Goal: Information Seeking & Learning: Stay updated

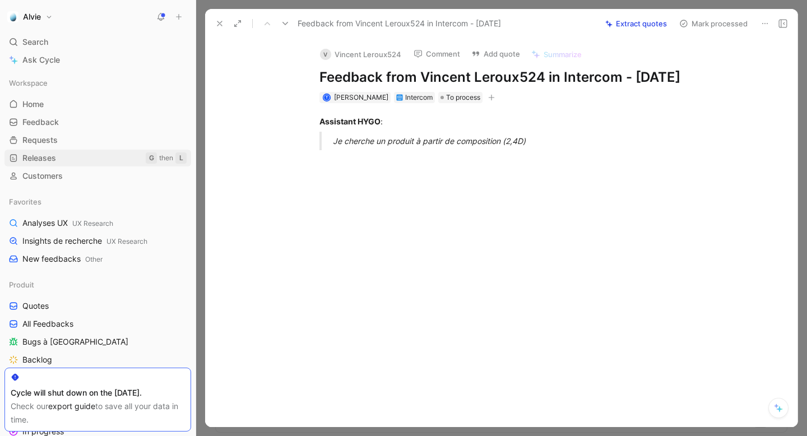
click at [51, 164] on link "Releases G then L" at bounding box center [97, 158] width 187 height 17
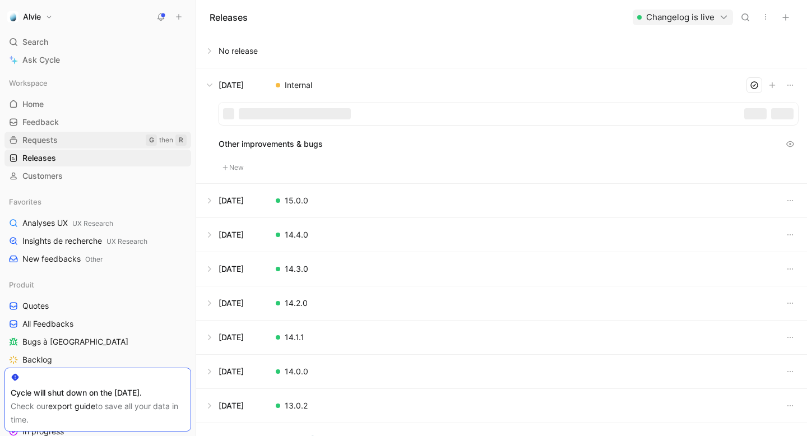
click at [59, 146] on link "Requests G then R" at bounding box center [97, 140] width 187 height 17
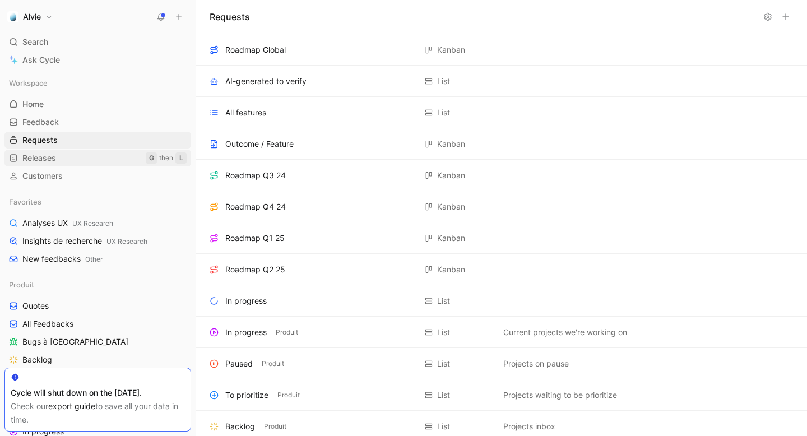
click at [51, 162] on span "Releases" at bounding box center [39, 157] width 34 height 11
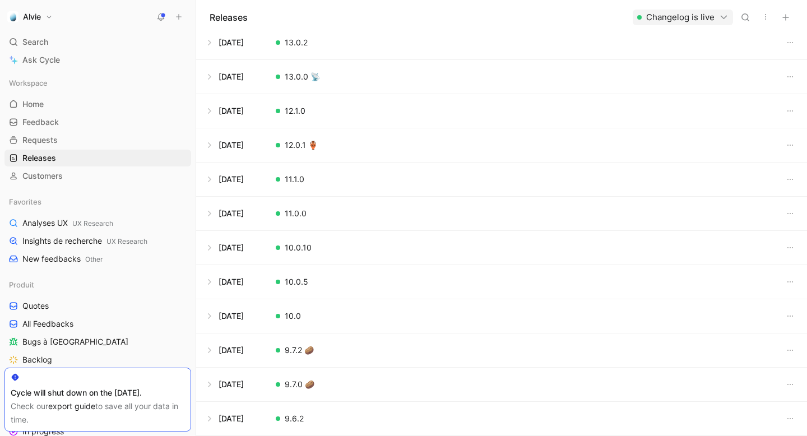
scroll to position [711, 0]
click at [210, 317] on button at bounding box center [502, 316] width 610 height 34
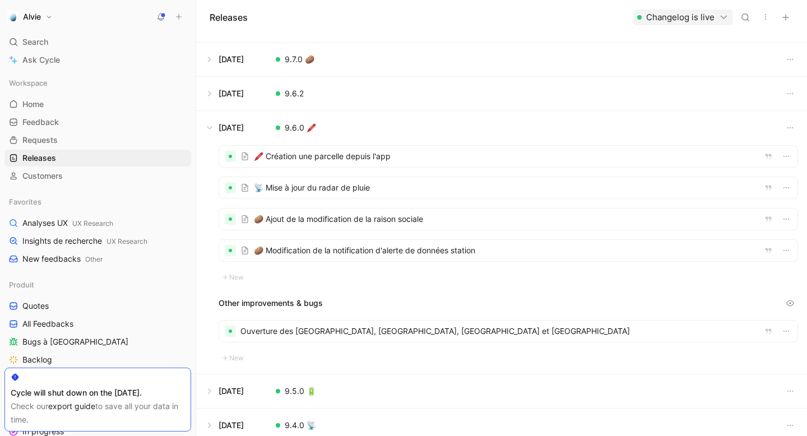
scroll to position [614, 0]
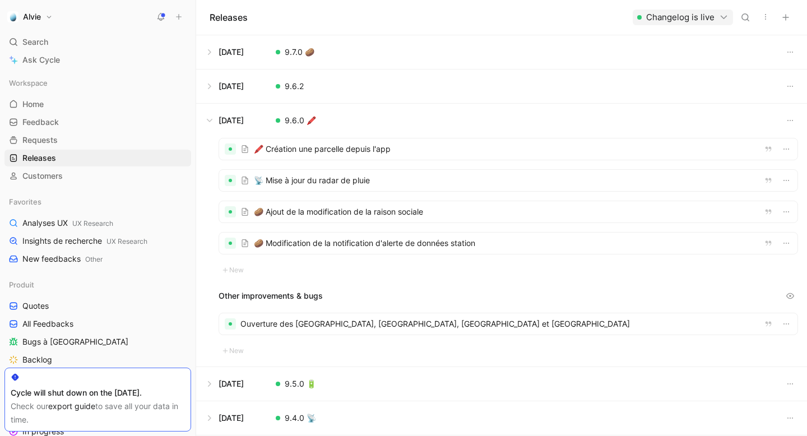
click at [327, 154] on div at bounding box center [508, 148] width 578 height 21
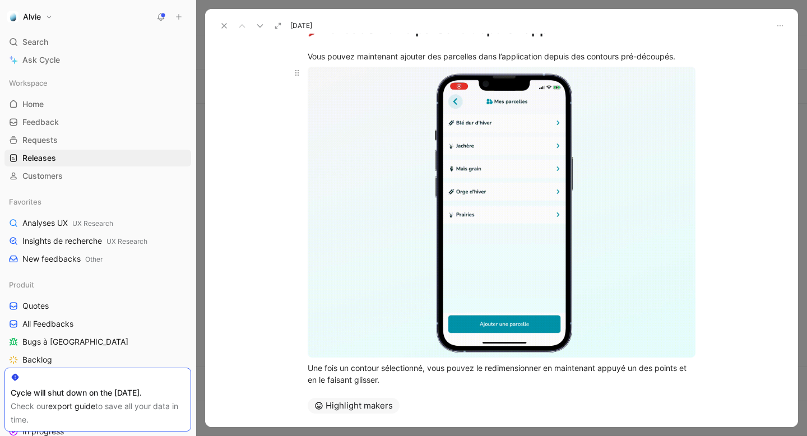
scroll to position [114, 0]
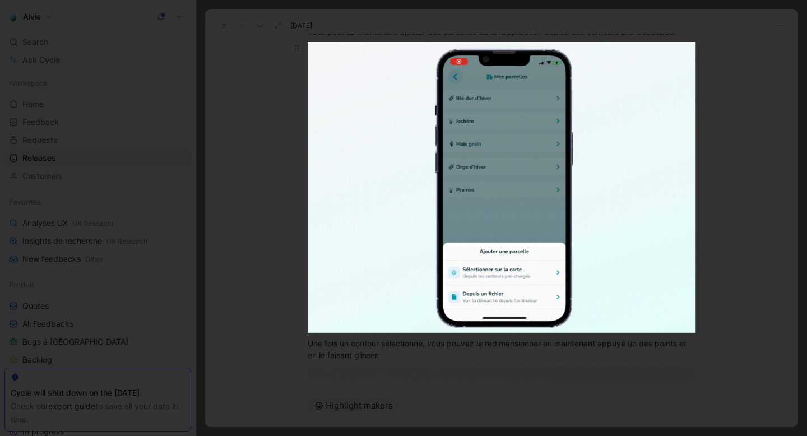
click at [392, 253] on body "Alvie Search ⌘ K Ask Cycle Workspace Home G then H Feedback G then F Requests G…" at bounding box center [403, 218] width 807 height 436
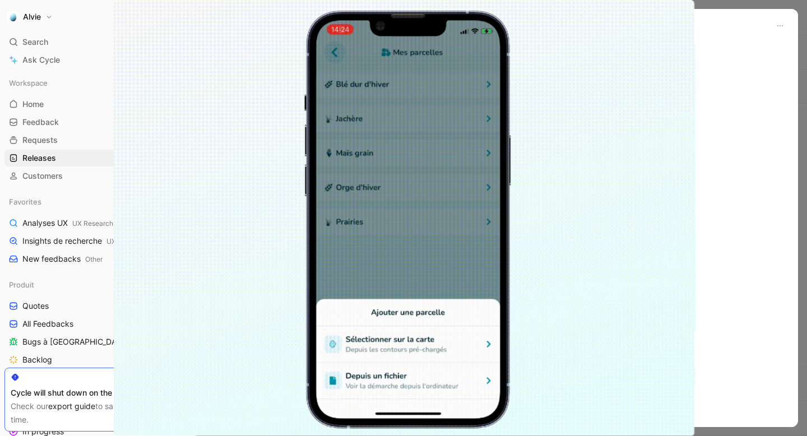
click at [712, 436] on div at bounding box center [403, 436] width 807 height 0
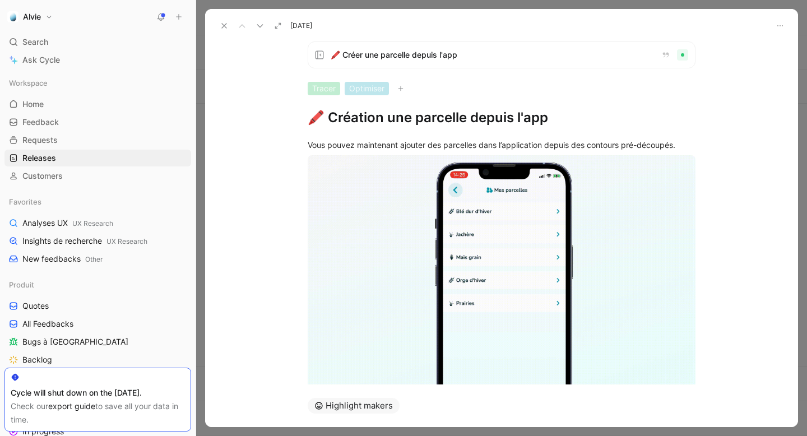
scroll to position [0, 0]
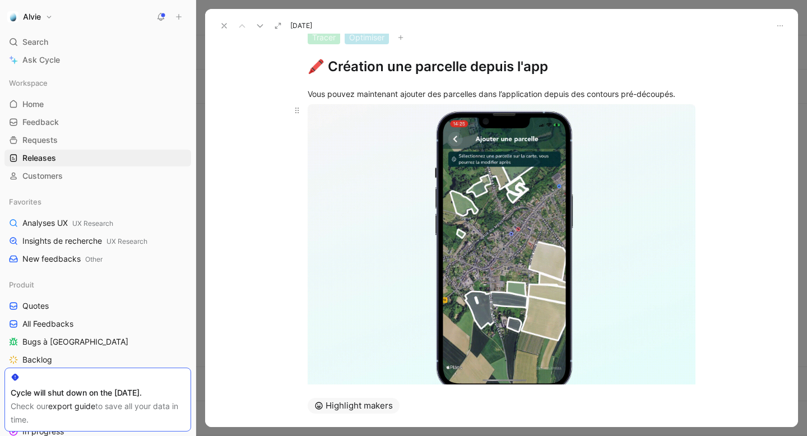
click at [375, 253] on body "Alvie Search ⌘ K Ask Cycle Workspace Home G then H Feedback G then F Requests G…" at bounding box center [403, 218] width 807 height 436
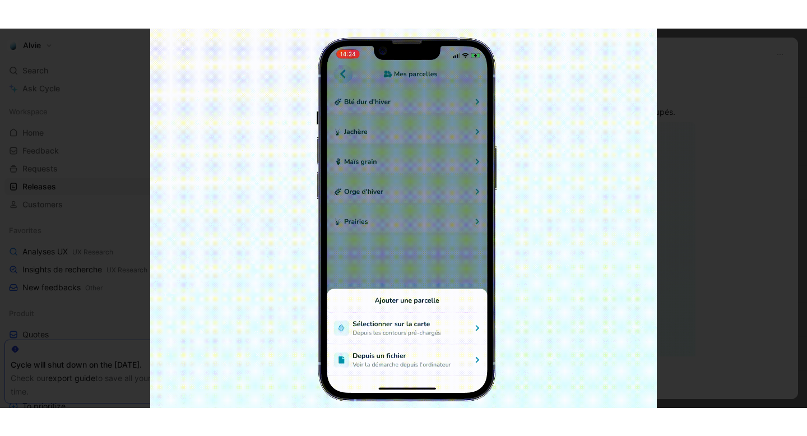
scroll to position [63, 0]
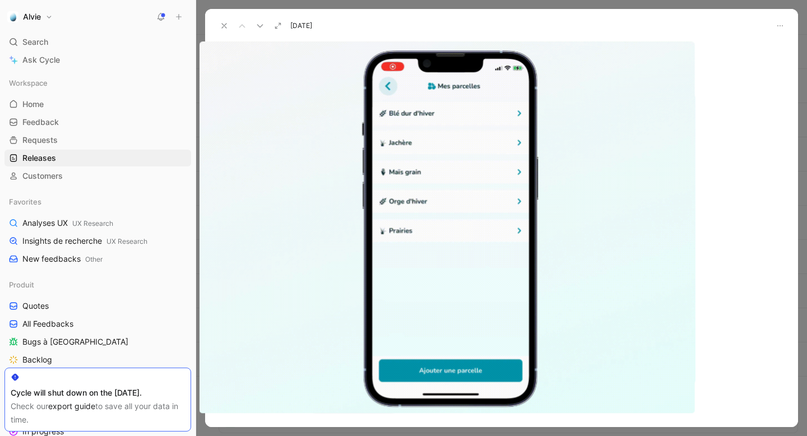
click at [25, 436] on div at bounding box center [403, 436] width 807 height 0
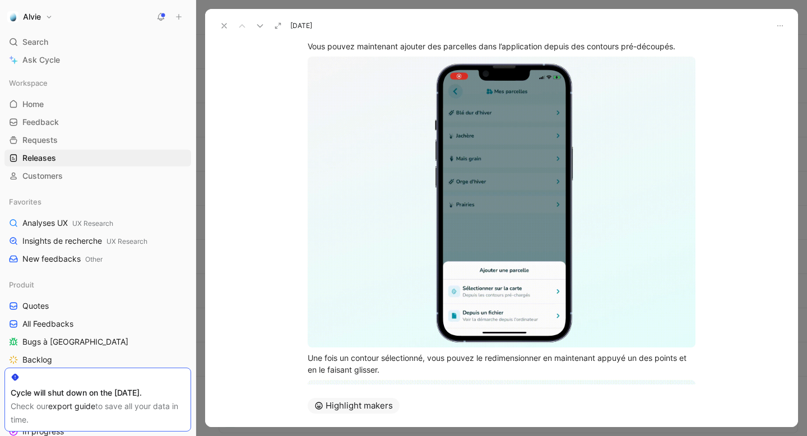
scroll to position [100, 0]
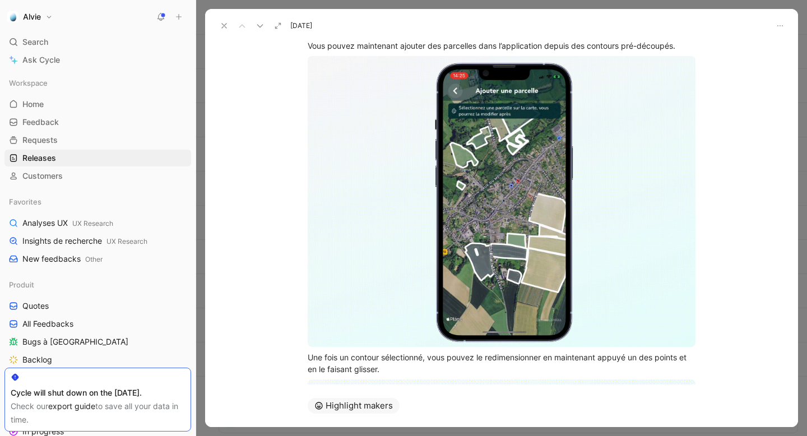
click at [219, 17] on div "[DATE]" at bounding box center [501, 21] width 593 height 25
click at [221, 24] on icon at bounding box center [224, 25] width 9 height 9
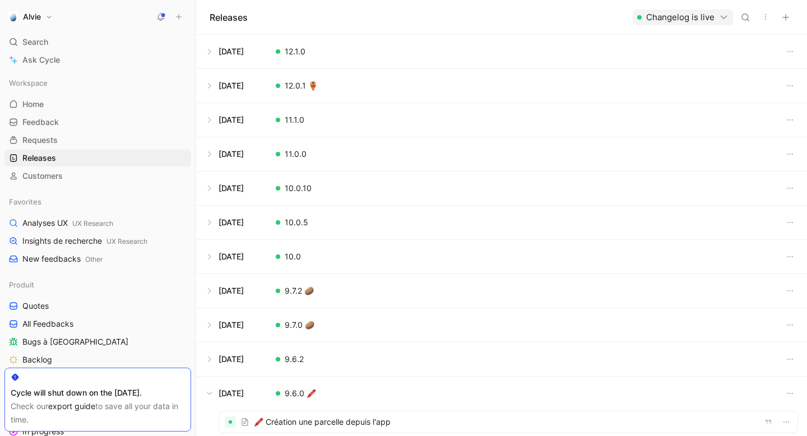
scroll to position [648, 0]
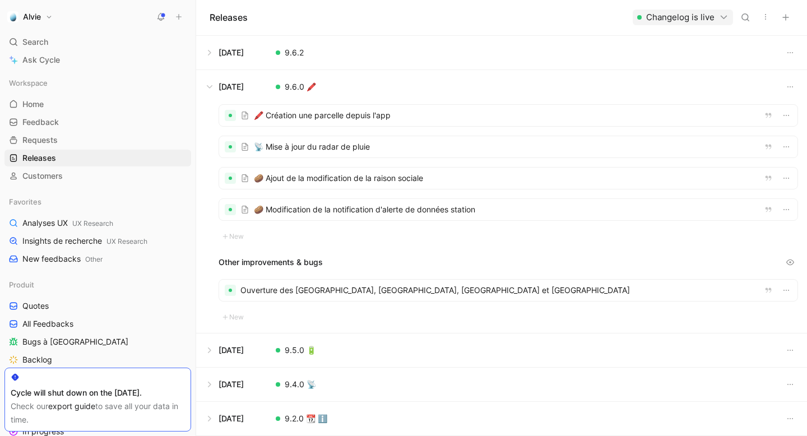
click at [248, 348] on button at bounding box center [502, 351] width 610 height 34
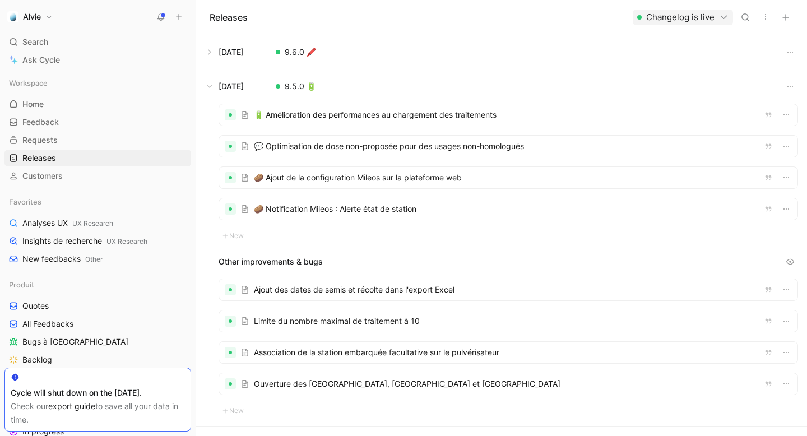
scroll to position [696, 0]
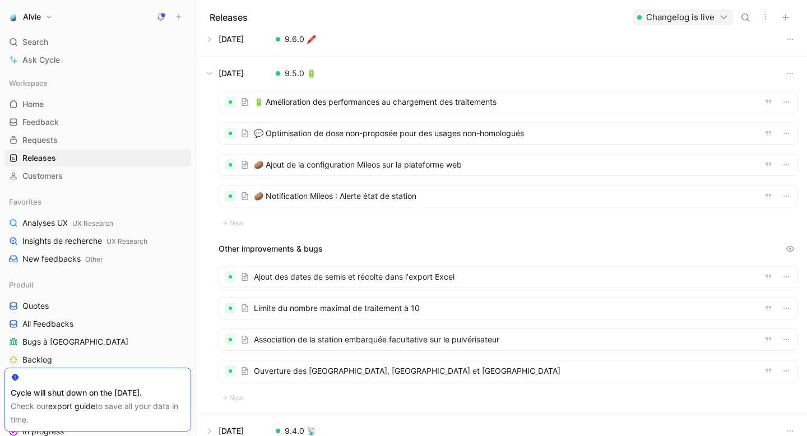
click at [365, 109] on div at bounding box center [508, 101] width 578 height 21
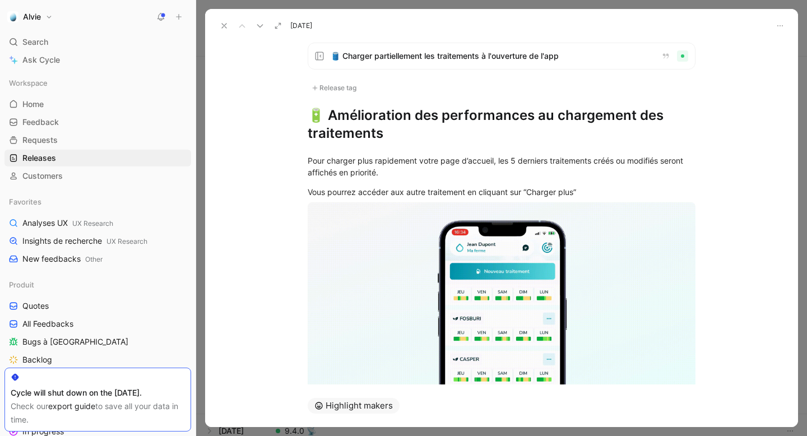
scroll to position [696, 0]
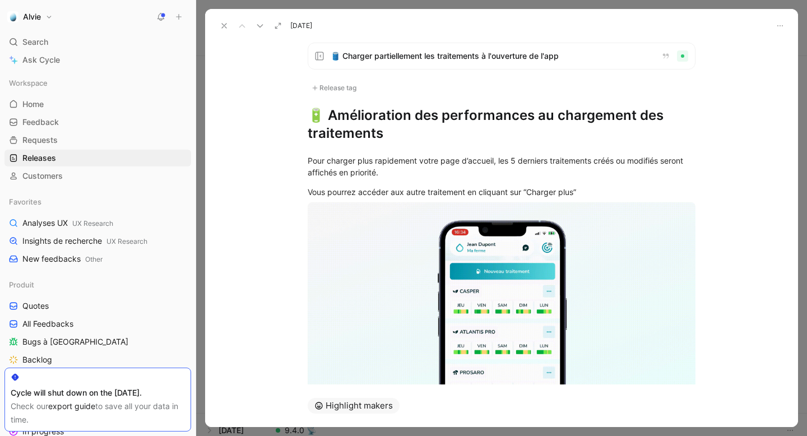
click at [225, 29] on icon at bounding box center [224, 25] width 9 height 9
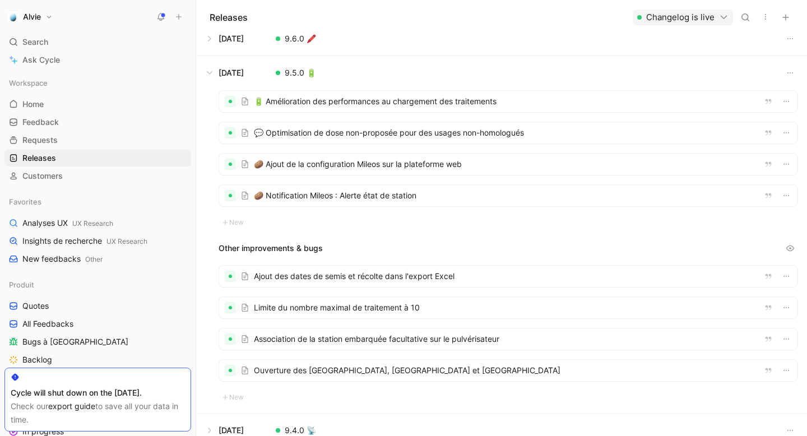
click at [210, 42] on button at bounding box center [502, 39] width 610 height 34
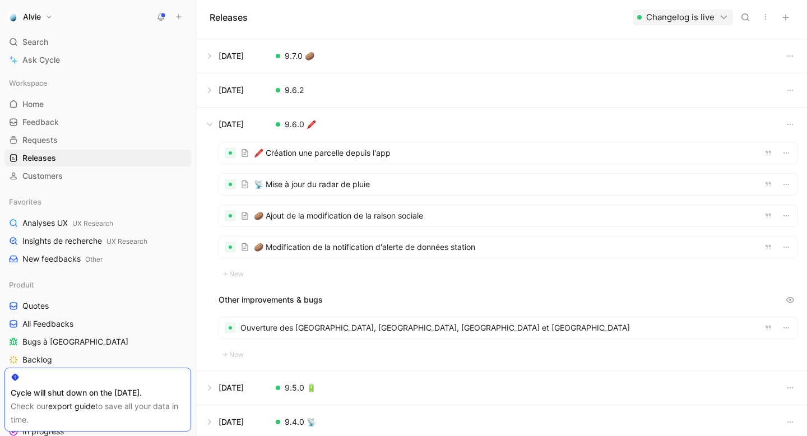
scroll to position [614, 0]
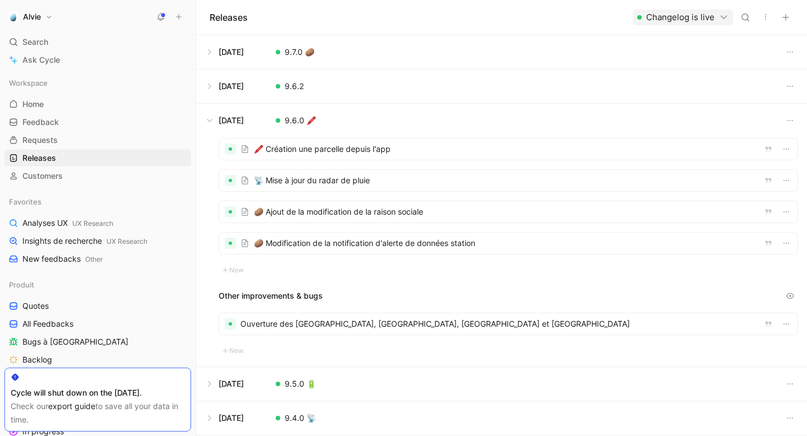
click at [322, 144] on div at bounding box center [508, 148] width 578 height 21
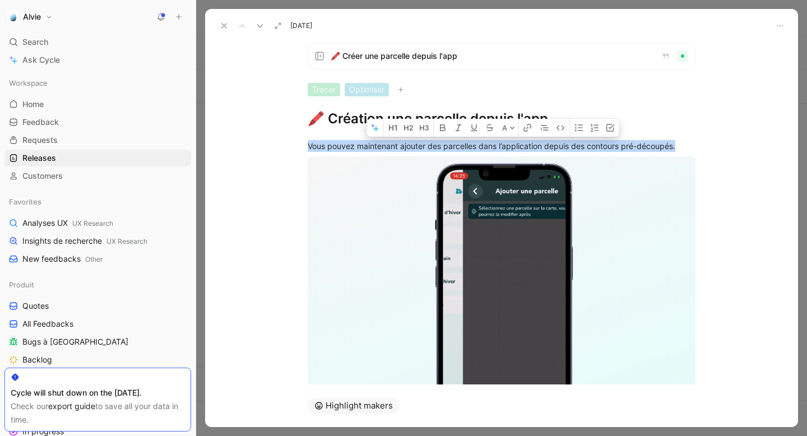
drag, startPoint x: 680, startPoint y: 149, endPoint x: 357, endPoint y: 97, distance: 327.6
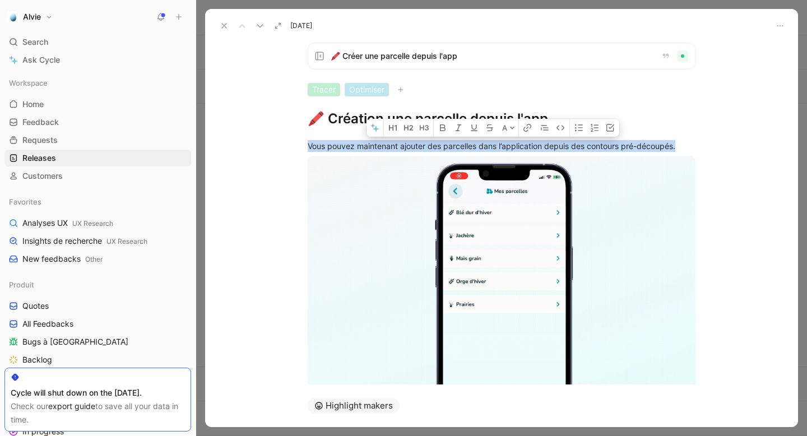
click at [357, 97] on div "🖍️ Créer une parcelle depuis l'app Tracer Optimiser 🖍️ Création une parcelle de…" at bounding box center [501, 209] width 593 height 351
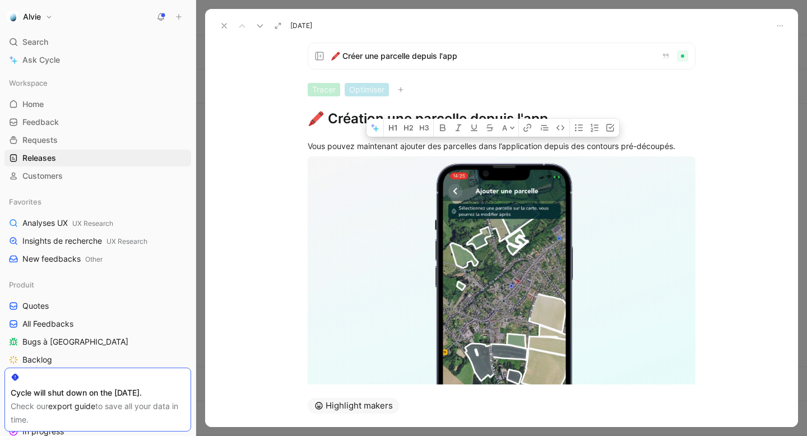
click at [325, 119] on h1 "🖍️ Création une parcelle depuis l'app" at bounding box center [502, 119] width 388 height 18
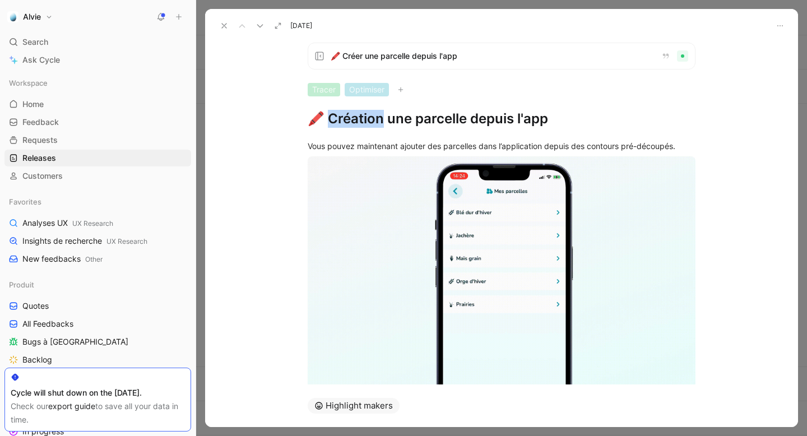
click at [325, 119] on h1 "🖍️ Création une parcelle depuis l'app" at bounding box center [502, 119] width 388 height 18
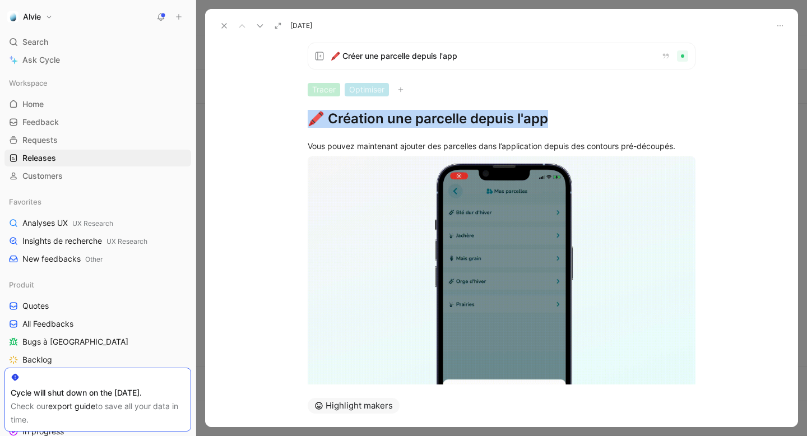
copy h1 "🖍️ Création une parcelle depuis l'app"
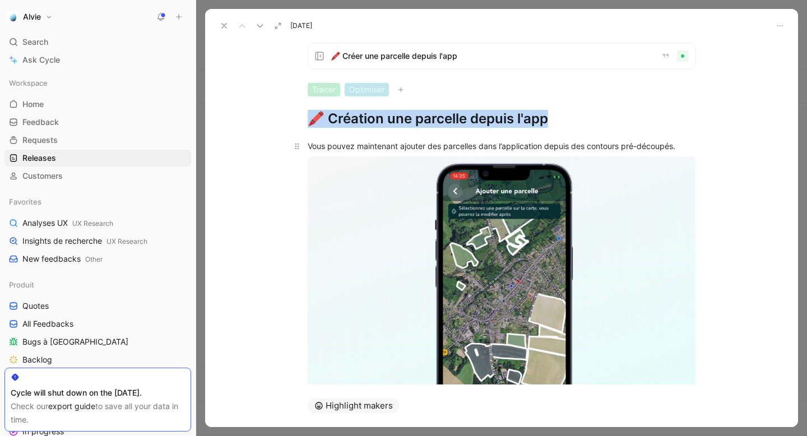
click at [360, 145] on div "Vous pouvez maintenant ajouter des parcelles dans l’application depuis des cont…" at bounding box center [502, 146] width 388 height 12
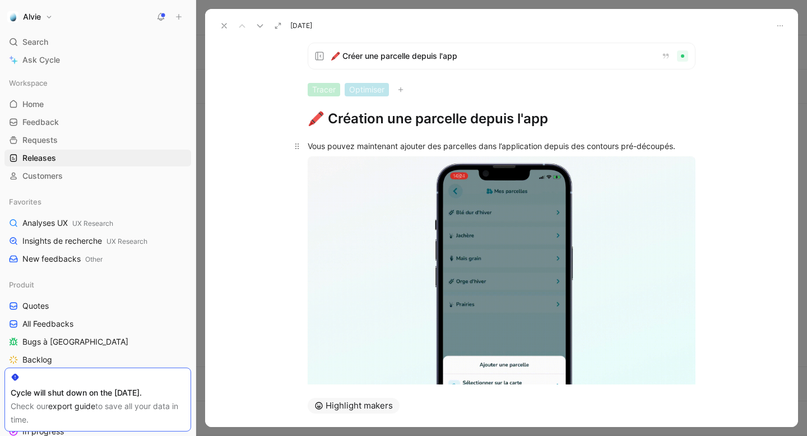
click at [360, 145] on div "Vous pouvez maintenant ajouter des parcelles dans l’application depuis des cont…" at bounding box center [502, 146] width 388 height 12
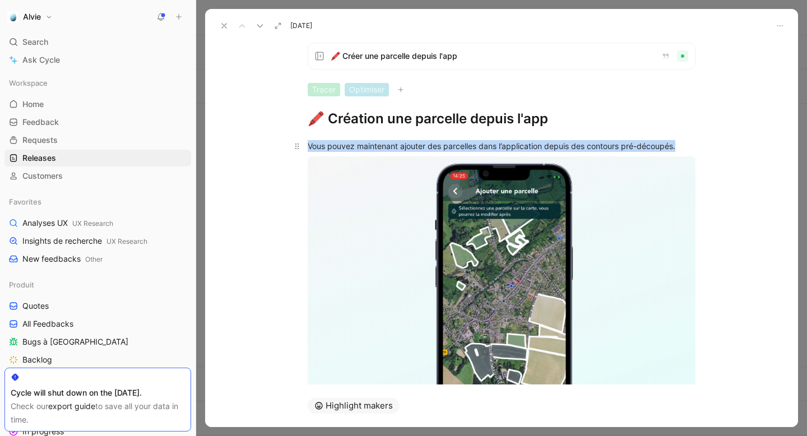
click at [360, 145] on div "Vous pouvez maintenant ajouter des parcelles dans l’application depuis des cont…" at bounding box center [502, 146] width 388 height 12
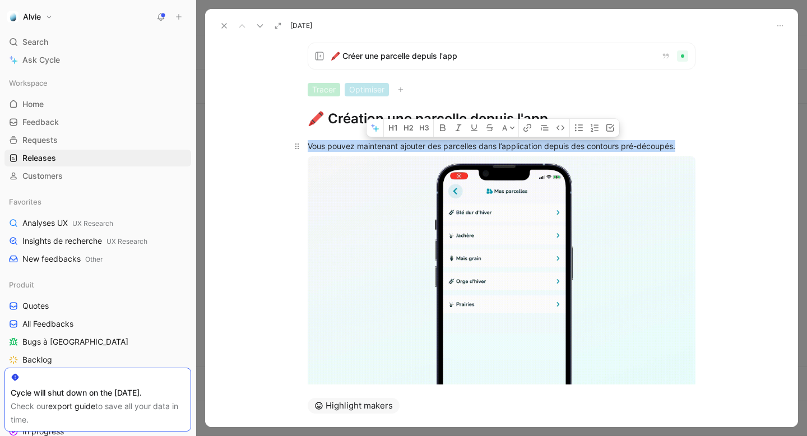
copy div "Vous pouvez maintenant ajouter des parcelles dans l’application depuis des cont…"
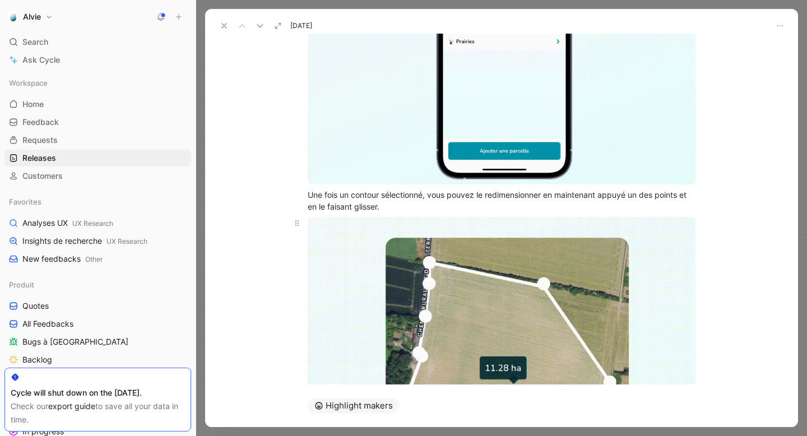
scroll to position [267, 0]
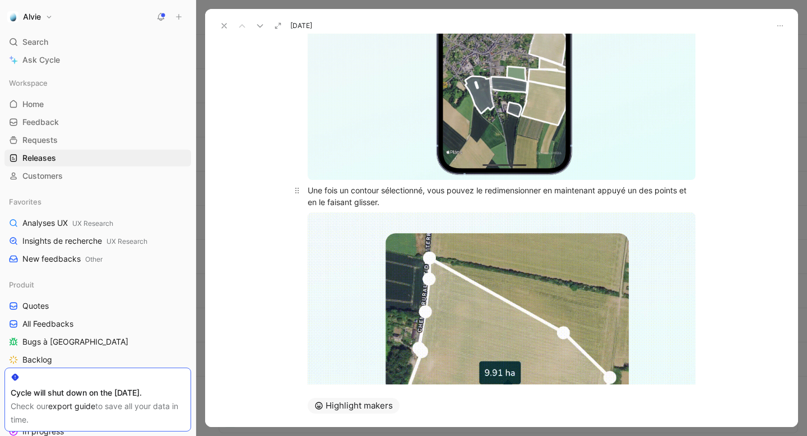
click at [358, 203] on div "Une fois un contour sélectionné, vous pouvez le redimensionner en maintenant ap…" at bounding box center [502, 196] width 388 height 24
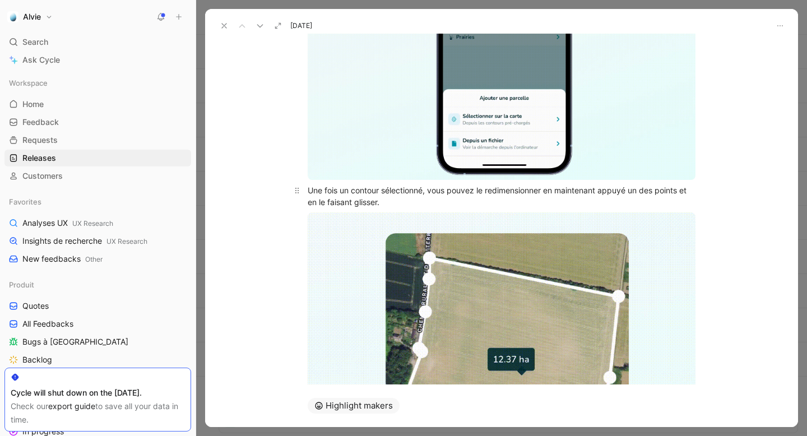
click at [358, 203] on div "Une fois un contour sélectionné, vous pouvez le redimensionner en maintenant ap…" at bounding box center [502, 196] width 388 height 24
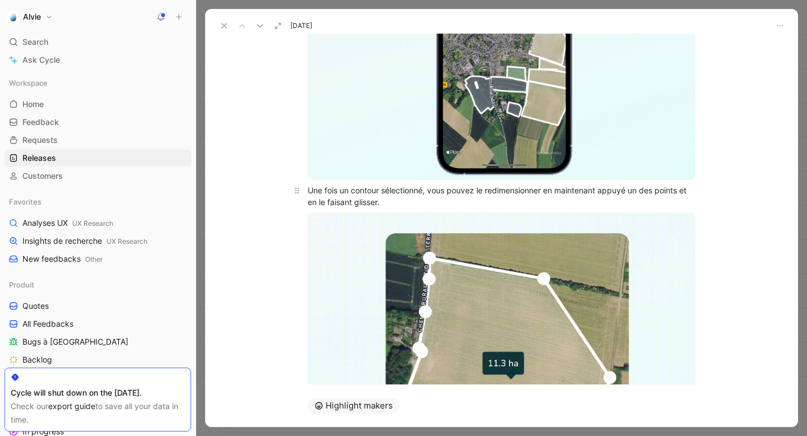
click at [358, 203] on div "Une fois un contour sélectionné, vous pouvez le redimensionner en maintenant ap…" at bounding box center [502, 196] width 388 height 24
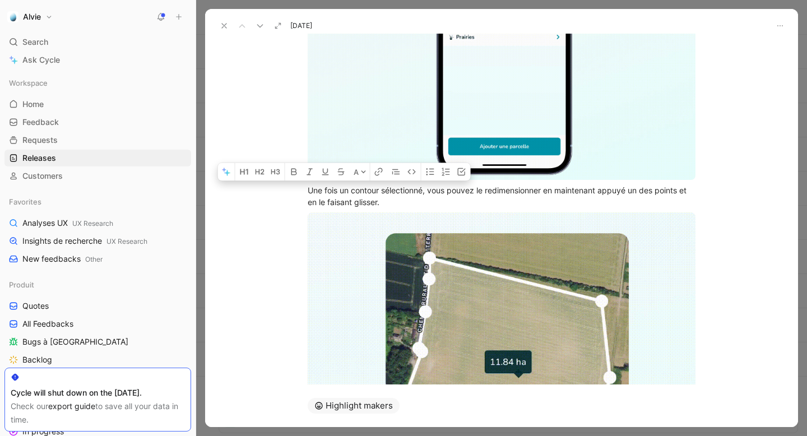
copy div "Une fois un contour sélectionné, vous pouvez le redimensionner en maintenant ap…"
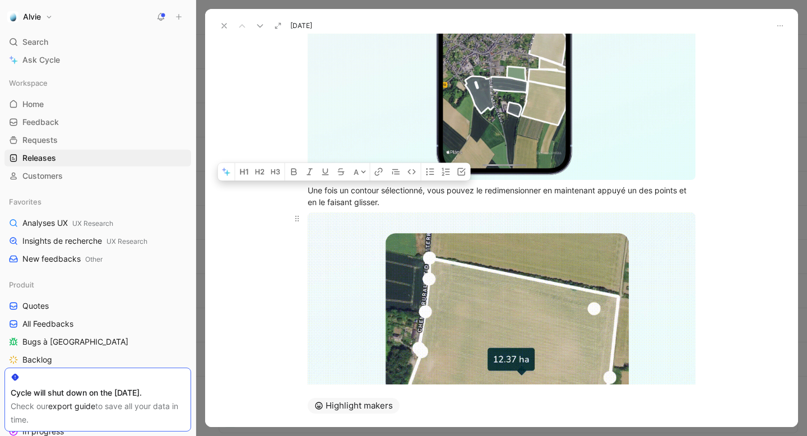
click at [340, 290] on body "Alvie Search ⌘ K Ask Cycle Workspace Home G then H Feedback G then F Requests G…" at bounding box center [403, 218] width 807 height 436
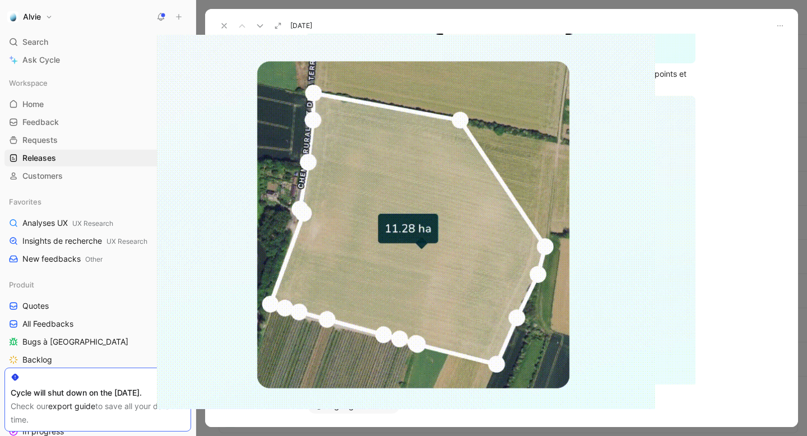
scroll to position [387, 0]
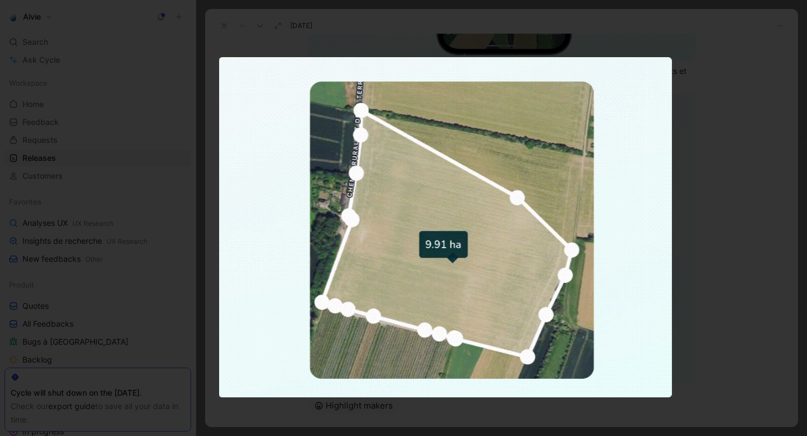
click at [340, 290] on img at bounding box center [445, 227] width 453 height 340
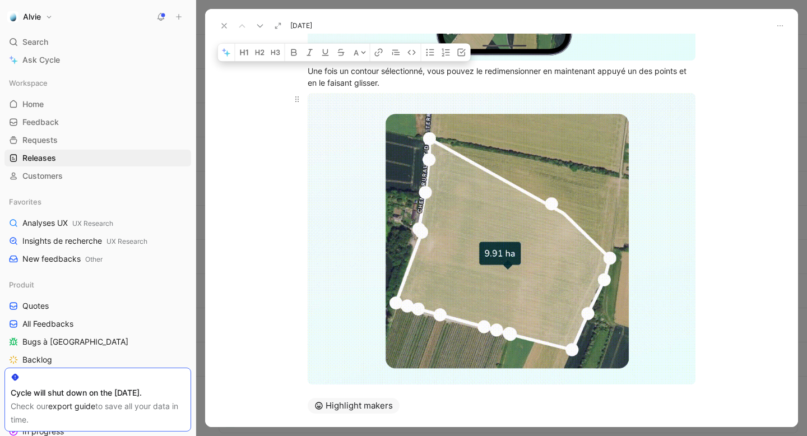
scroll to position [429, 0]
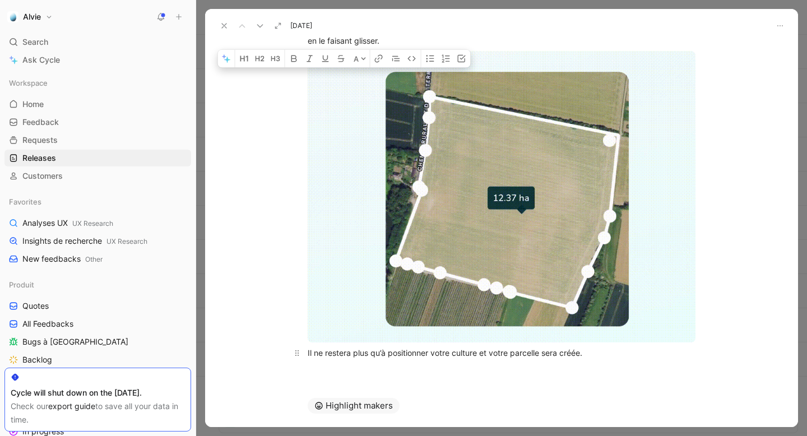
click at [365, 352] on div "Il ne restera plus qu’à positionner votre culture et votre parcelle sera créée." at bounding box center [502, 353] width 388 height 12
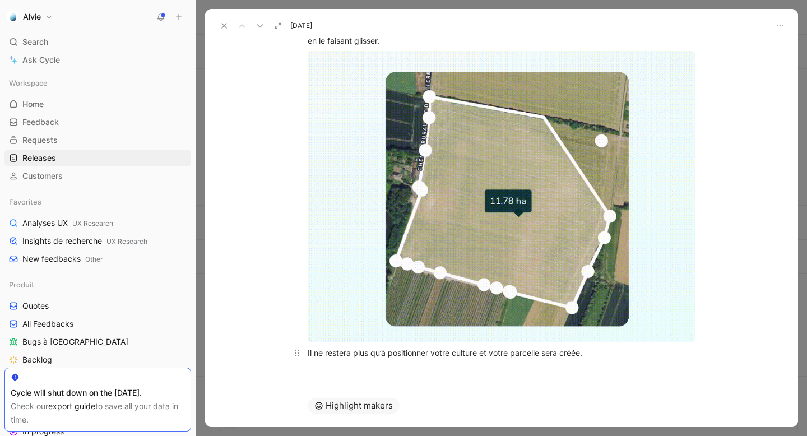
click at [365, 352] on div "Il ne restera plus qu’à positionner votre culture et votre parcelle sera créée." at bounding box center [502, 353] width 388 height 12
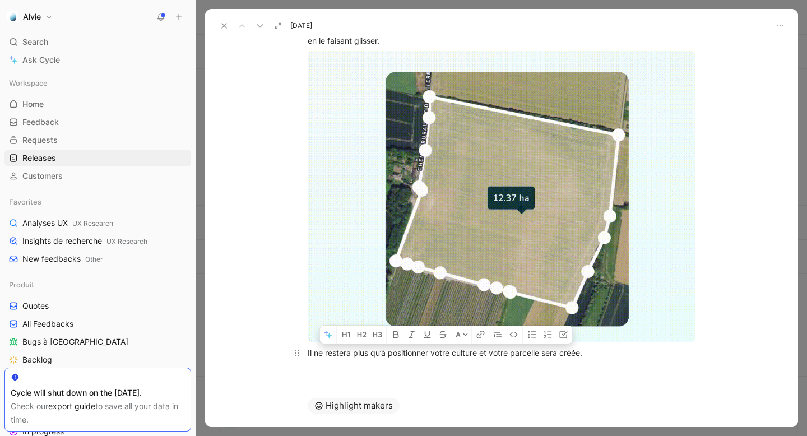
copy div "Il ne restera plus qu’à positionner votre culture et votre parcelle sera créée."
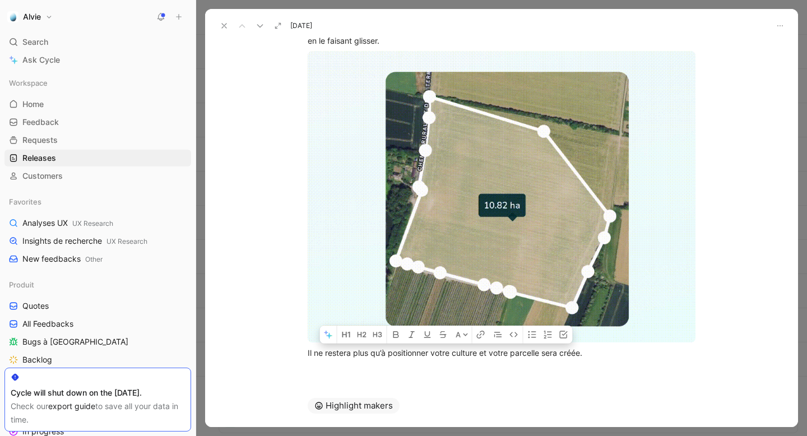
click at [223, 22] on icon at bounding box center [224, 25] width 9 height 9
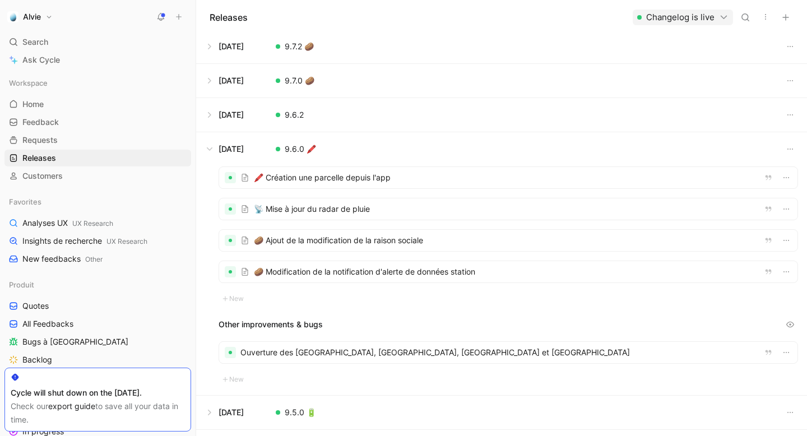
scroll to position [595, 0]
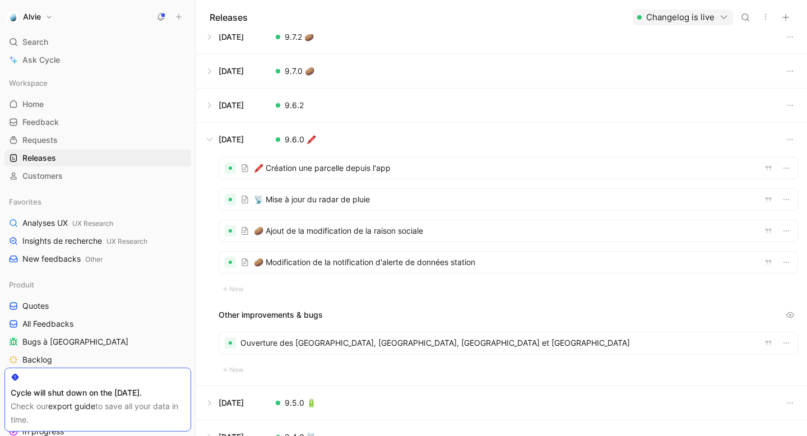
click at [288, 204] on div at bounding box center [508, 199] width 578 height 21
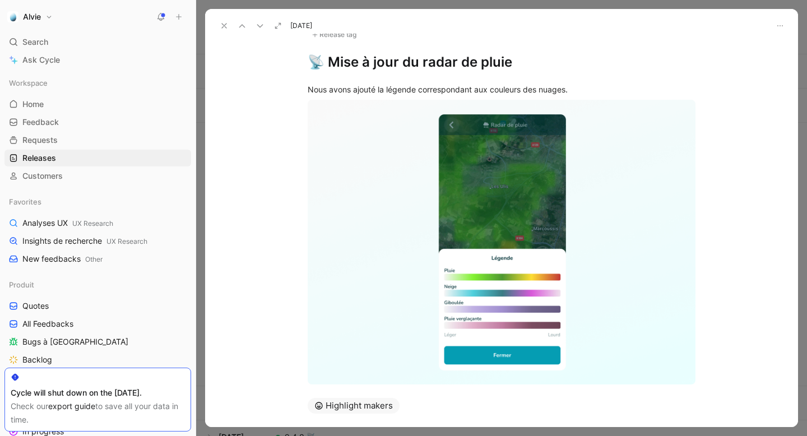
scroll to position [54, 0]
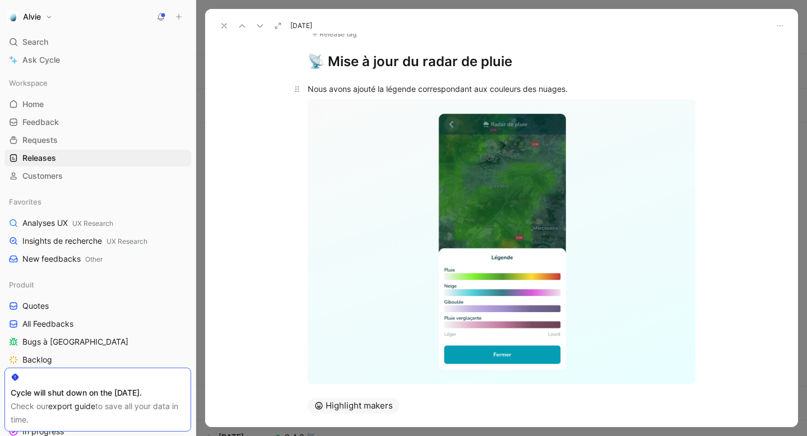
click at [433, 91] on div "Nous avons ajouté la légende correspondant aux couleurs des nuages." at bounding box center [502, 89] width 388 height 12
click at [432, 62] on h1 "📡 Mise à jour du radar de pluie" at bounding box center [502, 62] width 388 height 18
copy h1 "📡 Mise à jour du radar de pluie"
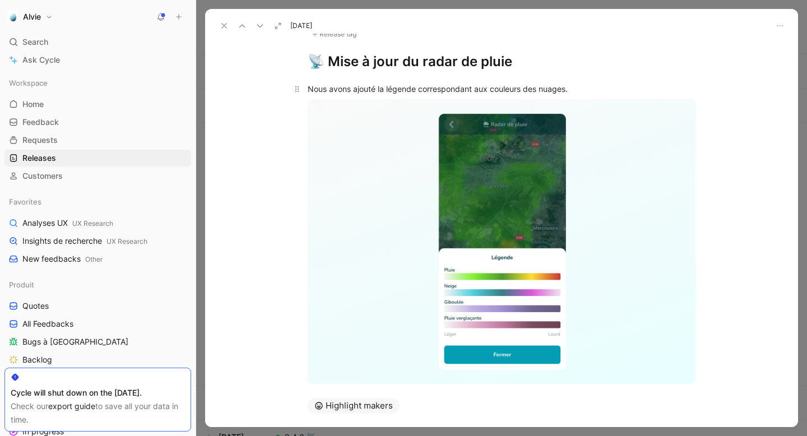
click at [397, 94] on div "Nous avons ajouté la légende correspondant aux couleurs des nuages." at bounding box center [502, 89] width 388 height 12
copy div "Nous avons ajouté la légende correspondant aux couleurs des nuages."
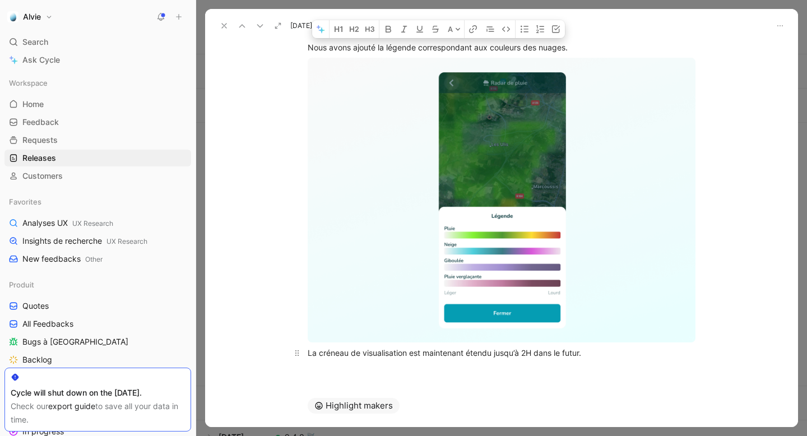
click at [344, 359] on p "La créneau de visualisation est maintenant étendu jusqu’à 2H dans le futur." at bounding box center [501, 353] width 430 height 18
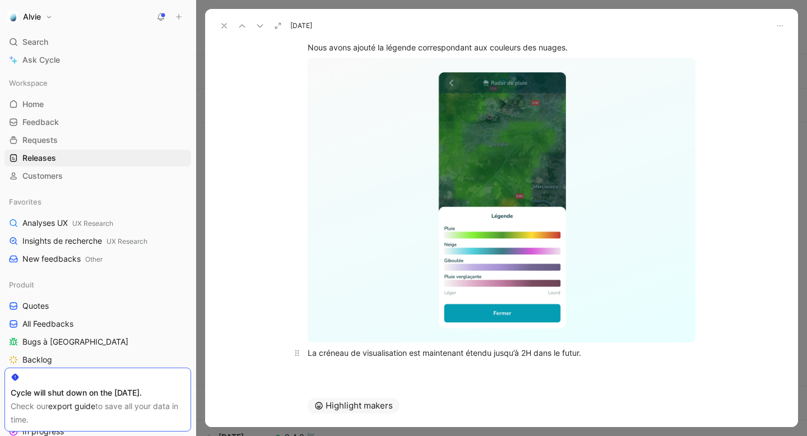
click at [344, 359] on p "La créneau de visualisation est maintenant étendu jusqu’à 2H dans le futur." at bounding box center [501, 353] width 430 height 18
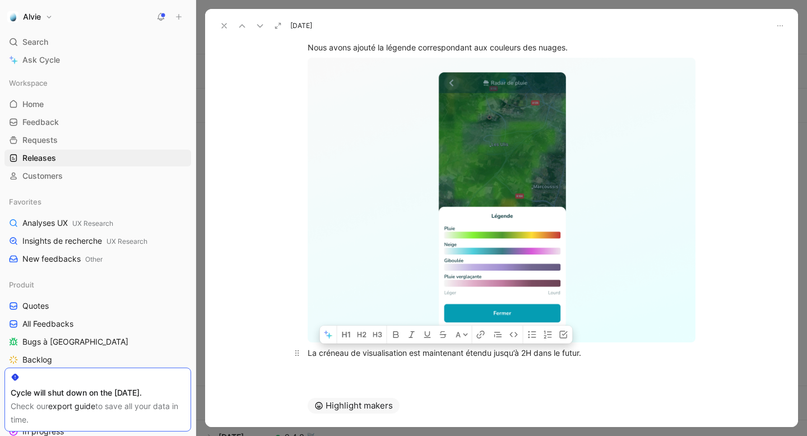
copy div "La créneau de visualisation est maintenant étendu jusqu’à 2H dans le futur."
click at [221, 22] on icon at bounding box center [224, 25] width 9 height 9
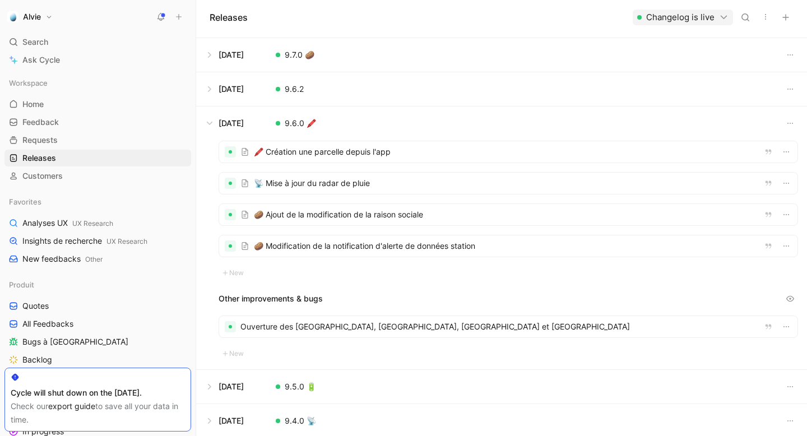
scroll to position [615, 0]
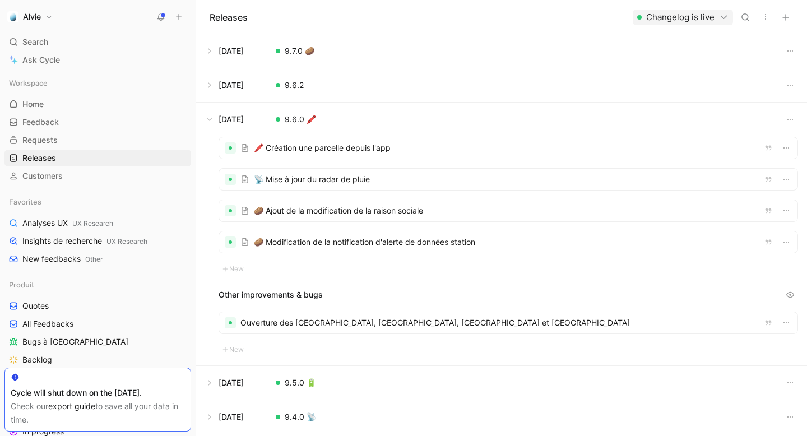
click at [361, 220] on div at bounding box center [508, 210] width 578 height 21
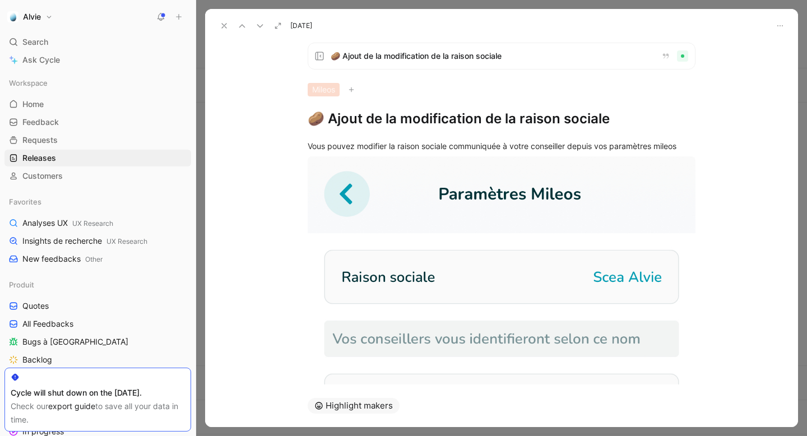
click at [394, 131] on div "Vous pouvez modifier la raison sociale communiquée à votre conseiller depuis vo…" at bounding box center [501, 366] width 593 height 476
click at [397, 125] on h1 "🥔 Ajout de la modification de la raison sociale" at bounding box center [502, 119] width 388 height 18
copy h1 "🥔 Ajout de la modification de la raison sociale"
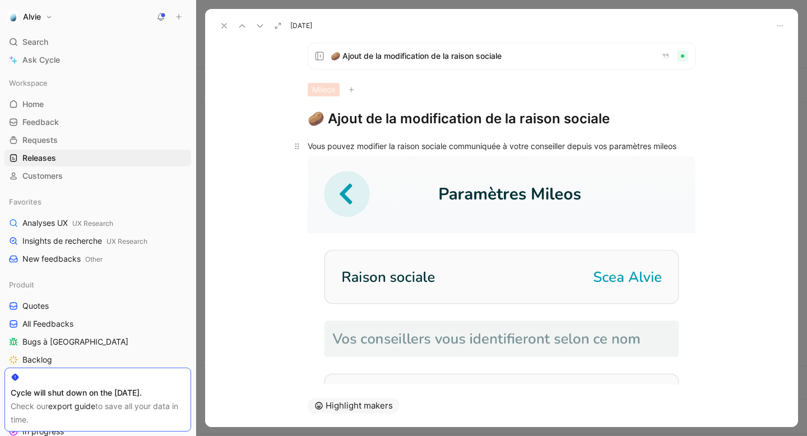
click at [408, 152] on p "Vous pouvez modifier la raison sociale communiquée à votre conseiller depuis vo…" at bounding box center [501, 146] width 430 height 18
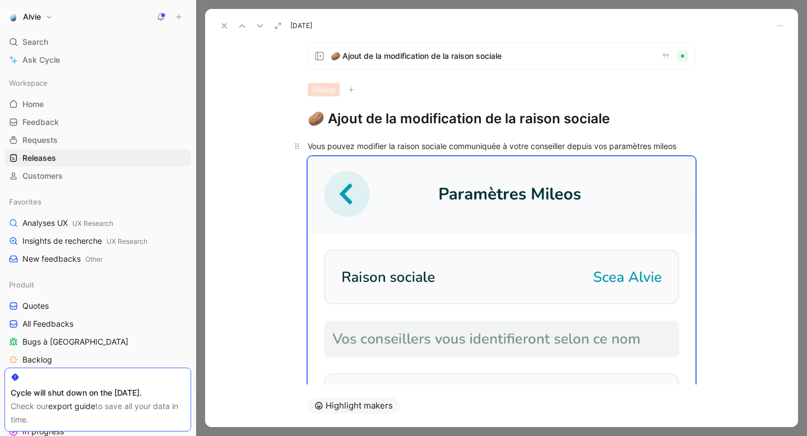
click at [408, 152] on p "Vous pouvez modifier la raison sociale communiquée à votre conseiller depuis vo…" at bounding box center [501, 146] width 430 height 18
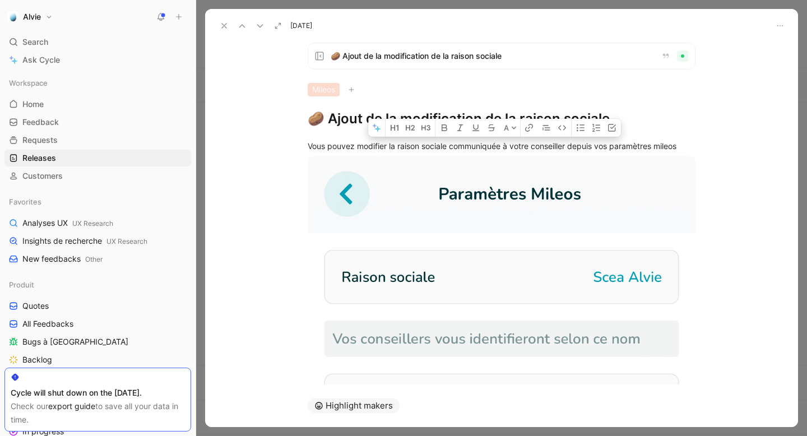
copy div "Vous pouvez modifier la raison sociale communiquée à votre conseiller depuis vo…"
click at [219, 24] on button at bounding box center [224, 26] width 16 height 16
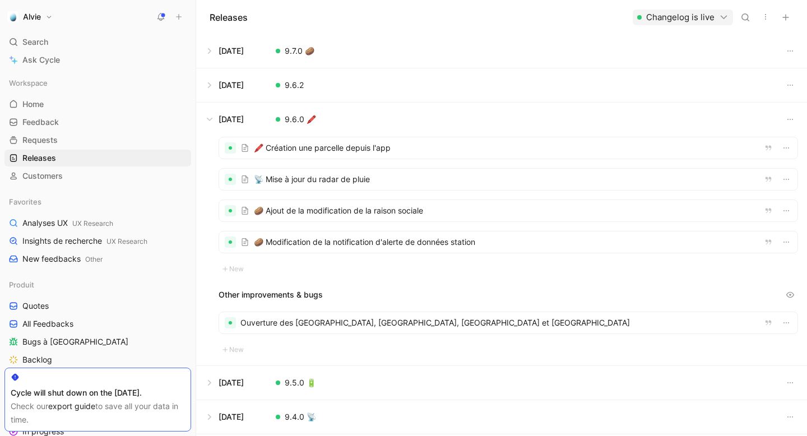
click at [358, 237] on div at bounding box center [508, 241] width 578 height 21
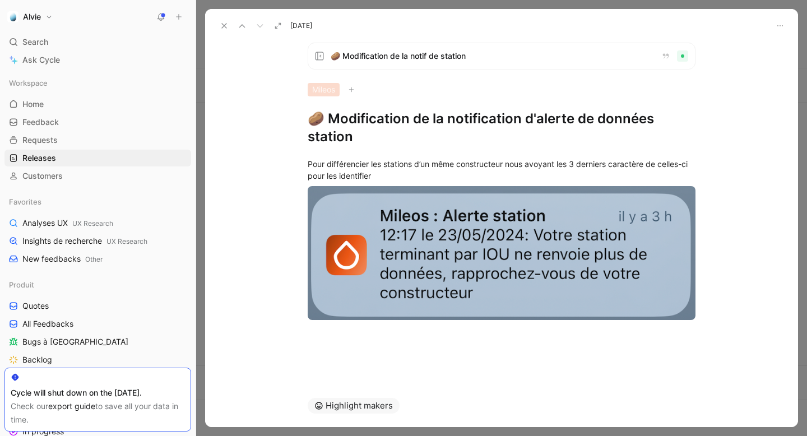
click at [373, 123] on h1 "🥔 Modification de la notification d'alerte de données station" at bounding box center [502, 128] width 388 height 36
copy h1 "🥔 Modification de la notification d'alerte de données station"
click at [416, 170] on div "Pour différencier les stations d’un même constructeur nous avoyant les 3 dernie…" at bounding box center [502, 170] width 388 height 24
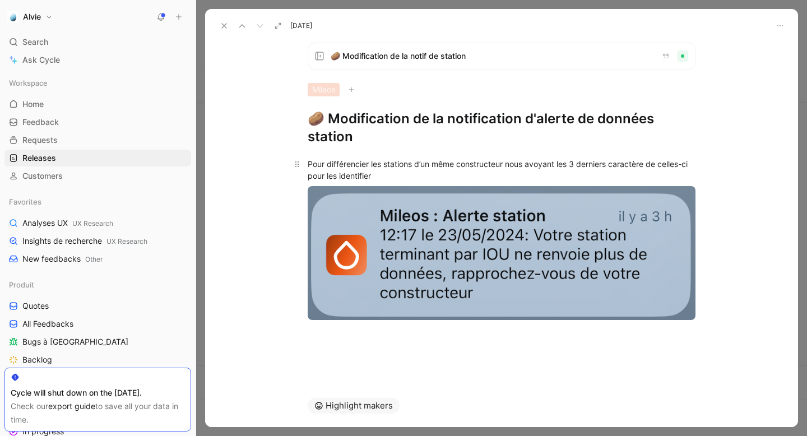
click at [416, 170] on div "Pour différencier les stations d’un même constructeur nous avoyant les 3 dernie…" at bounding box center [502, 170] width 388 height 24
click at [216, 29] on button at bounding box center [224, 26] width 16 height 16
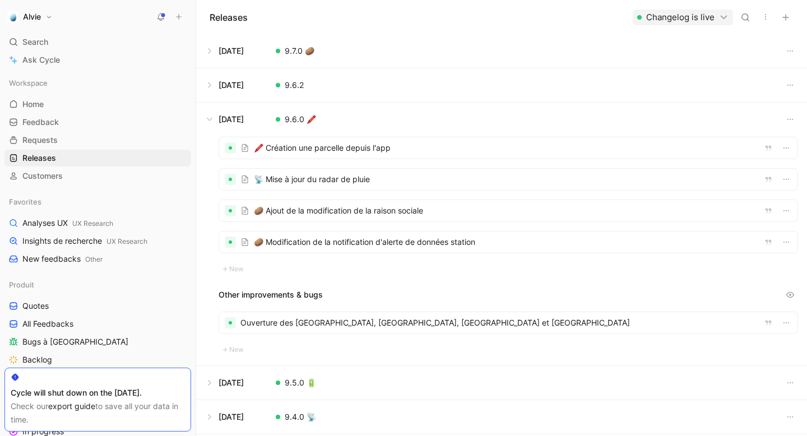
scroll to position [648, 0]
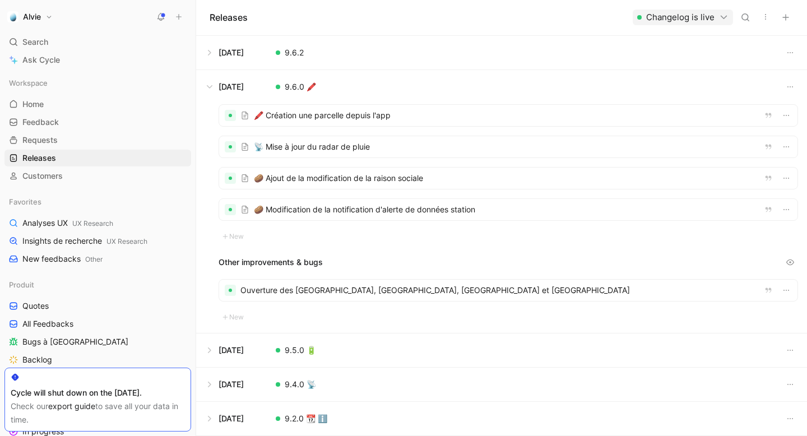
click at [276, 288] on div at bounding box center [508, 290] width 578 height 21
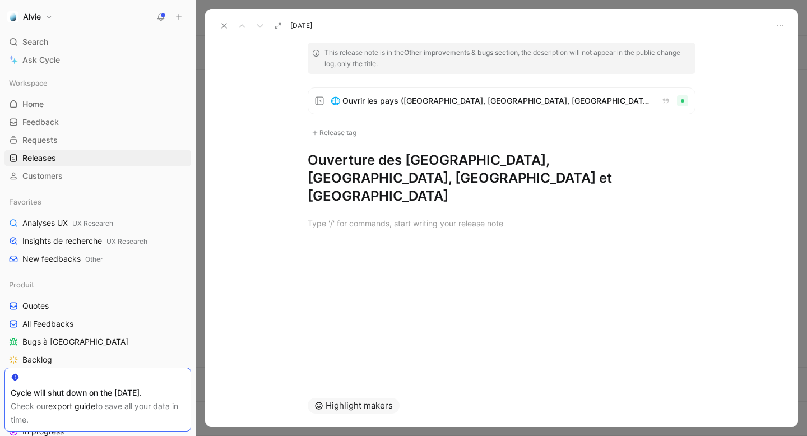
click at [383, 155] on h1 "Ouverture des [GEOGRAPHIC_DATA], [GEOGRAPHIC_DATA], [GEOGRAPHIC_DATA] et [GEOGR…" at bounding box center [502, 178] width 388 height 54
click at [217, 21] on button at bounding box center [224, 26] width 16 height 16
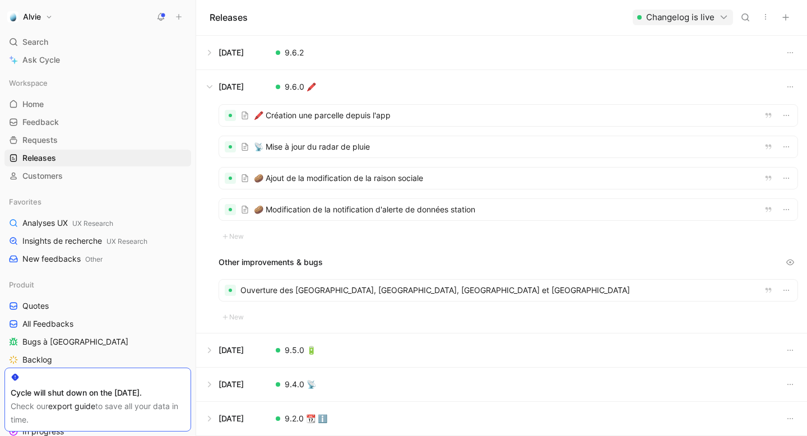
click at [209, 84] on button at bounding box center [502, 87] width 610 height 34
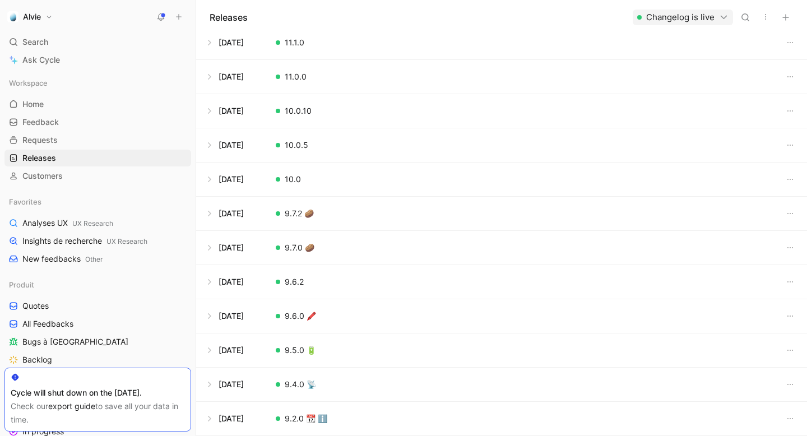
scroll to position [419, 0]
click at [212, 286] on button at bounding box center [502, 282] width 610 height 34
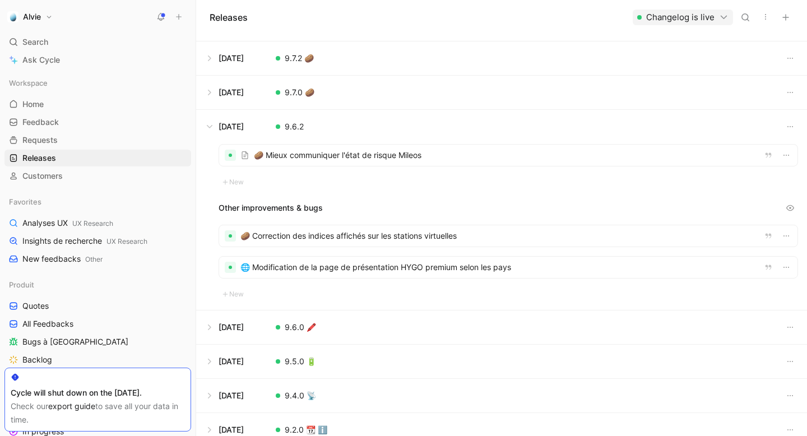
scroll to position [585, 0]
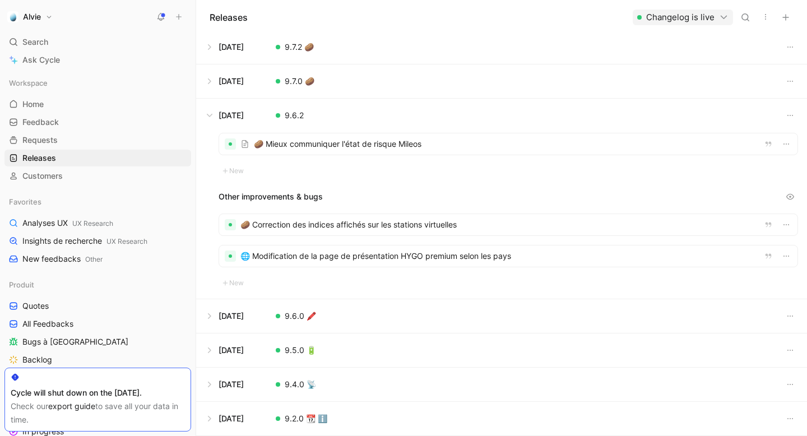
click at [358, 149] on div at bounding box center [508, 143] width 578 height 21
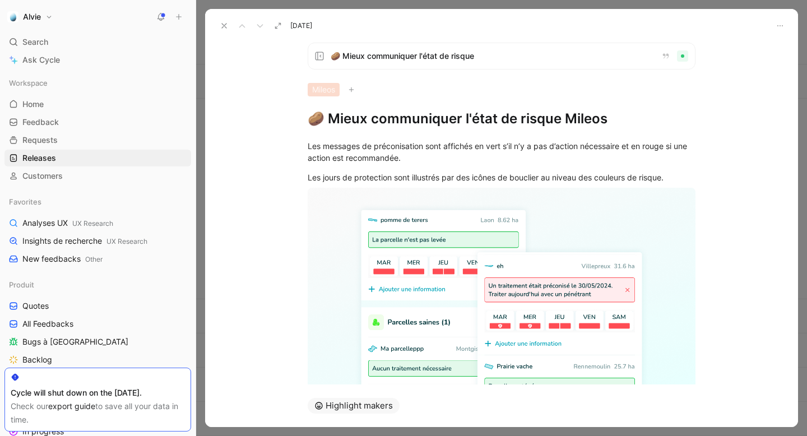
click at [345, 122] on h1 "🥔 Mieux communiquer l'état de risque Mileos" at bounding box center [502, 119] width 388 height 18
drag, startPoint x: 306, startPoint y: 145, endPoint x: 676, endPoint y: 179, distance: 371.5
click at [676, 179] on div "Les messages de préconisation sont affichés en vert s’il n’y a pas d’action néc…" at bounding box center [501, 314] width 593 height 372
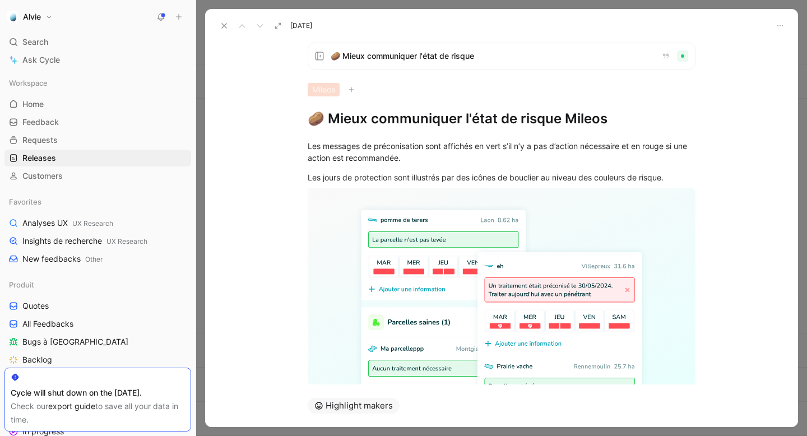
click at [221, 20] on button at bounding box center [224, 26] width 16 height 16
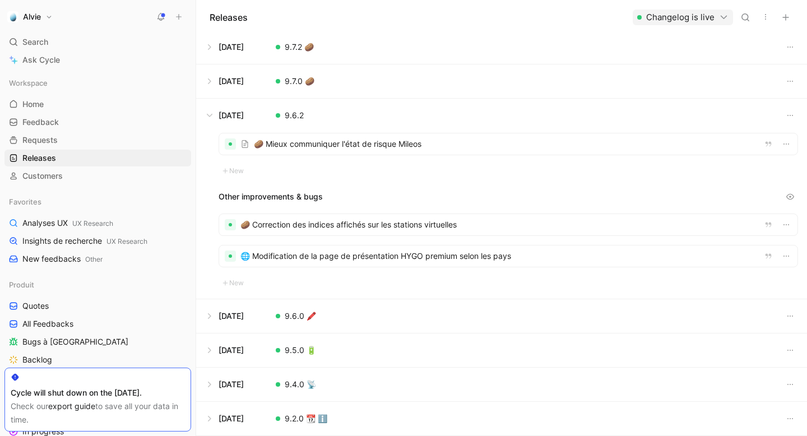
click at [308, 218] on div at bounding box center [508, 224] width 578 height 21
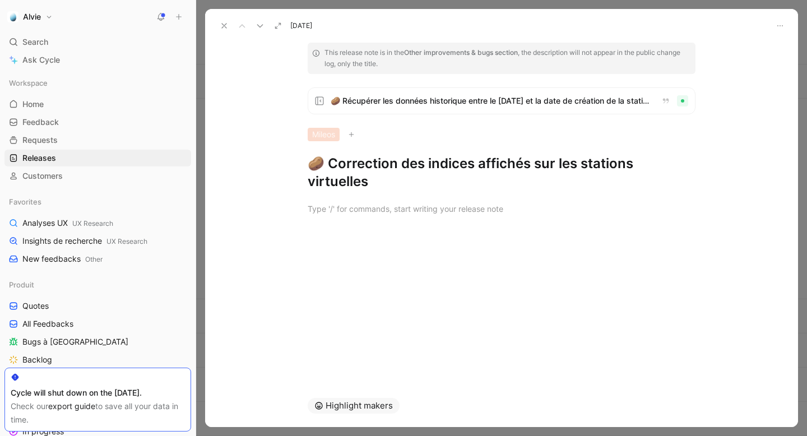
drag, startPoint x: 328, startPoint y: 161, endPoint x: 703, endPoint y: 168, distance: 375.6
click at [703, 168] on div "This release note is in the Other improvements & bugs section , the description…" at bounding box center [501, 117] width 430 height 148
click at [257, 19] on button at bounding box center [260, 26] width 16 height 16
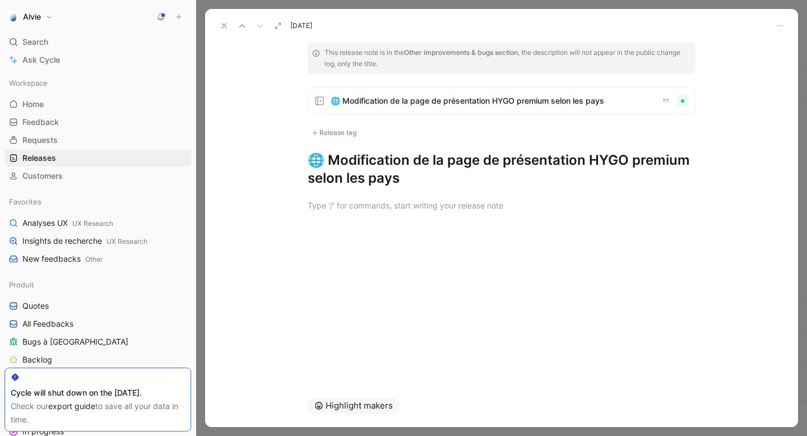
drag, startPoint x: 327, startPoint y: 158, endPoint x: 435, endPoint y: 173, distance: 109.3
click at [435, 173] on h1 "🌐 Modification de la page de présentation HYGO premium selon les pays" at bounding box center [502, 169] width 388 height 36
click at [220, 30] on button at bounding box center [224, 26] width 16 height 16
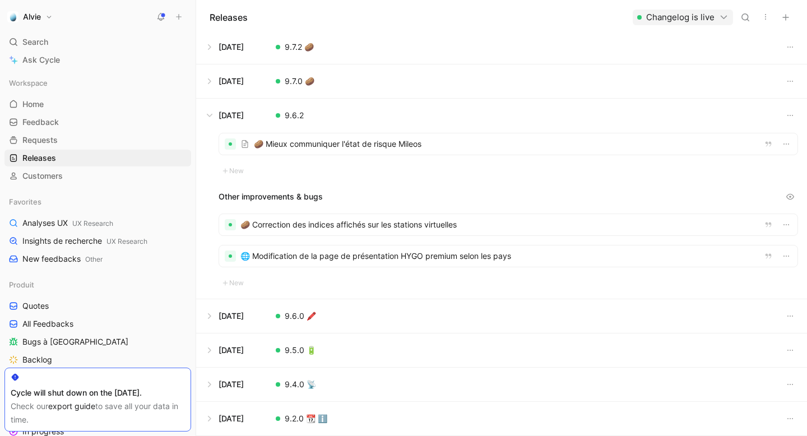
scroll to position [428, 0]
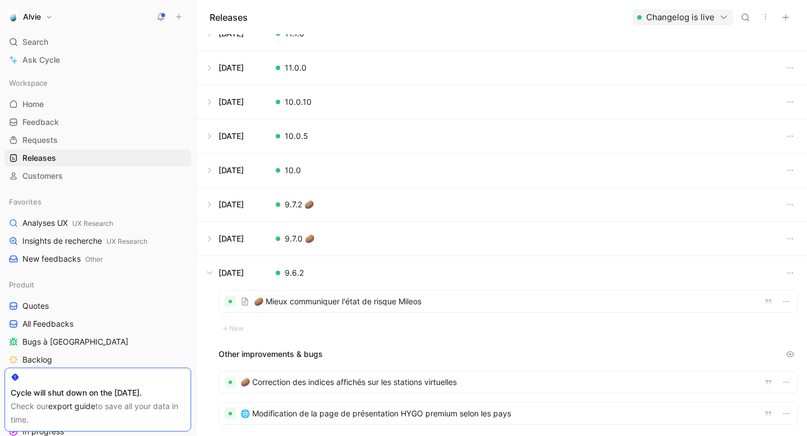
click at [218, 240] on button at bounding box center [502, 239] width 610 height 34
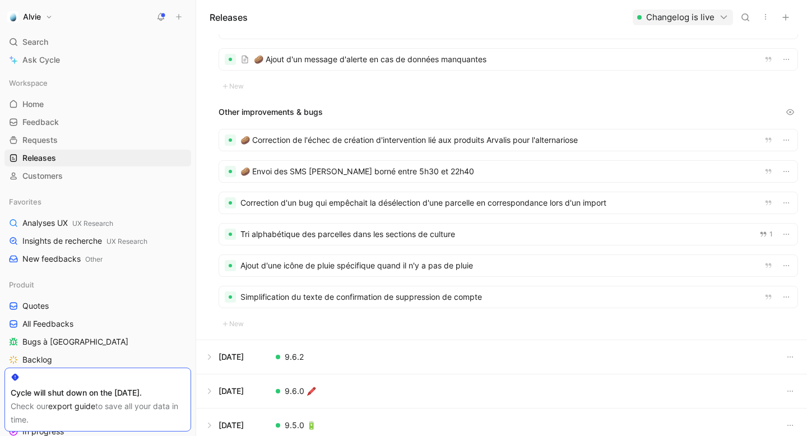
scroll to position [836, 0]
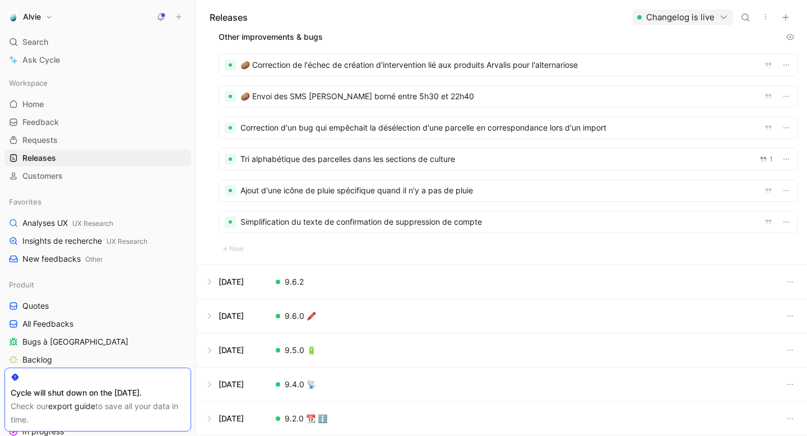
click at [243, 274] on button at bounding box center [502, 282] width 610 height 34
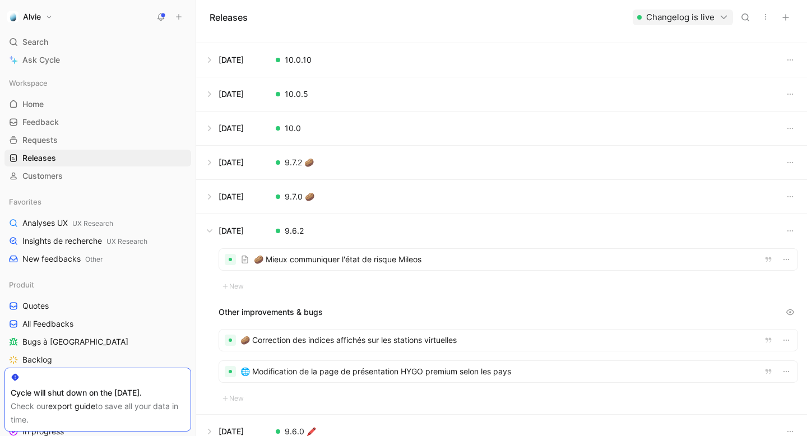
scroll to position [437, 0]
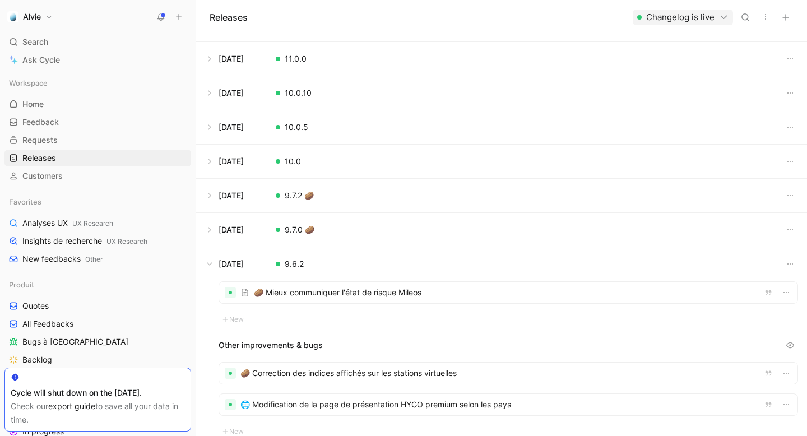
click at [231, 230] on button at bounding box center [502, 230] width 610 height 34
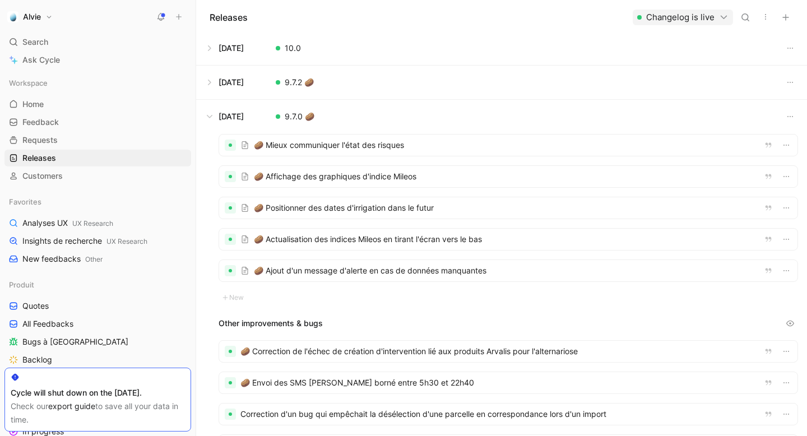
scroll to position [555, 0]
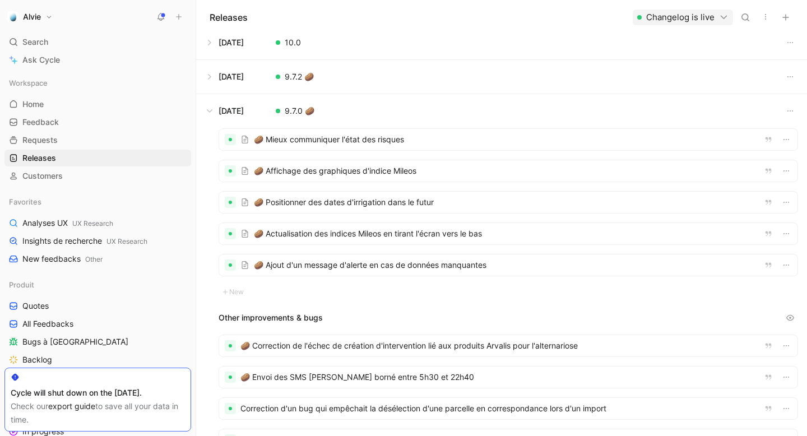
click at [322, 139] on div at bounding box center [508, 139] width 578 height 21
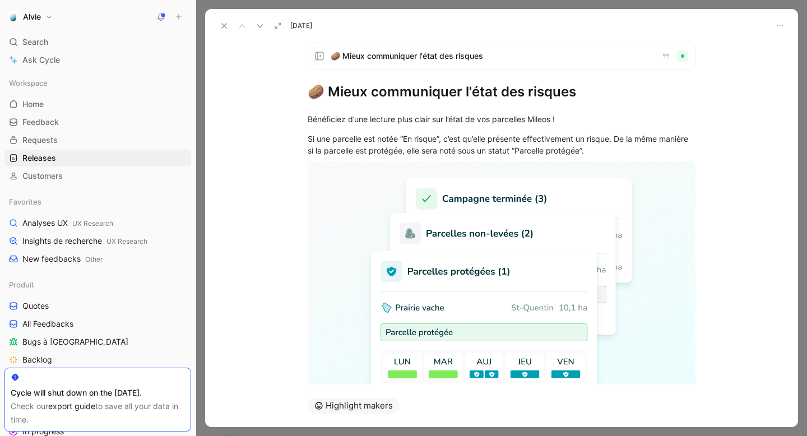
click at [349, 94] on h1 "🥔 Mieux communiquer l'état des risques" at bounding box center [502, 92] width 388 height 18
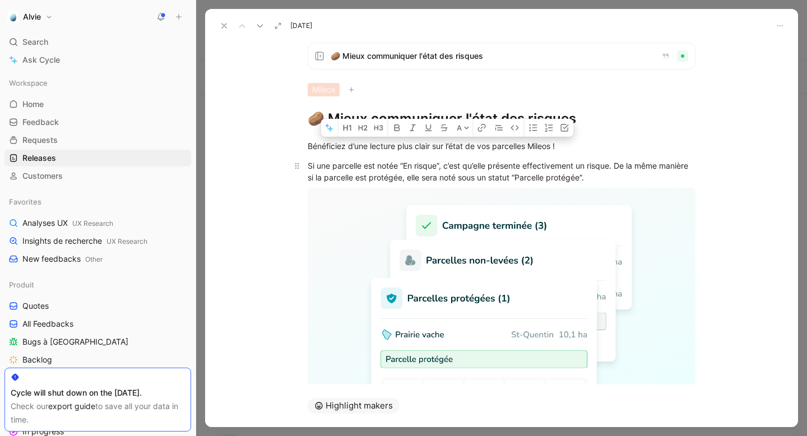
drag, startPoint x: 308, startPoint y: 145, endPoint x: 615, endPoint y: 180, distance: 309.3
click at [615, 180] on div "Bénéficiez d’une lecture plus clair sur l’état de vos parcelles Mileos ! Si une…" at bounding box center [501, 304] width 593 height 352
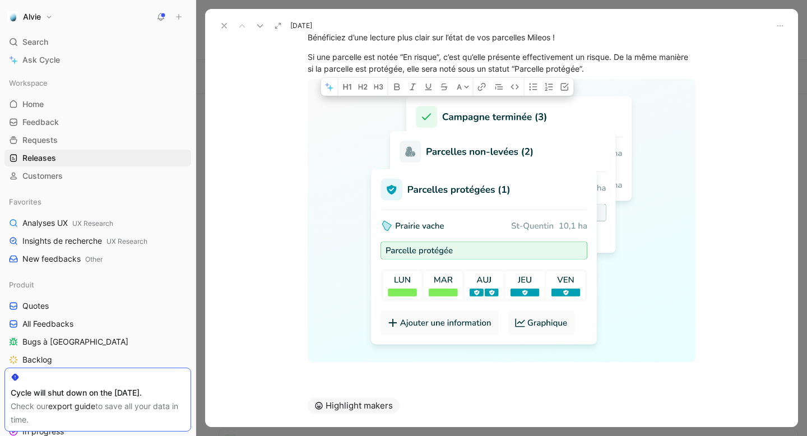
click at [264, 24] on icon at bounding box center [260, 25] width 9 height 9
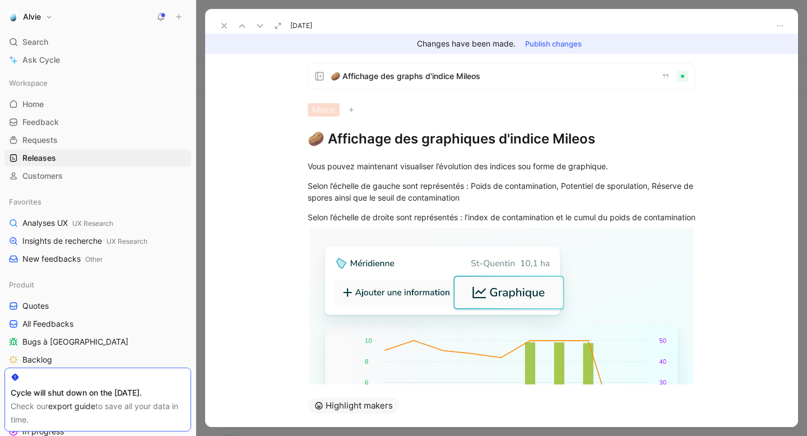
click at [358, 141] on h1 "🥔 Affichage des graphiques d'indice Mileos" at bounding box center [502, 139] width 388 height 18
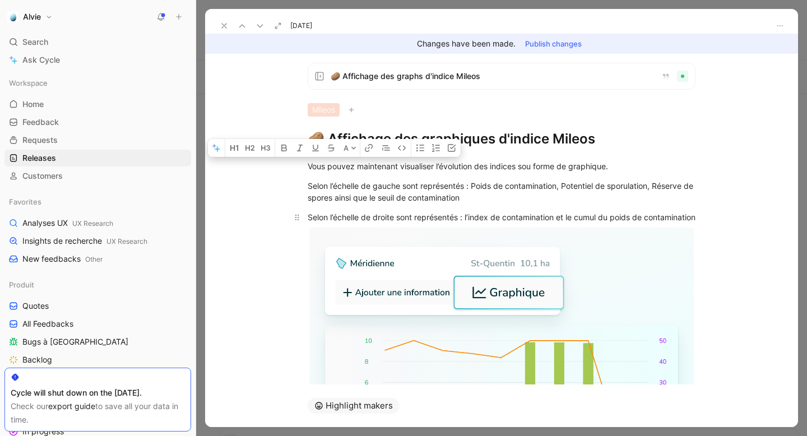
drag, startPoint x: 308, startPoint y: 166, endPoint x: 391, endPoint y: 234, distance: 107.5
click at [391, 234] on div "Vous pouvez maintenant visualiser l’évolution des indices sou forme de graphiqu…" at bounding box center [501, 336] width 593 height 376
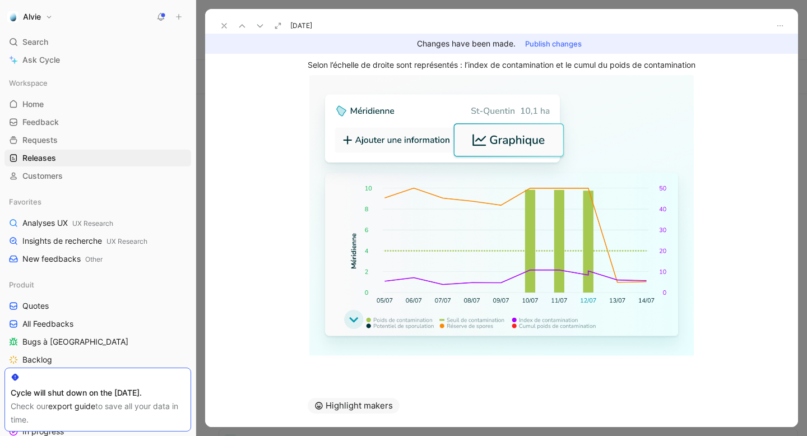
click at [438, 373] on div at bounding box center [501, 377] width 593 height 13
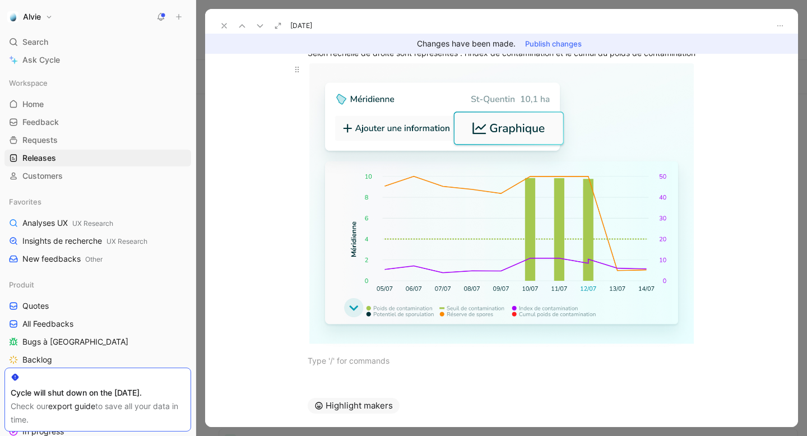
click at [350, 132] on body "Alvie Search ⌘ K Ask Cycle Workspace Home G then H Feedback G then F Requests G…" at bounding box center [403, 218] width 807 height 436
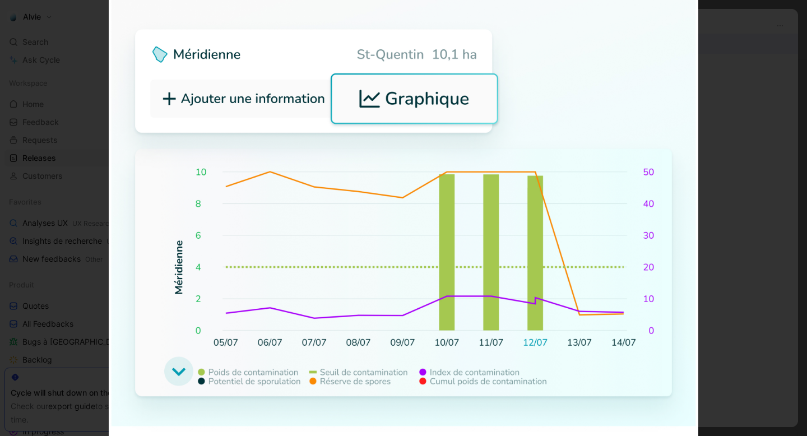
click at [71, 436] on div at bounding box center [403, 436] width 807 height 0
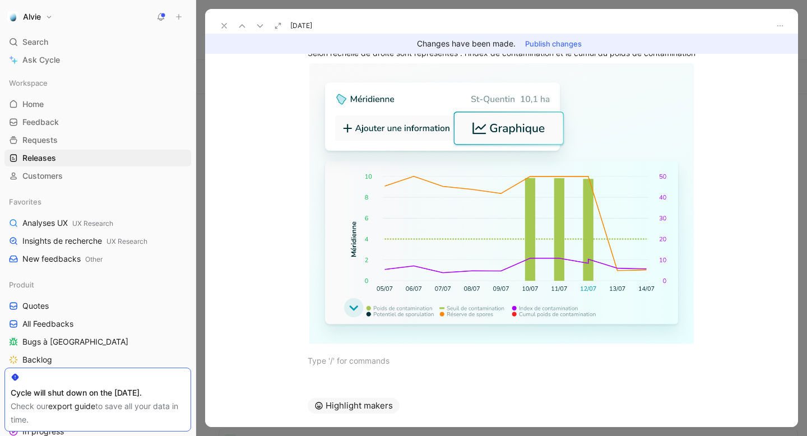
click at [243, 26] on use at bounding box center [241, 26] width 5 height 3
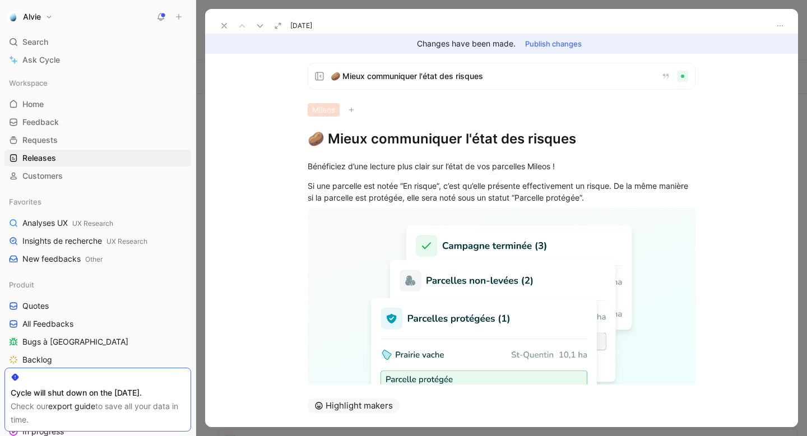
click at [256, 23] on icon at bounding box center [260, 25] width 9 height 9
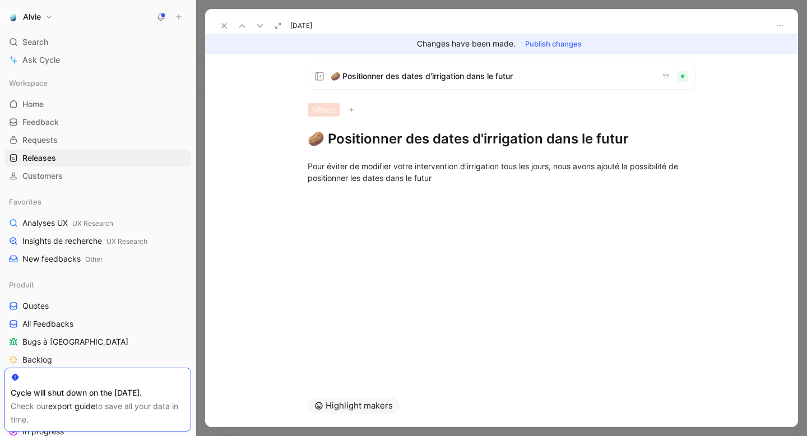
click at [389, 139] on h1 "🥔 Positionner des dates d'irrigation dans le futur" at bounding box center [502, 139] width 388 height 18
click at [368, 174] on div "Pour éviter de modifier votre intervention d’irrigation tous les jours, nous av…" at bounding box center [502, 172] width 388 height 24
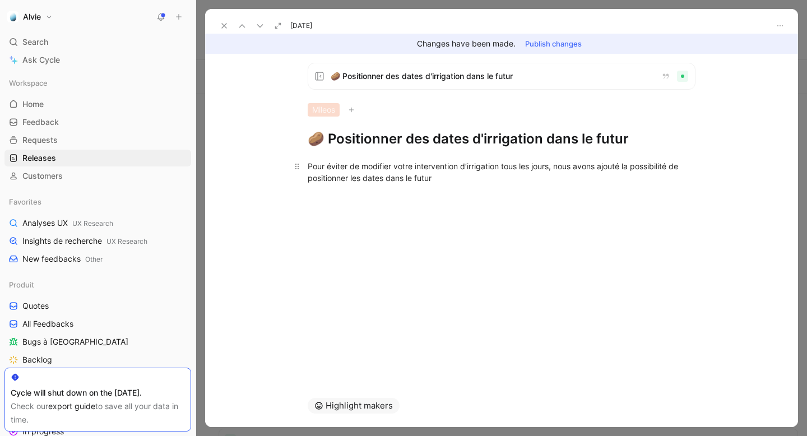
click at [368, 174] on div "Pour éviter de modifier votre intervention d’irrigation tous les jours, nous av…" at bounding box center [502, 172] width 388 height 24
click at [261, 22] on icon at bounding box center [260, 25] width 9 height 9
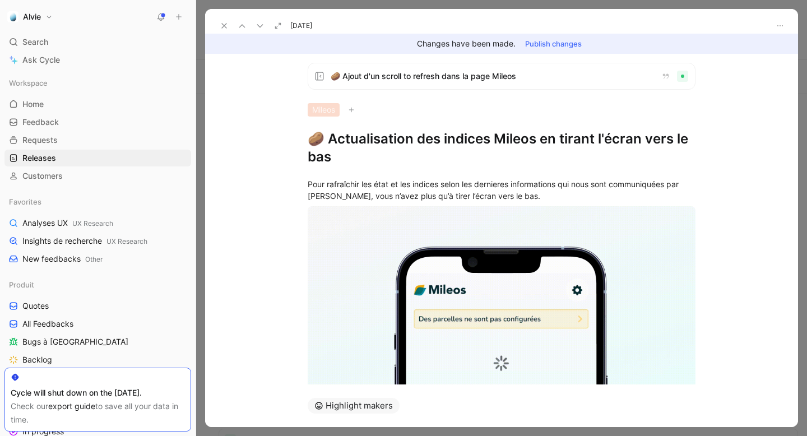
click at [353, 142] on h1 "🥔 Actualisation des indices Mileos en tirant l'écran vers le bas" at bounding box center [502, 148] width 388 height 36
click at [335, 179] on div "Pour rafraîchir les état et les indices selon les dernieres informations qui no…" at bounding box center [502, 190] width 388 height 24
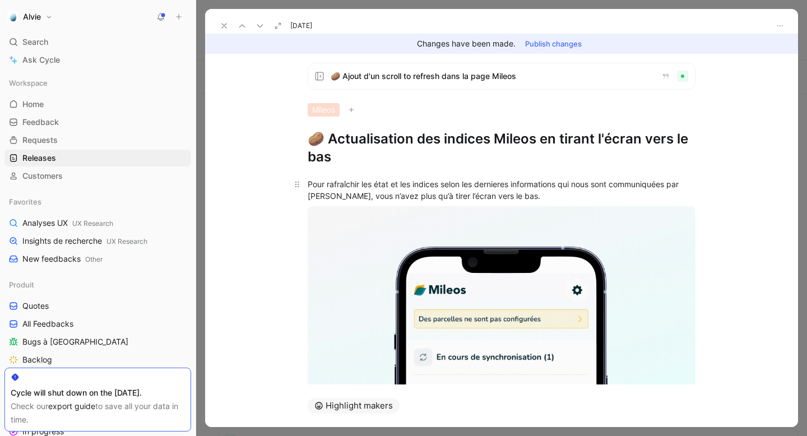
click at [335, 179] on div "Pour rafraîchir les état et les indices selon les dernieres informations qui no…" at bounding box center [502, 190] width 388 height 24
click at [257, 23] on icon at bounding box center [260, 25] width 9 height 9
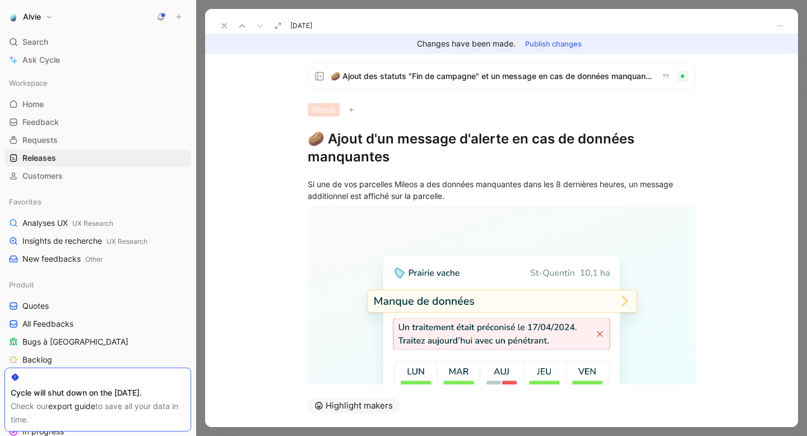
click at [400, 139] on h1 "🥔 Ajout d'un message d'alerte en cas de données manquantes" at bounding box center [502, 148] width 388 height 36
click at [365, 201] on div "Si une de vos parcelles Mileos a des données manquantes dans les 8 dernières he…" at bounding box center [502, 190] width 388 height 24
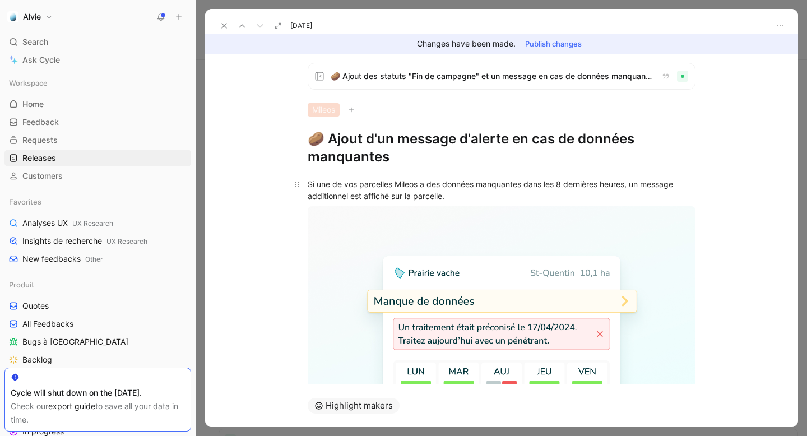
click at [365, 201] on div "Si une de vos parcelles Mileos a des données manquantes dans les 8 dernières he…" at bounding box center [502, 190] width 388 height 24
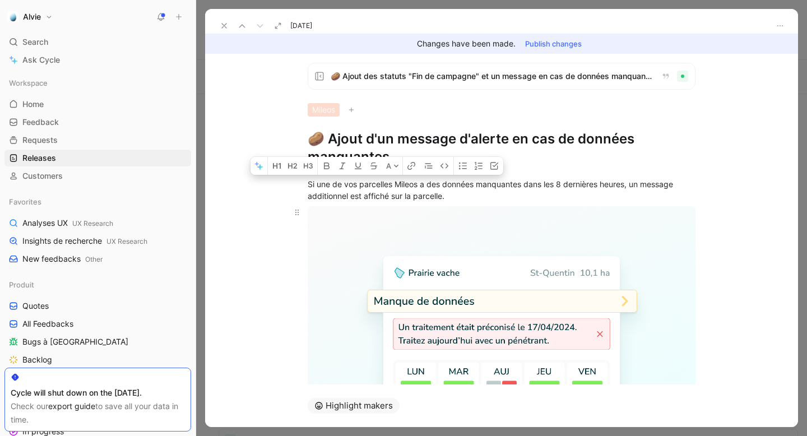
click at [397, 216] on body "Alvie Search ⌘ K Ask Cycle Workspace Home G then H Feedback G then F Requests G…" at bounding box center [403, 218] width 807 height 436
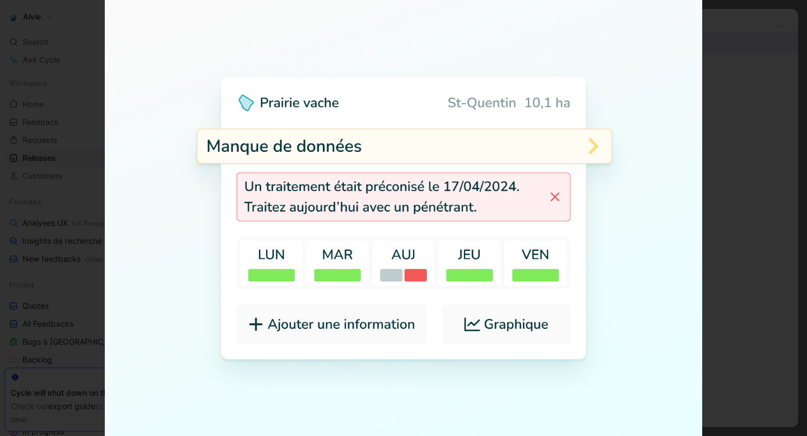
scroll to position [105, 0]
click at [78, 436] on div at bounding box center [403, 436] width 807 height 0
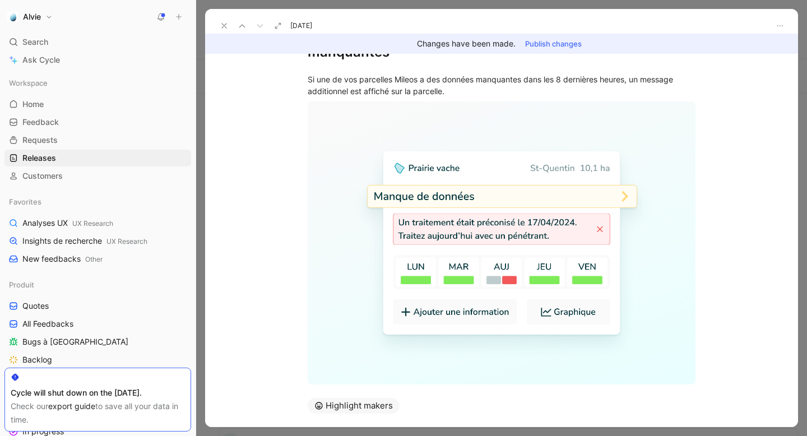
click at [217, 18] on div "[DATE]" at bounding box center [264, 26] width 96 height 16
click at [225, 26] on icon at bounding box center [224, 25] width 9 height 9
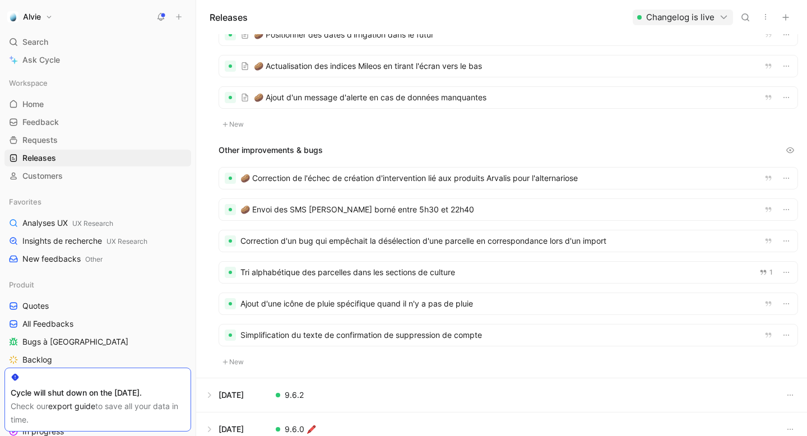
scroll to position [725, 0]
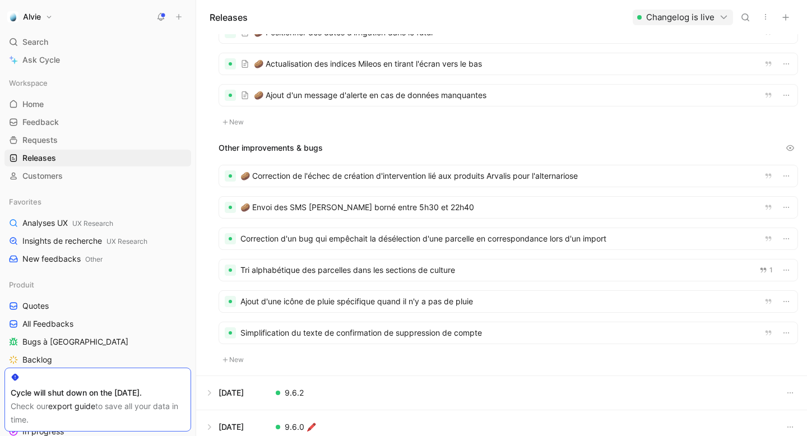
click at [298, 169] on div at bounding box center [508, 175] width 578 height 21
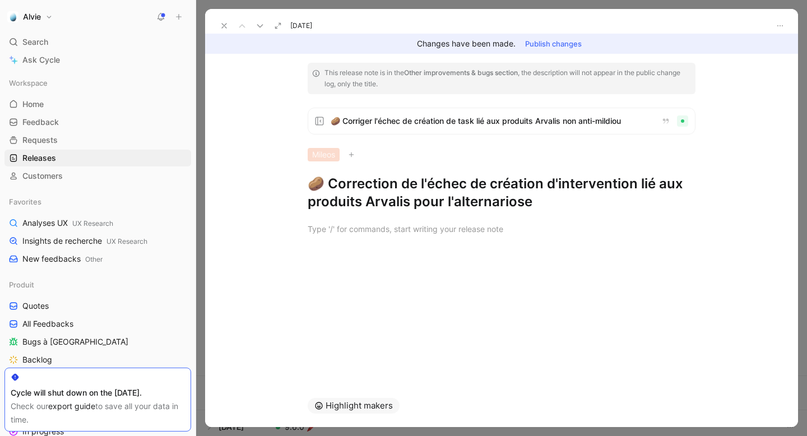
drag, startPoint x: 326, startPoint y: 183, endPoint x: 552, endPoint y: 202, distance: 226.6
click at [552, 202] on h1 "🥔 Correction de l'échec de création d'intervention lié aux produits Arvalis pou…" at bounding box center [502, 193] width 388 height 36
click at [368, 204] on h1 "🥔 Correction de l'échec de création d'intervention lié aux produits Arvalis pou…" at bounding box center [502, 193] width 388 height 36
drag, startPoint x: 327, startPoint y: 183, endPoint x: 565, endPoint y: 202, distance: 238.4
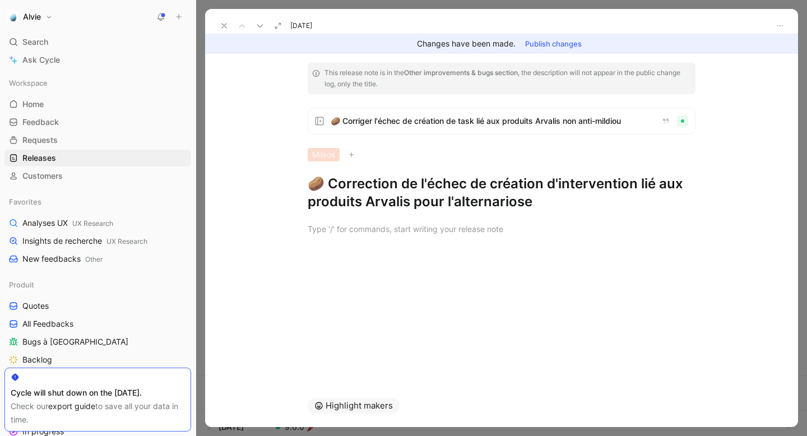
click at [565, 202] on h1 "🥔 Correction de l'échec de création d'intervention lié aux produits Arvalis pou…" at bounding box center [502, 193] width 388 height 36
click at [260, 22] on icon at bounding box center [260, 25] width 9 height 9
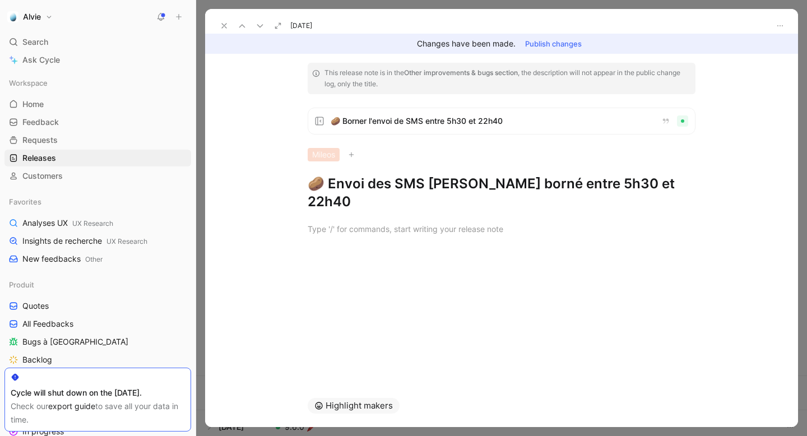
drag, startPoint x: 326, startPoint y: 182, endPoint x: 660, endPoint y: 187, distance: 333.5
click at [660, 187] on h1 "🥔 Envoi des SMS [PERSON_NAME] borné entre 5h30 et 22h40" at bounding box center [502, 193] width 388 height 36
click at [259, 25] on icon at bounding box center [260, 25] width 9 height 9
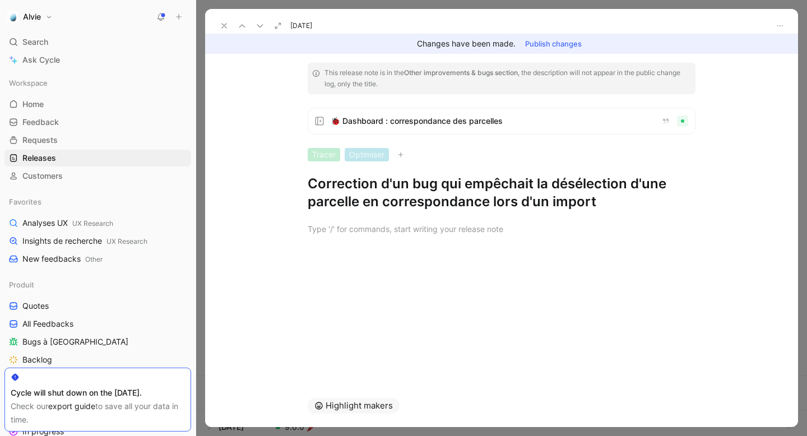
click at [316, 178] on h1 "Correction d'un bug qui empêchait la désélection d'une parcelle en correspondan…" at bounding box center [502, 193] width 388 height 36
click at [258, 23] on icon at bounding box center [260, 25] width 9 height 9
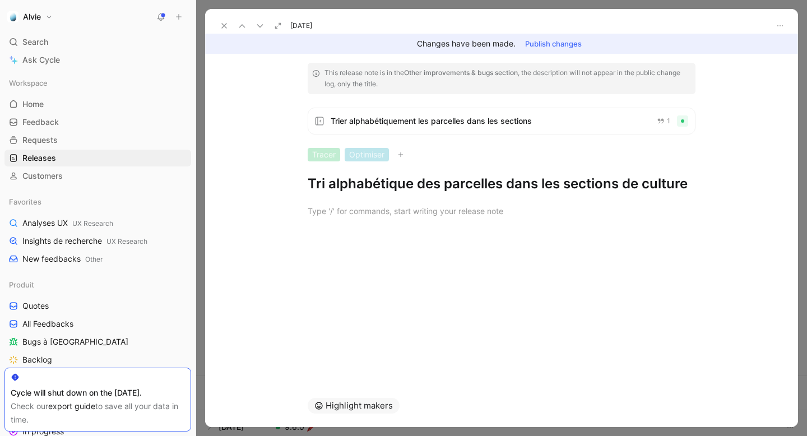
click at [388, 182] on h1 "Tri alphabétique des parcelles dans les sections de culture" at bounding box center [502, 184] width 388 height 18
click at [524, 174] on div "This release note is in the Other improvements & bugs section , the description…" at bounding box center [501, 128] width 430 height 130
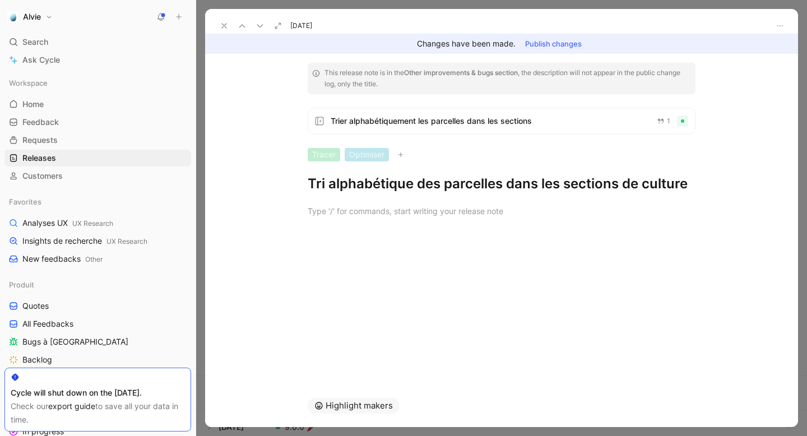
click at [524, 174] on div "This release note is in the Other improvements & bugs section , the description…" at bounding box center [501, 128] width 430 height 130
click at [265, 27] on button at bounding box center [260, 26] width 16 height 16
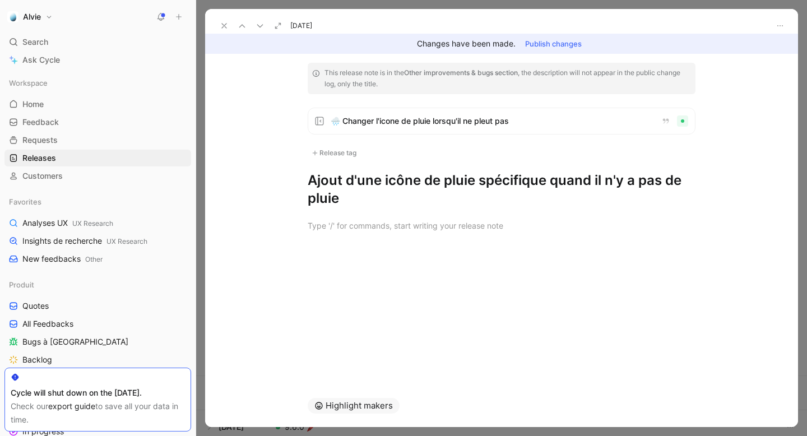
click at [341, 179] on h1 "Ajout d'une icône de pluie spécifique quand il n'y a pas de pluie" at bounding box center [502, 190] width 388 height 36
click at [251, 18] on div at bounding box center [251, 26] width 34 height 16
click at [254, 22] on button at bounding box center [260, 26] width 16 height 16
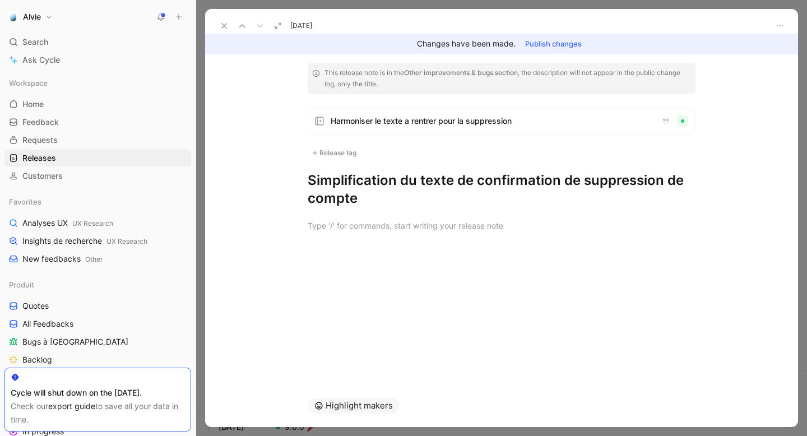
click at [327, 201] on h1 "Simplification du texte de confirmation de suppression de compte" at bounding box center [502, 190] width 388 height 36
click at [221, 23] on icon at bounding box center [224, 25] width 9 height 9
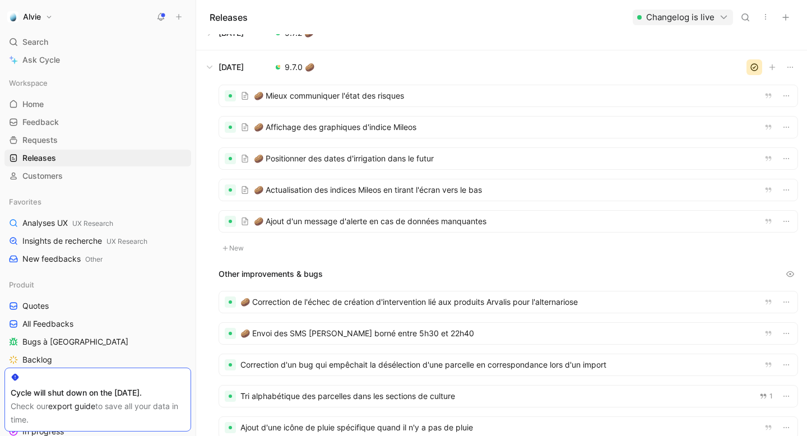
scroll to position [481, 0]
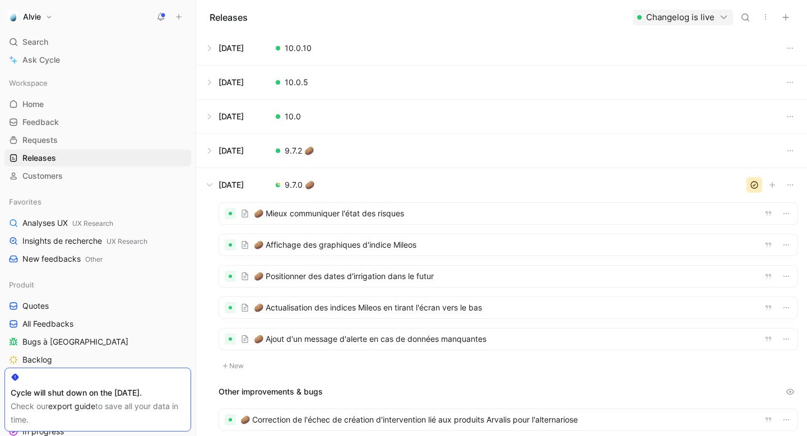
click at [211, 152] on button at bounding box center [502, 151] width 610 height 34
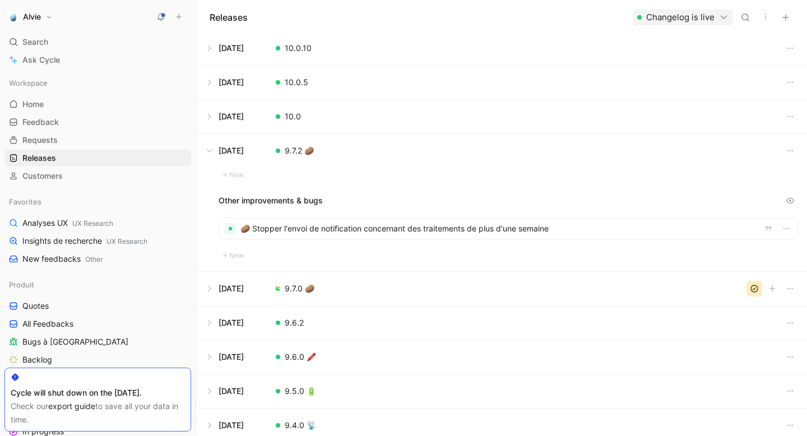
click at [427, 231] on div at bounding box center [508, 228] width 578 height 21
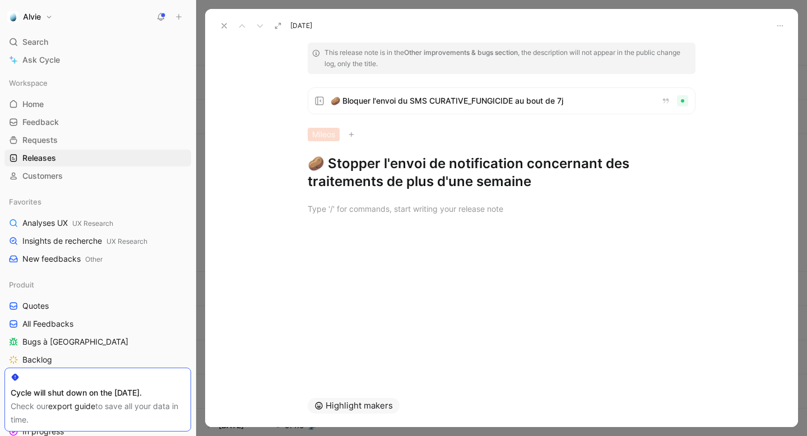
click at [398, 167] on h1 "🥔 Stopper l'envoi de notification concernant des traitements de plus d'une sema…" at bounding box center [502, 173] width 388 height 36
drag, startPoint x: 326, startPoint y: 164, endPoint x: 572, endPoint y: 175, distance: 246.9
click at [572, 175] on h1 "🥔 Stopper l'envoi de notification concernant des traitements de plus d'une sema…" at bounding box center [502, 173] width 388 height 36
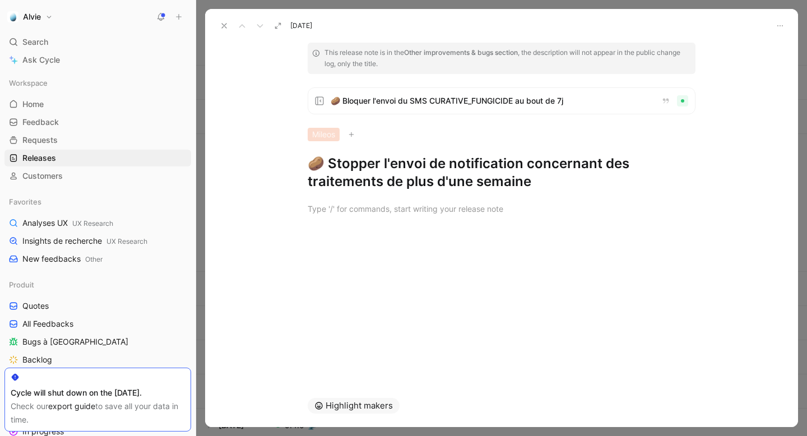
click at [347, 157] on h1 "🥔 Stopper l'envoi de notification concernant des traitements de plus d'une sema…" at bounding box center [502, 173] width 388 height 36
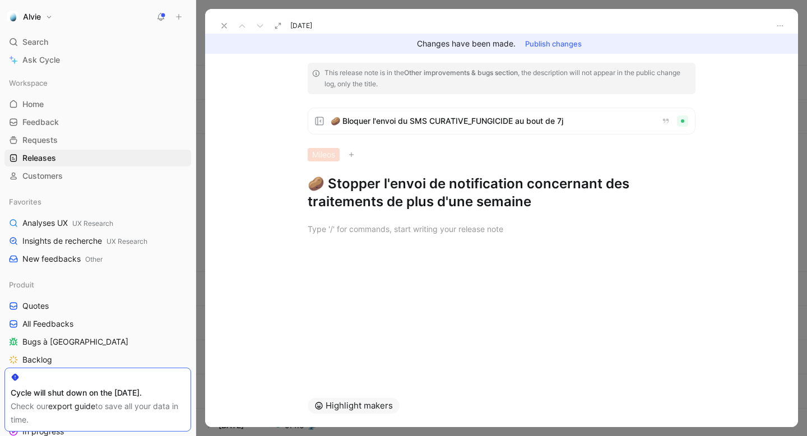
click at [225, 22] on icon at bounding box center [224, 25] width 9 height 9
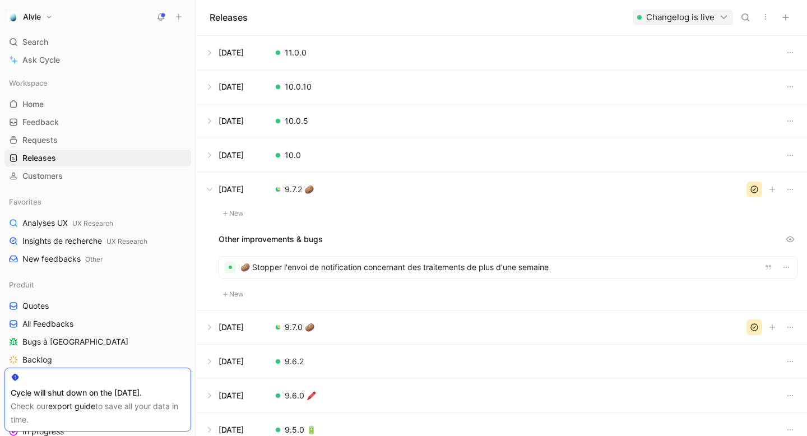
scroll to position [435, 0]
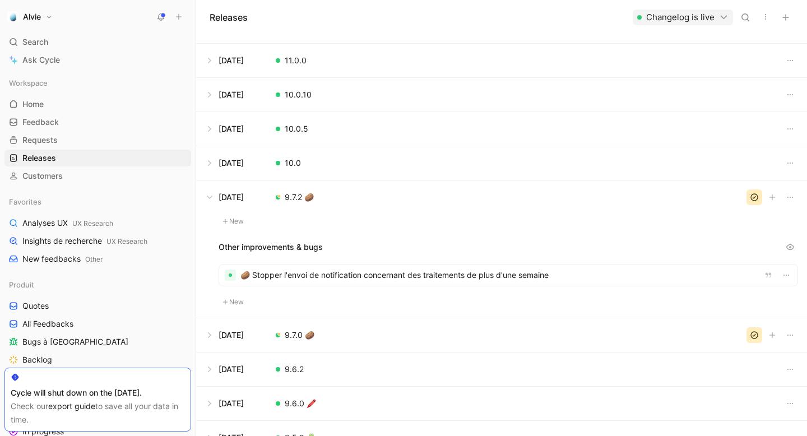
click at [210, 163] on button at bounding box center [502, 163] width 610 height 34
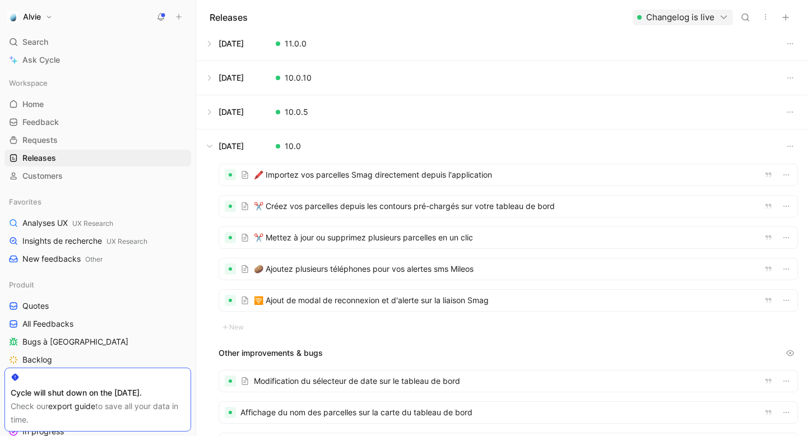
scroll to position [443, 0]
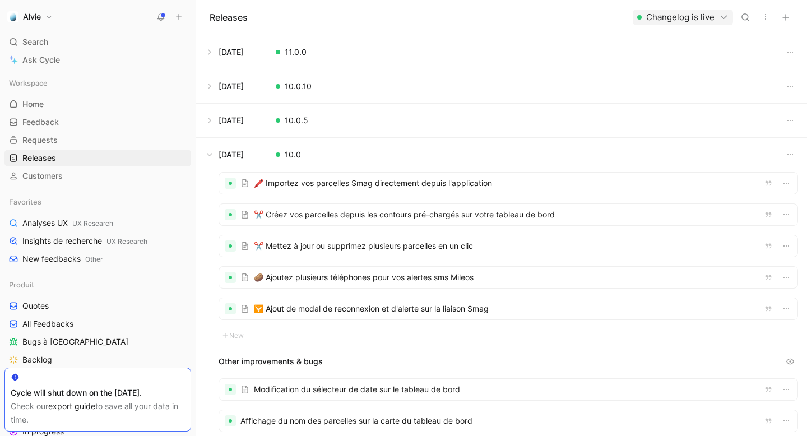
click at [311, 187] on div at bounding box center [508, 183] width 578 height 21
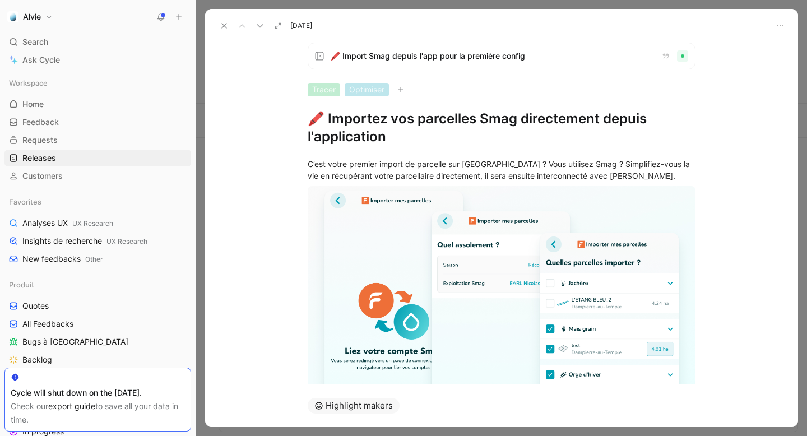
click at [219, 21] on button at bounding box center [224, 26] width 16 height 16
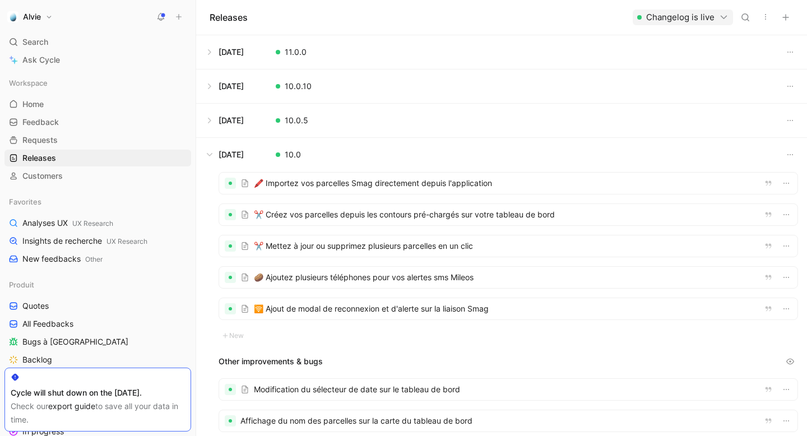
click at [341, 184] on div at bounding box center [508, 183] width 578 height 21
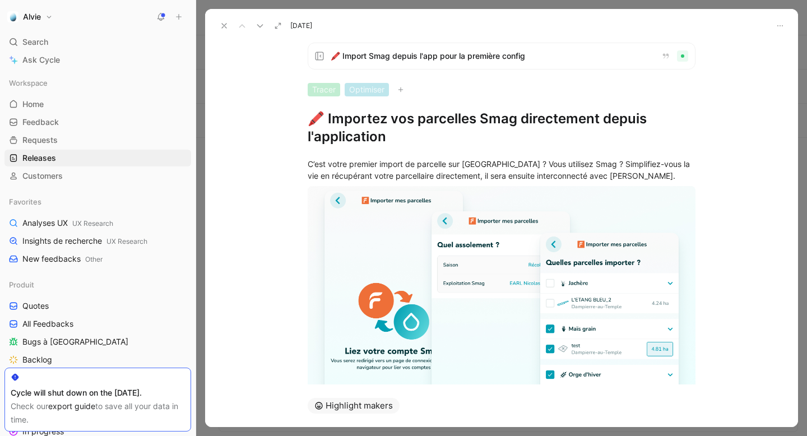
click at [440, 114] on h1 "🖍️ Importez vos parcelles Smag directement depuis l'application" at bounding box center [502, 128] width 388 height 36
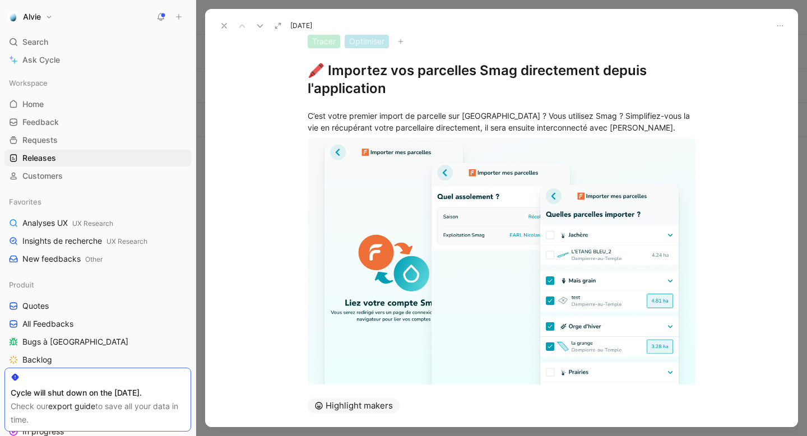
scroll to position [53, 0]
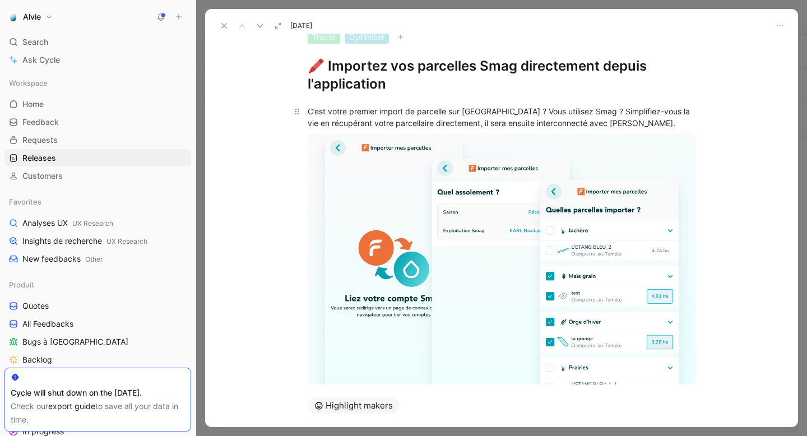
click at [359, 124] on div "C’est votre premier import de parcelle sur [GEOGRAPHIC_DATA] ? Vous utilisez Sm…" at bounding box center [502, 117] width 388 height 24
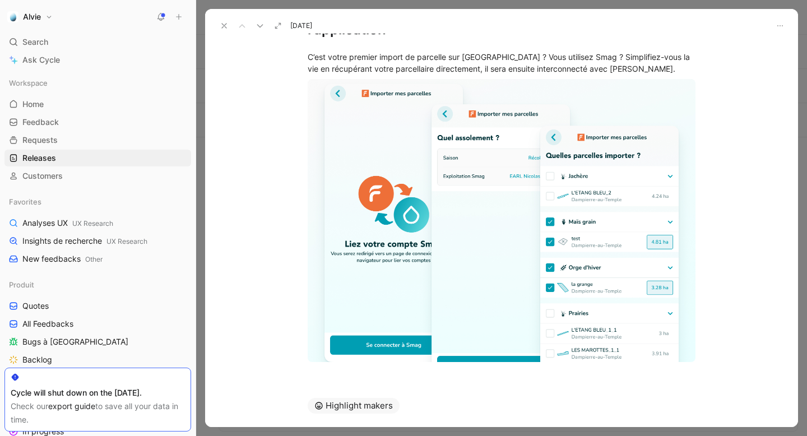
click at [261, 27] on icon at bounding box center [260, 25] width 9 height 9
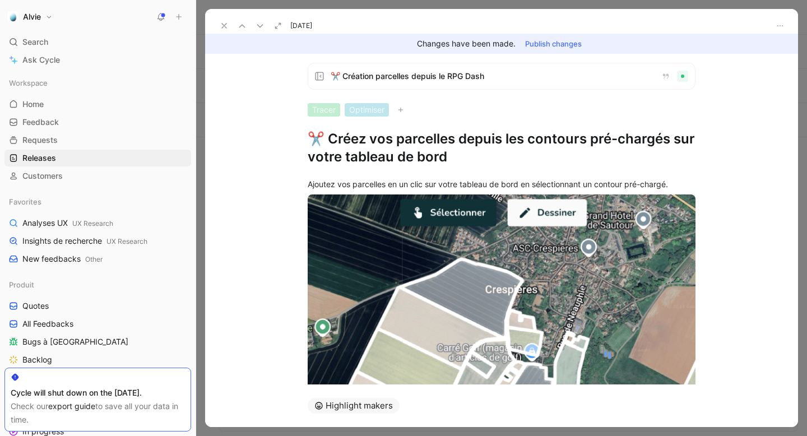
click at [345, 147] on h1 "✂️ Créez vos parcelles depuis les contours pré-chargés sur votre tableau de bord" at bounding box center [502, 148] width 388 height 36
click at [379, 185] on div "Ajoutez vos parcelles en un clic sur votre tableau de bord en sélectionnant un …" at bounding box center [502, 184] width 388 height 12
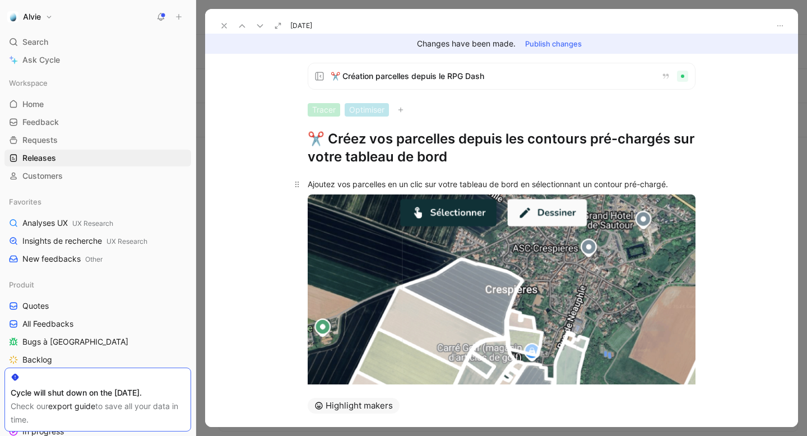
click at [379, 185] on div "Ajoutez vos parcelles en un clic sur votre tableau de bord en sélectionnant un …" at bounding box center [502, 184] width 388 height 12
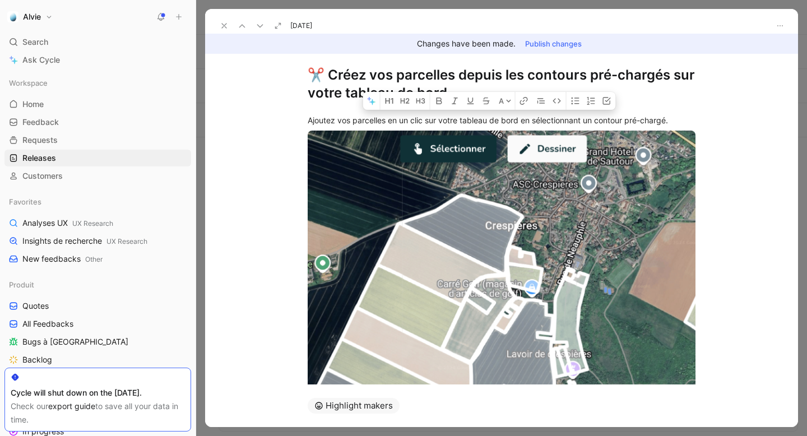
scroll to position [146, 0]
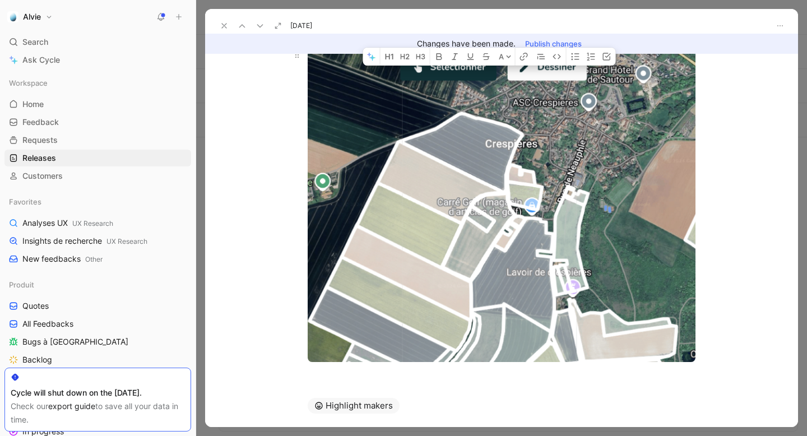
click at [439, 187] on body "Alvie Search ⌘ K Ask Cycle Workspace Home G then H Feedback G then F Requests G…" at bounding box center [403, 218] width 807 height 436
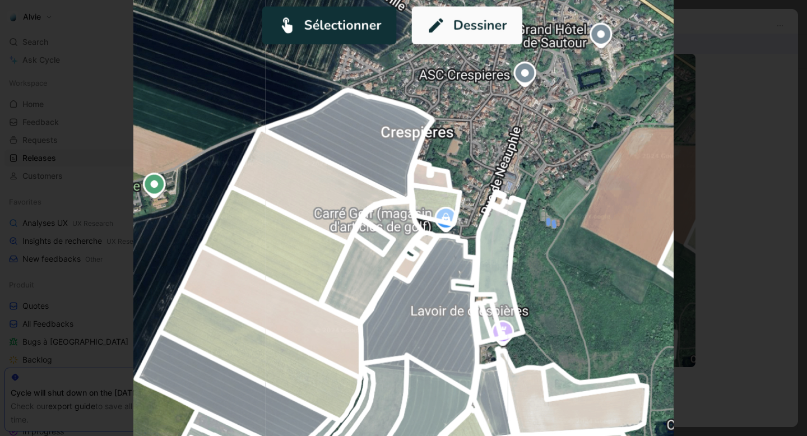
click at [96, 436] on div at bounding box center [403, 436] width 807 height 0
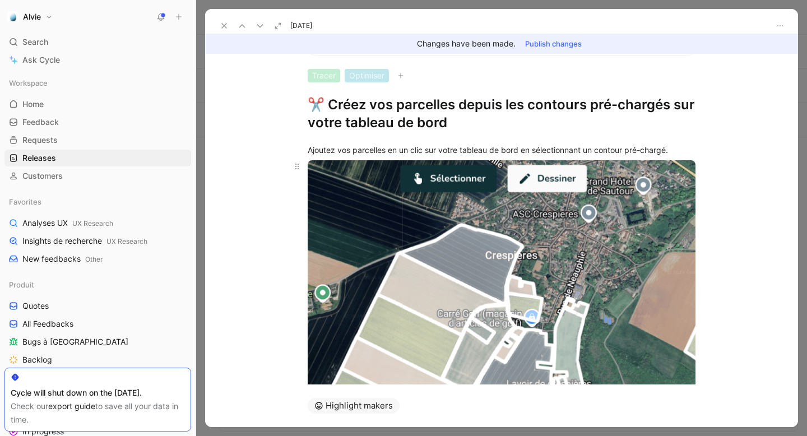
scroll to position [0, 0]
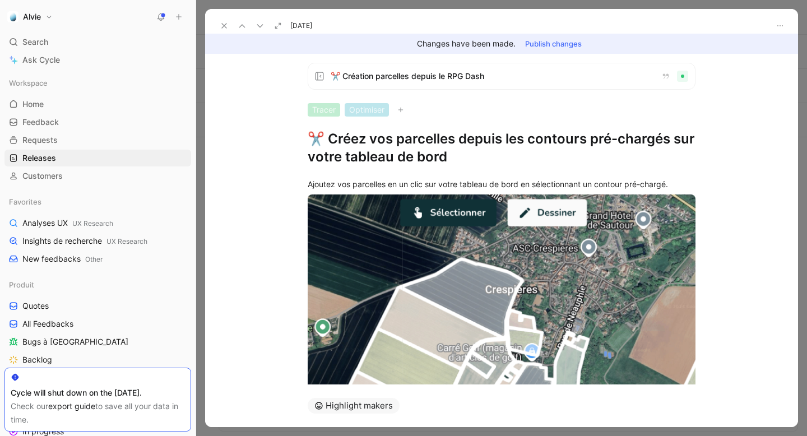
click at [256, 20] on button at bounding box center [260, 26] width 16 height 16
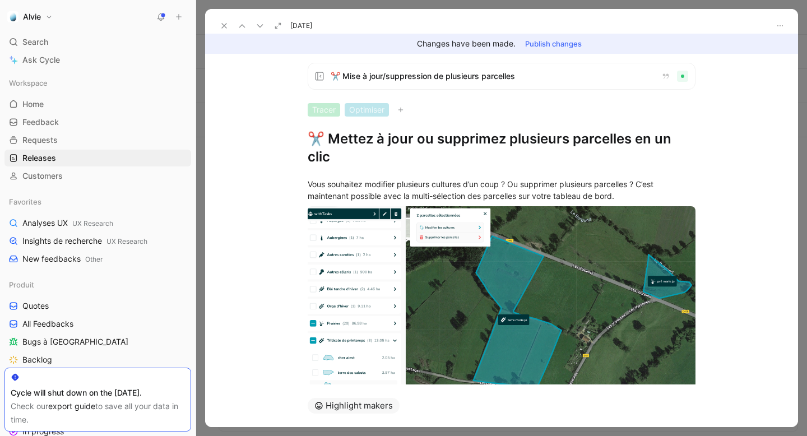
click at [429, 142] on h1 "✂️ Mettez à jour ou supprimez plusieurs parcelles en un clic" at bounding box center [502, 148] width 388 height 36
click at [345, 178] on div "Vous souhaitez modifier plusieurs cultures d’un coup ? Ou supprimer plusieurs p…" at bounding box center [502, 190] width 388 height 24
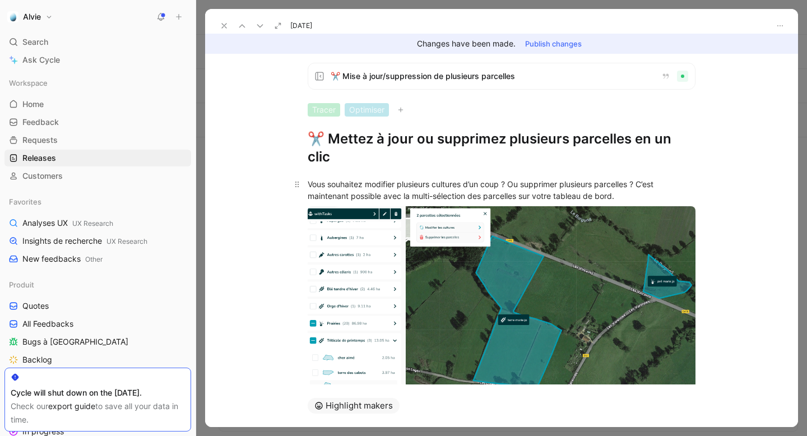
click at [345, 178] on div "Vous souhaitez modifier plusieurs cultures d’un coup ? Ou supprimer plusieurs p…" at bounding box center [502, 190] width 388 height 24
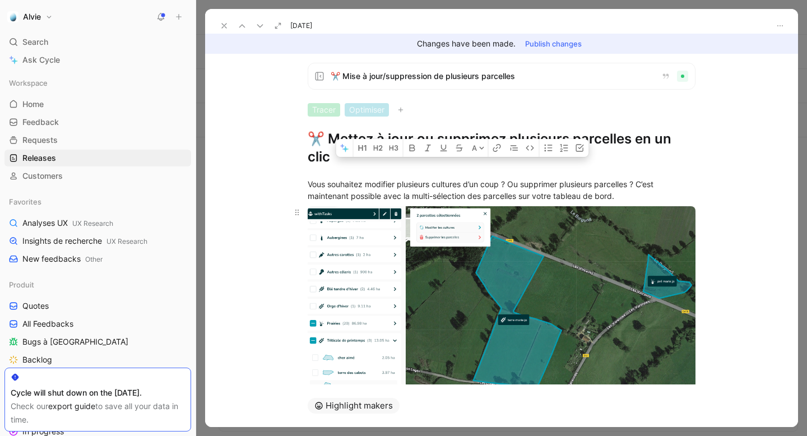
scroll to position [17, 0]
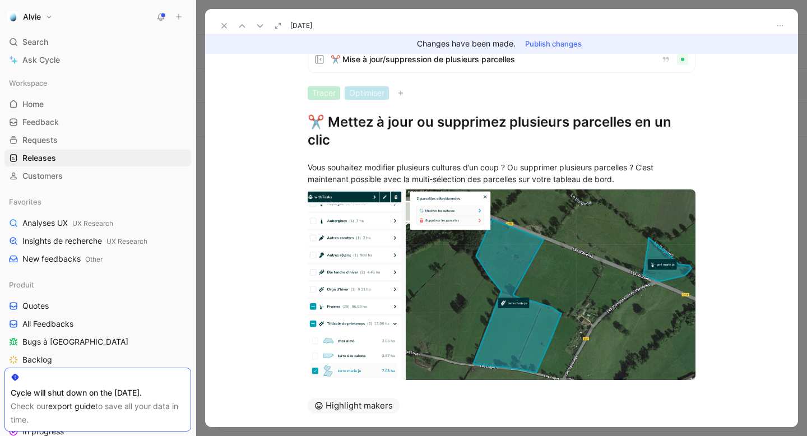
click at [261, 26] on icon at bounding box center [260, 25] width 9 height 9
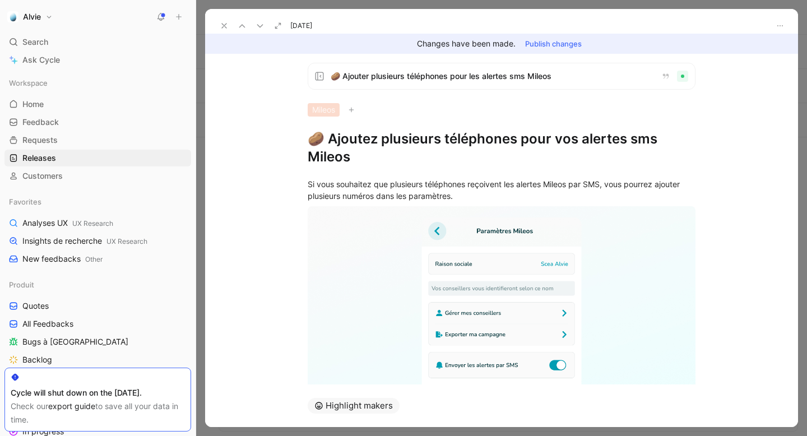
click at [354, 137] on h1 "🥔 Ajoutez plusieurs téléphones pour vos alertes sms Mileos" at bounding box center [502, 148] width 388 height 36
click at [446, 196] on div "Si vous souhaitez que plusieurs téléphones reçoivent les alertes Mileos par SMS…" at bounding box center [502, 190] width 388 height 24
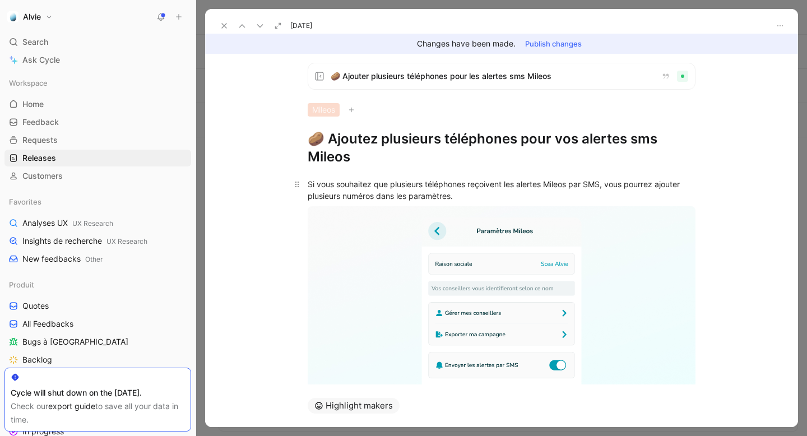
click at [446, 196] on div "Si vous souhaitez que plusieurs téléphones reçoivent les alertes Mileos par SMS…" at bounding box center [502, 190] width 388 height 24
click at [262, 22] on icon at bounding box center [260, 25] width 9 height 9
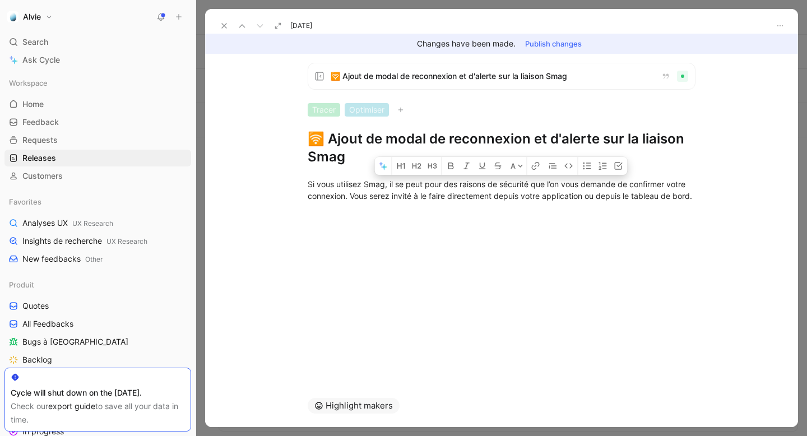
drag, startPoint x: 703, startPoint y: 201, endPoint x: 314, endPoint y: 120, distance: 397.8
click at [314, 120] on div "🛜 Ajout de modal de reconnexion et d'alerte sur la liaison Smag Tracer Optimise…" at bounding box center [501, 219] width 593 height 331
click at [325, 126] on div "🛜 Ajout de modal de reconnexion et d'alerte sur la liaison Smag Tracer Optimise…" at bounding box center [501, 114] width 430 height 103
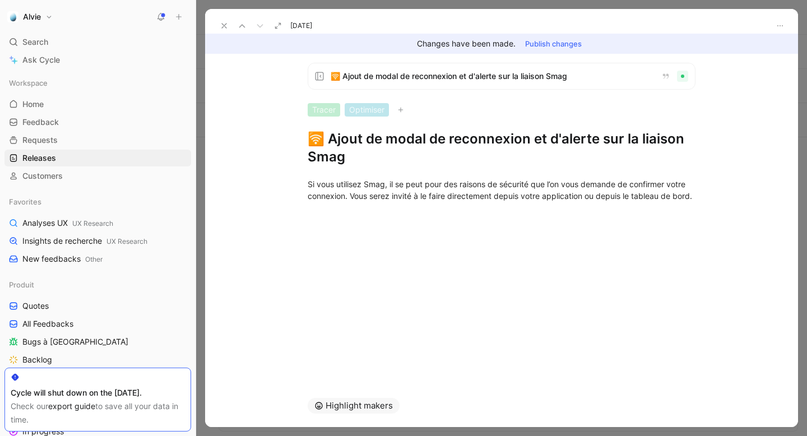
click at [325, 136] on h1 "🛜 Ajout de modal de reconnexion et d'alerte sur la liaison Smag" at bounding box center [502, 148] width 388 height 36
click at [341, 194] on div "Si vous utilisez Smag, il se peut pour des raisons de sécurité que l’on vous de…" at bounding box center [502, 190] width 388 height 24
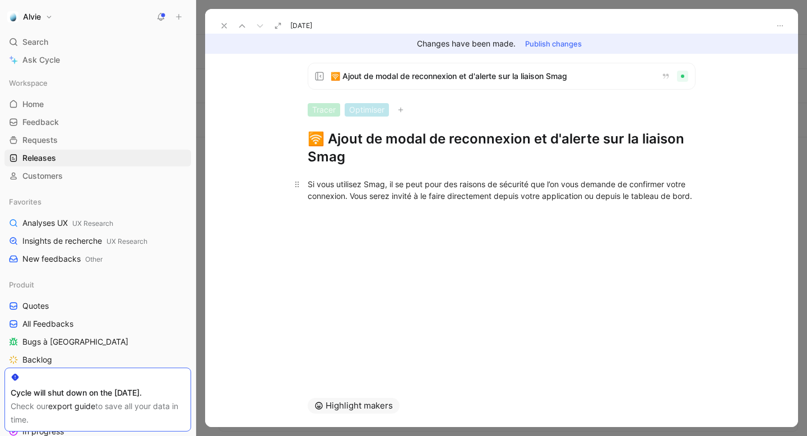
click at [341, 194] on div "Si vous utilisez Smag, il se peut pour des raisons de sécurité que l’on vous de…" at bounding box center [502, 190] width 388 height 24
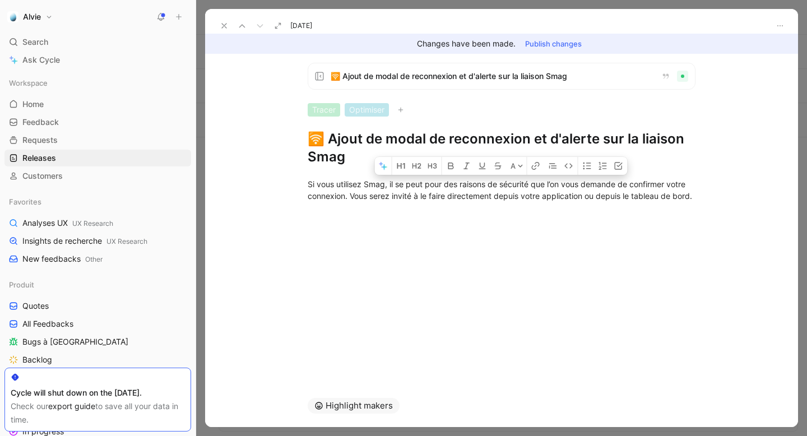
click at [224, 24] on icon at bounding box center [224, 25] width 9 height 9
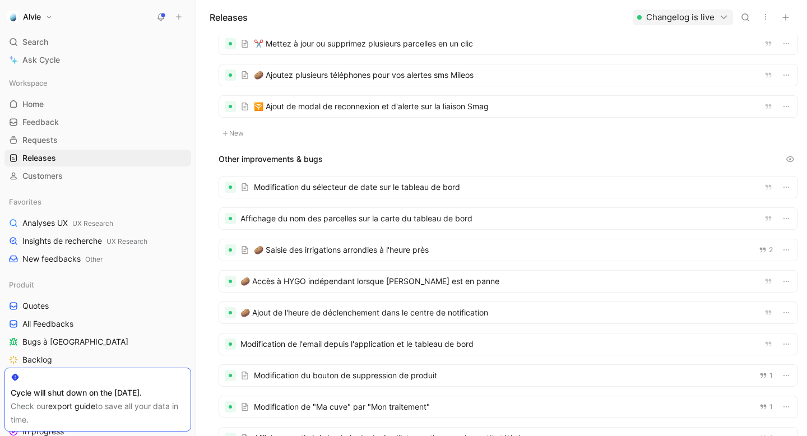
scroll to position [649, 0]
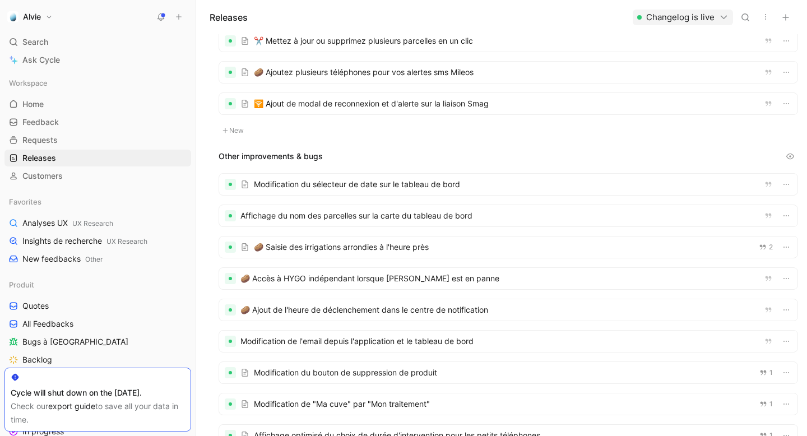
click at [328, 183] on div at bounding box center [508, 184] width 578 height 21
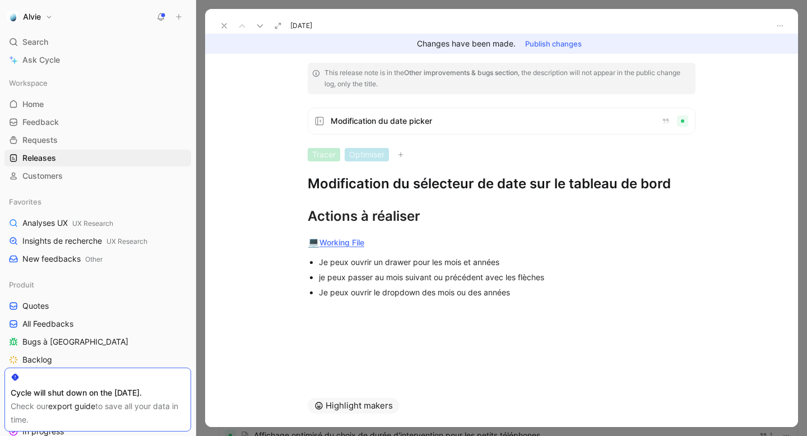
click at [418, 187] on h1 "Modification du sélecteur de date sur le tableau de bord" at bounding box center [502, 184] width 388 height 18
click at [406, 195] on div "Actions à réaliser 💻 Working File Je peux ouvrir un drawer pour les mois et ann…" at bounding box center [501, 251] width 593 height 116
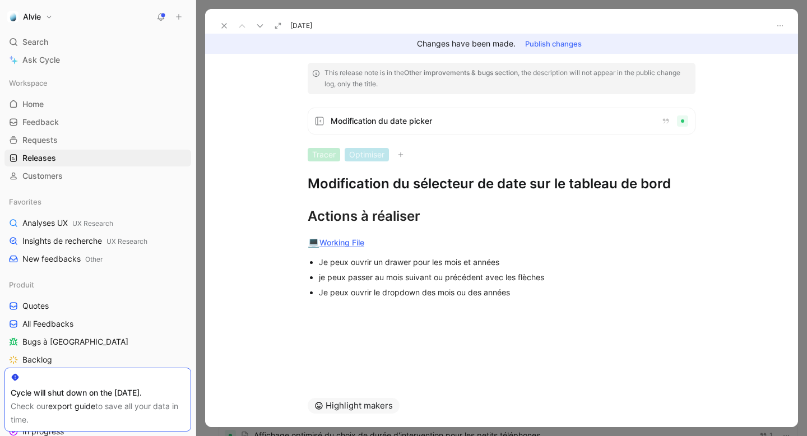
click at [399, 186] on h1 "Modification du sélecteur de date sur le tableau de bord" at bounding box center [502, 184] width 388 height 18
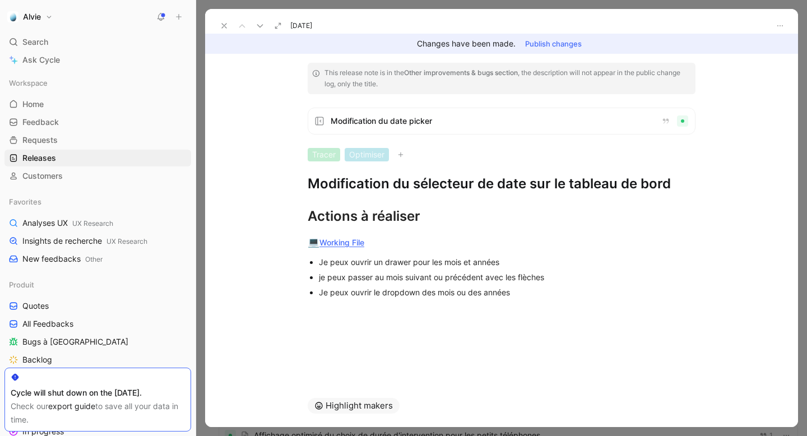
click at [399, 186] on h1 "Modification du sélecteur de date sur le tableau de bord" at bounding box center [502, 184] width 388 height 18
click at [260, 21] on icon at bounding box center [260, 25] width 9 height 9
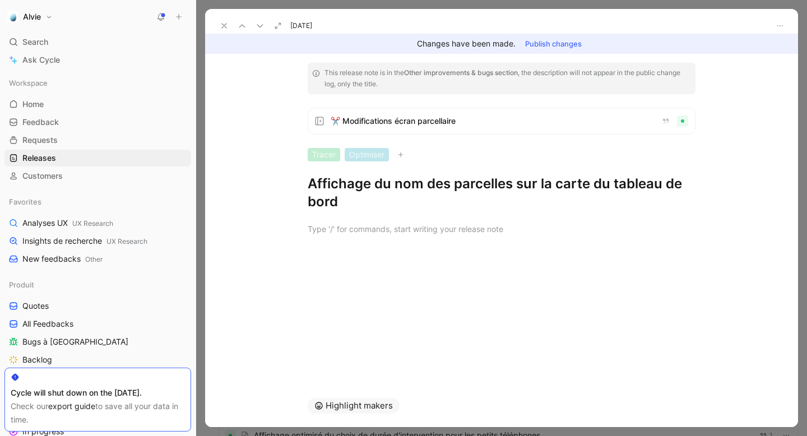
click at [383, 196] on h1 "Affichage du nom des parcelles sur la carte du tableau de bord" at bounding box center [502, 193] width 388 height 36
click at [390, 183] on h1 "Affichage du nom des parcelles sur la carte du tableau de bord" at bounding box center [502, 193] width 388 height 36
click at [258, 24] on icon at bounding box center [260, 25] width 9 height 9
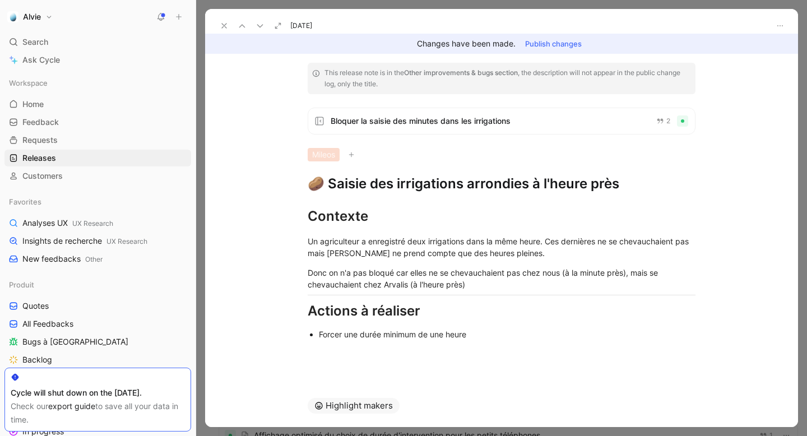
click at [368, 178] on h1 "🥔 Saisie des irrigations arrondies à l'heure près" at bounding box center [502, 184] width 388 height 18
drag, startPoint x: 324, startPoint y: 184, endPoint x: 628, endPoint y: 182, distance: 303.8
click at [628, 182] on h1 "🥔 Saisie des irrigations arrondies à l'heure près" at bounding box center [502, 184] width 388 height 18
click at [573, 190] on h1 "🥔 Saisie des irrigations arrondies à l'heure près" at bounding box center [502, 184] width 388 height 18
drag, startPoint x: 624, startPoint y: 187, endPoint x: 327, endPoint y: 179, distance: 297.2
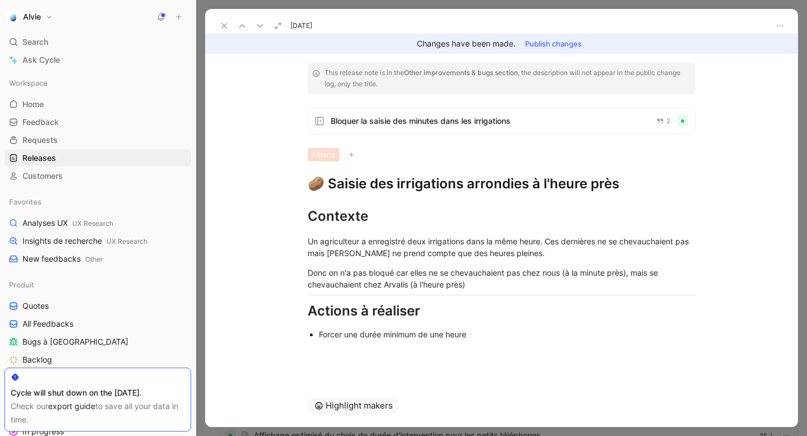
click at [327, 179] on h1 "🥔 Saisie des irrigations arrondies à l'heure près" at bounding box center [502, 184] width 388 height 18
click at [262, 22] on icon at bounding box center [260, 25] width 9 height 9
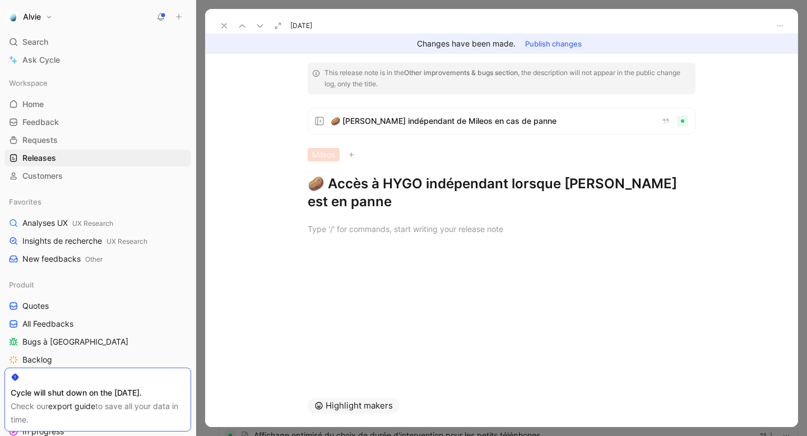
drag, startPoint x: 325, startPoint y: 185, endPoint x: 707, endPoint y: 191, distance: 382.9
click at [707, 191] on div "This release note is in the Other improvements & bugs section , the description…" at bounding box center [501, 137] width 430 height 148
click at [260, 25] on icon at bounding box center [260, 25] width 9 height 9
drag, startPoint x: 330, startPoint y: 184, endPoint x: 419, endPoint y: 211, distance: 93.1
click at [419, 211] on div "This release note is in the Other improvements & bugs section , the description…" at bounding box center [501, 219] width 593 height 331
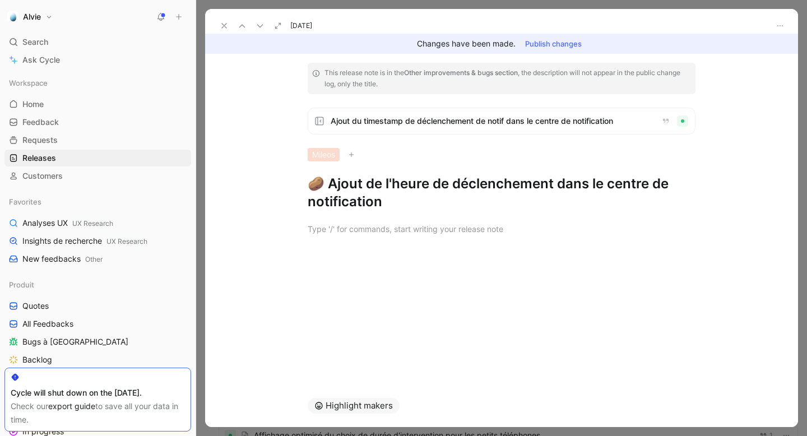
click at [267, 21] on button at bounding box center [260, 26] width 16 height 16
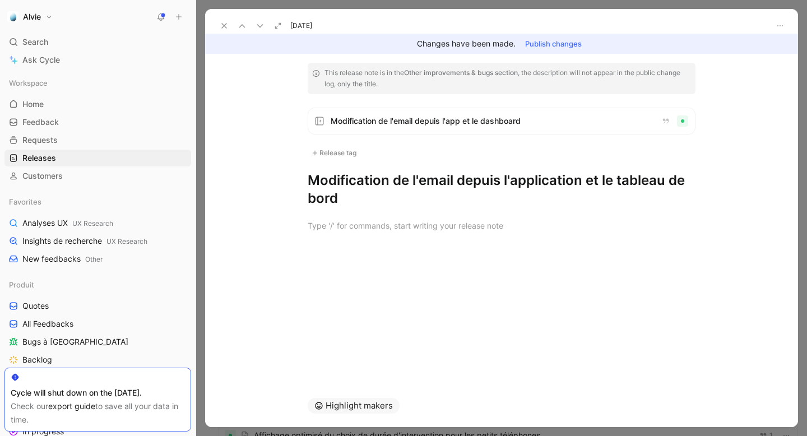
click at [331, 175] on h1 "Modification de l'email depuis l'application et le tableau de bord" at bounding box center [502, 190] width 388 height 36
click at [259, 21] on icon at bounding box center [260, 25] width 9 height 9
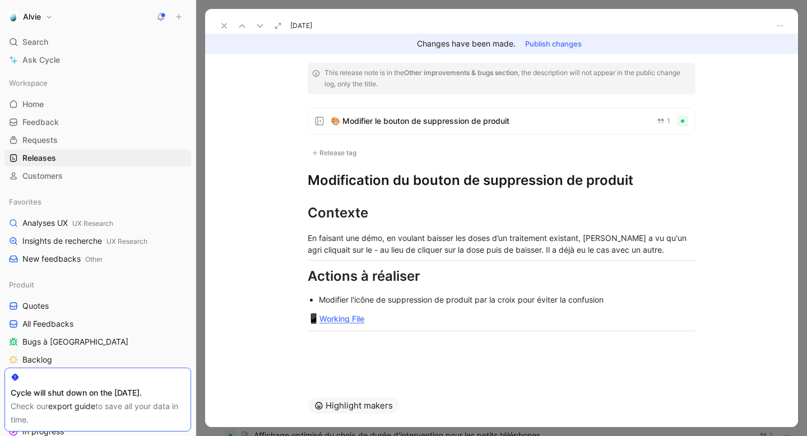
click at [334, 176] on h1 "Modification du bouton de suppression de produit" at bounding box center [502, 181] width 388 height 18
click at [334, 177] on h1 "Modification du bouton de suppression de produit" at bounding box center [502, 181] width 388 height 18
click at [258, 27] on icon at bounding box center [260, 25] width 9 height 9
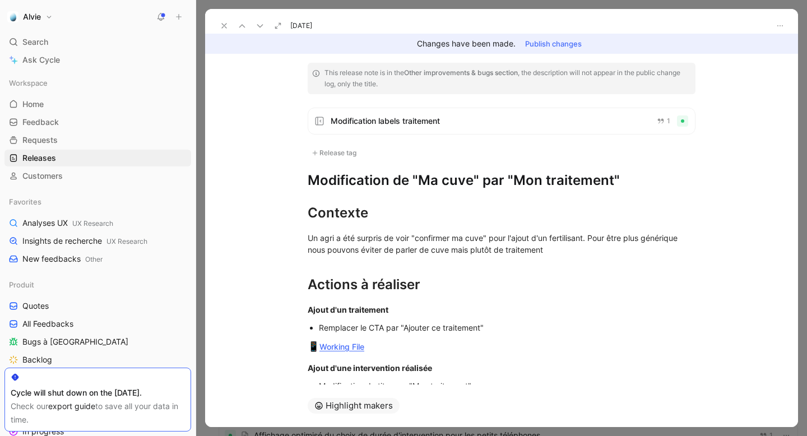
click at [371, 184] on h1 "Modification de "Ma cuve" par "Mon traitement"" at bounding box center [502, 181] width 388 height 18
click at [264, 24] on icon at bounding box center [260, 25] width 9 height 9
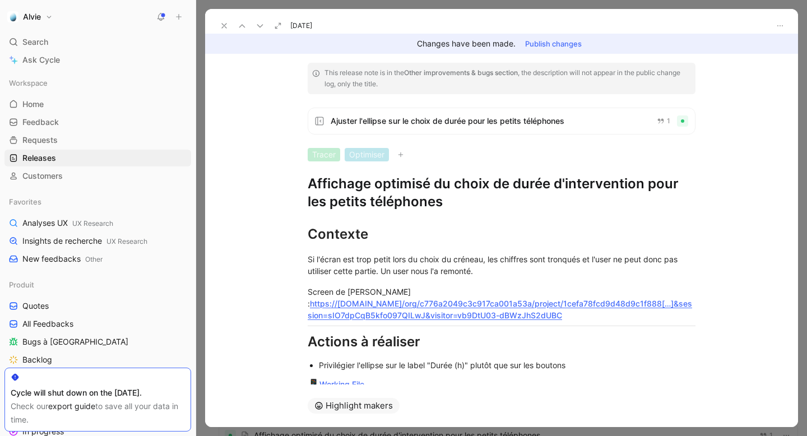
click at [347, 178] on h1 "Affichage optimisé du choix de durée d'intervention pour les petits téléphones" at bounding box center [502, 193] width 388 height 36
click at [262, 26] on icon at bounding box center [260, 25] width 9 height 9
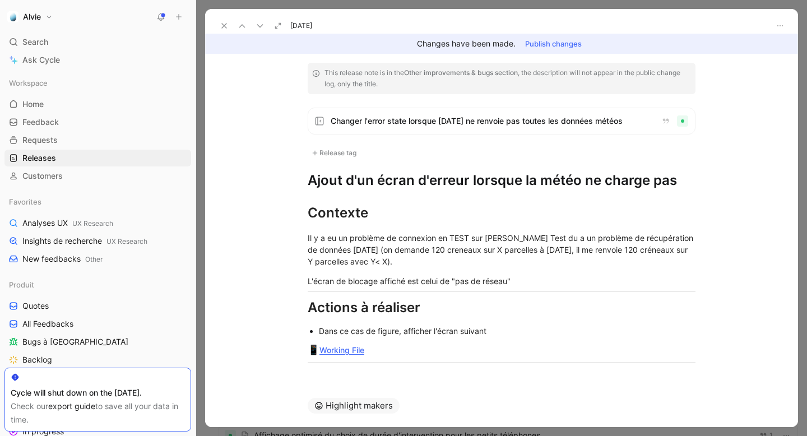
click at [428, 177] on h1 "Ajout d'un écran d'erreur lorsque la météo ne charge pas" at bounding box center [502, 181] width 388 height 18
click at [257, 31] on button at bounding box center [260, 26] width 16 height 16
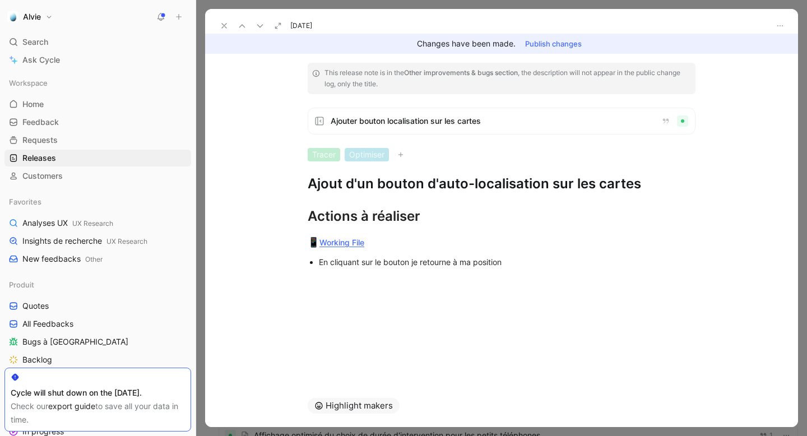
click at [457, 182] on h1 "Ajout d'un bouton d'auto-localisation sur les cartes" at bounding box center [502, 184] width 388 height 18
click at [265, 26] on button at bounding box center [260, 26] width 16 height 16
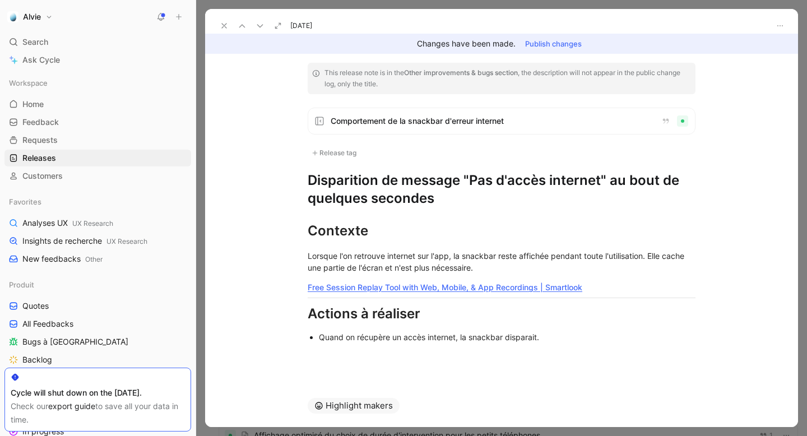
click at [359, 186] on h1 "Disparition de message "Pas d'accès internet" au bout de quelques secondes" at bounding box center [502, 190] width 388 height 36
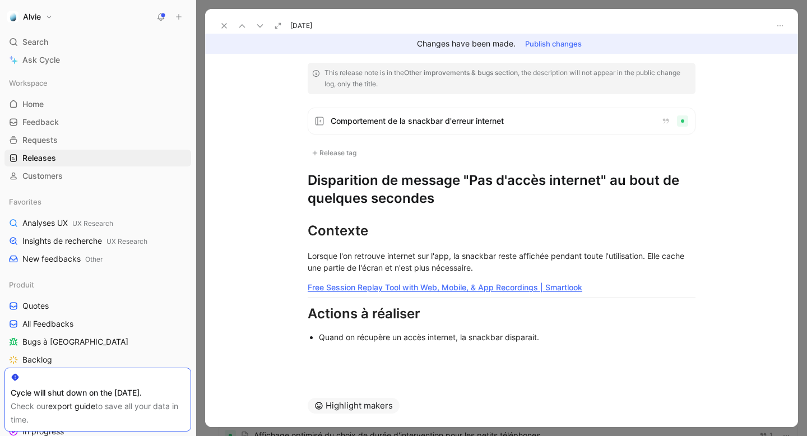
click at [258, 25] on icon at bounding box center [260, 25] width 9 height 9
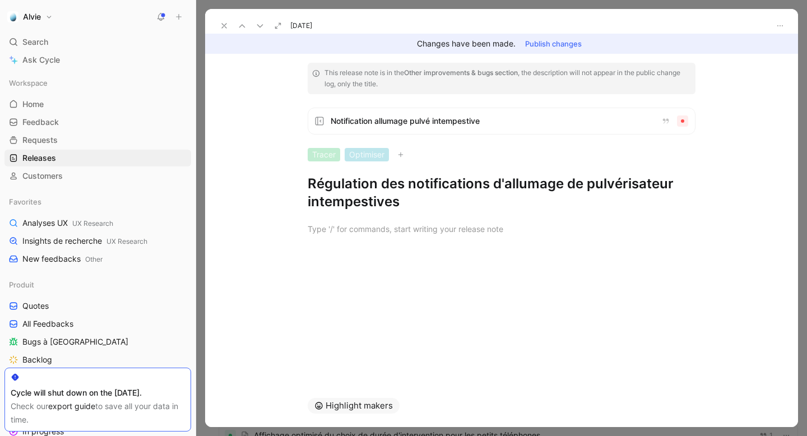
click at [329, 196] on h1 "Régulation des notifications d'allumage de pulvérisateur intempestives" at bounding box center [502, 193] width 388 height 36
click at [259, 26] on use at bounding box center [259, 26] width 5 height 3
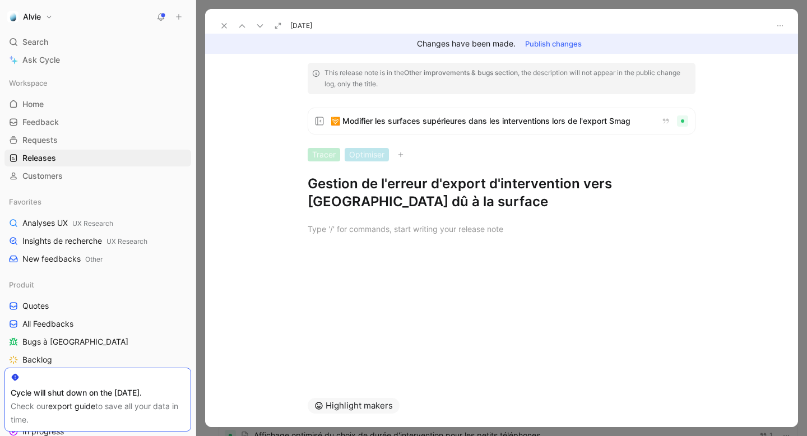
click at [393, 190] on h1 "Gestion de l'erreur d'export d'intervention vers [GEOGRAPHIC_DATA] dû à la surf…" at bounding box center [502, 193] width 388 height 36
click at [256, 22] on icon at bounding box center [260, 25] width 9 height 9
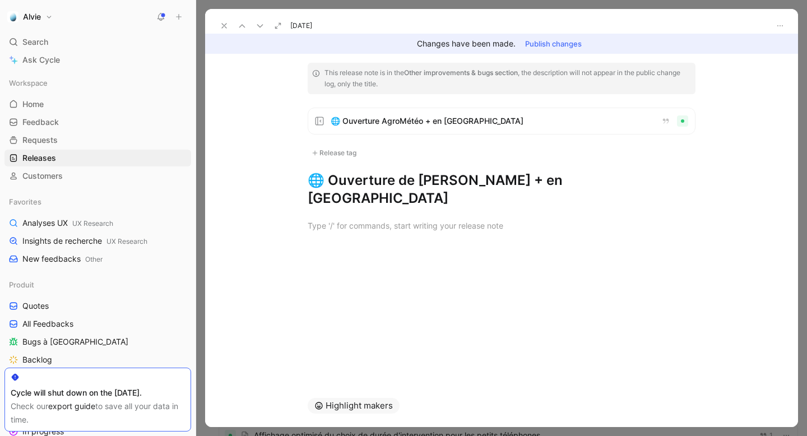
drag, startPoint x: 324, startPoint y: 175, endPoint x: 660, endPoint y: 175, distance: 336.3
click at [660, 175] on h1 "🌐 Ouverture de [PERSON_NAME] + en [GEOGRAPHIC_DATA]" at bounding box center [502, 190] width 388 height 36
click at [263, 30] on button at bounding box center [260, 26] width 16 height 16
drag, startPoint x: 325, startPoint y: 178, endPoint x: 605, endPoint y: 185, distance: 280.3
click at [605, 185] on h1 "🌐 Unité de vitesse du vent en mph pour le [GEOGRAPHIC_DATA]" at bounding box center [502, 190] width 388 height 36
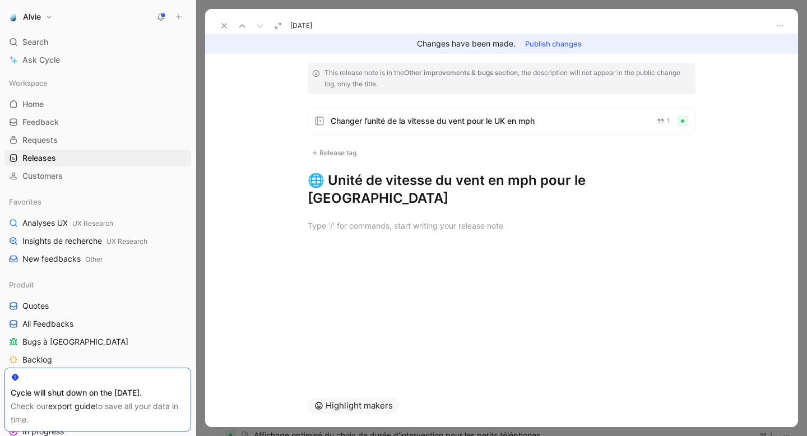
click at [225, 21] on button at bounding box center [224, 26] width 16 height 16
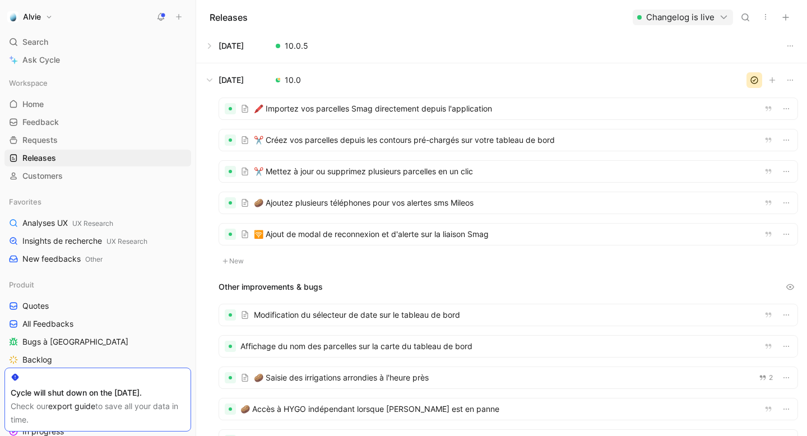
scroll to position [471, 0]
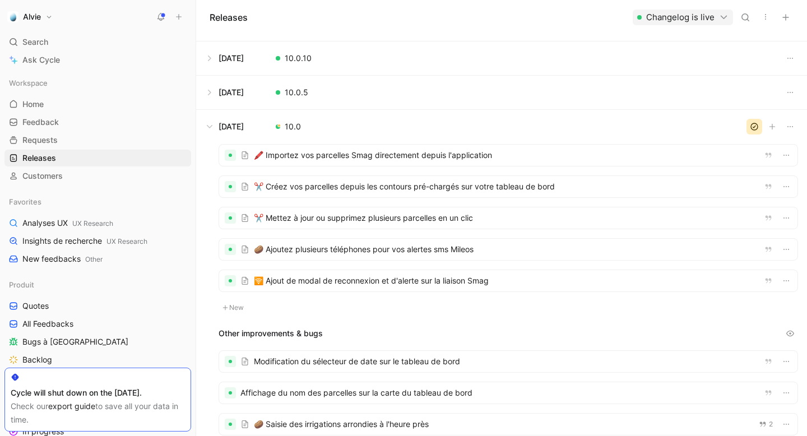
click at [305, 126] on button at bounding box center [502, 127] width 610 height 34
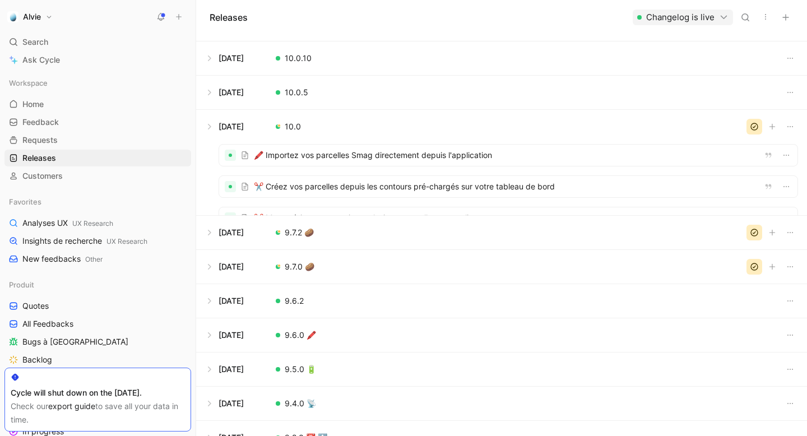
scroll to position [419, 0]
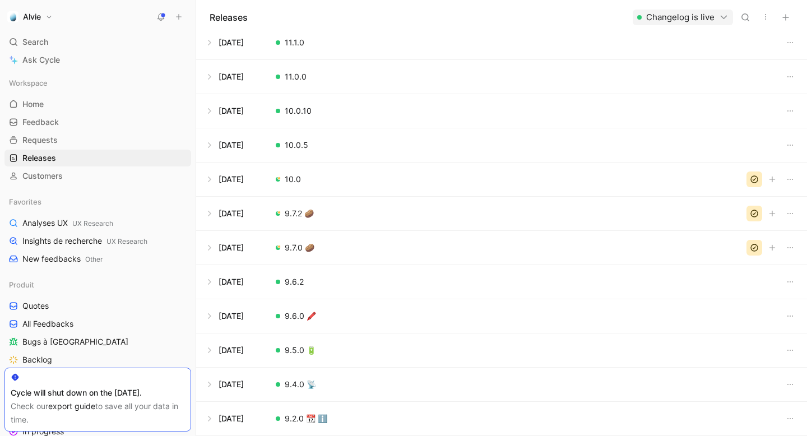
click at [321, 154] on button at bounding box center [502, 145] width 610 height 34
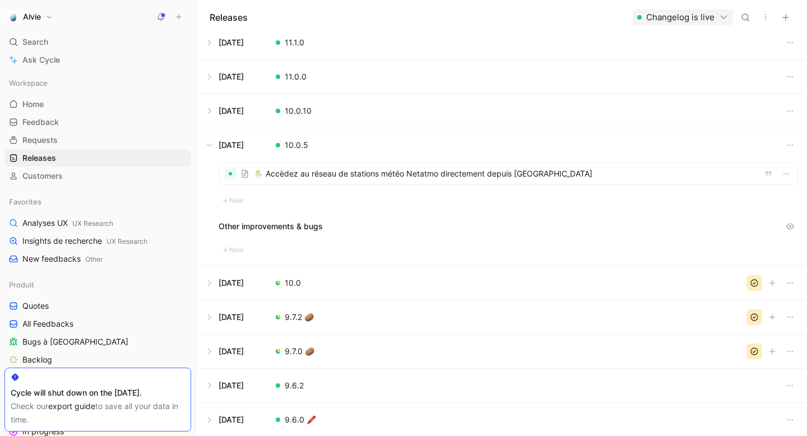
click at [307, 174] on div at bounding box center [508, 173] width 578 height 21
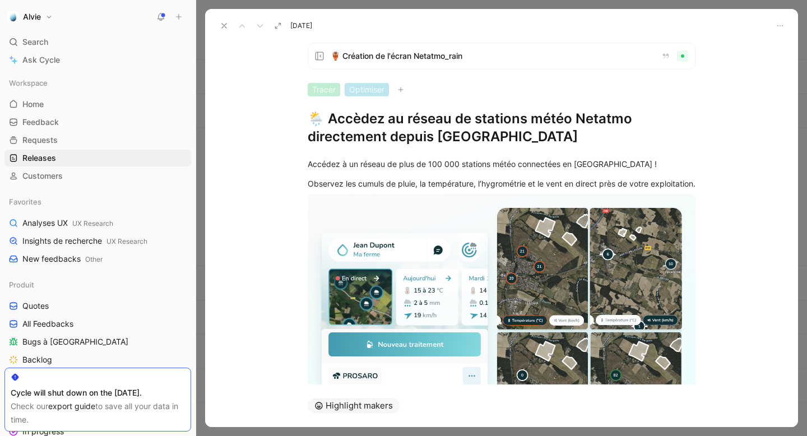
click at [367, 124] on h1 "🌦️ Accèdez au réseau de stations météo Netatmo directement depuis [GEOGRAPHIC_D…" at bounding box center [502, 128] width 388 height 36
click at [216, 25] on button at bounding box center [224, 26] width 16 height 16
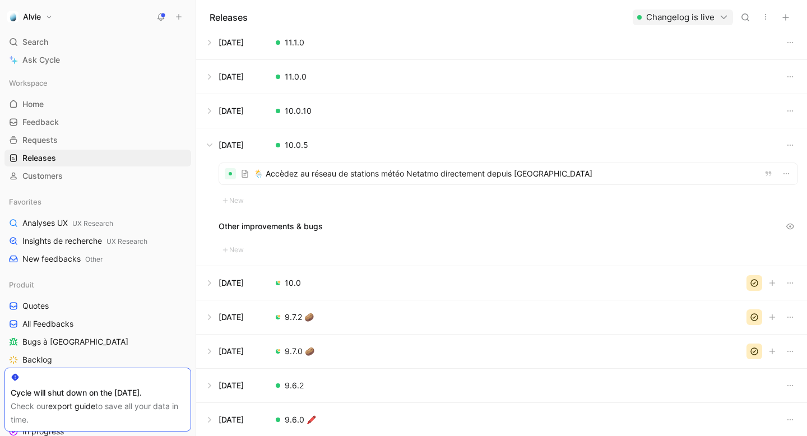
click at [306, 167] on div at bounding box center [508, 173] width 578 height 21
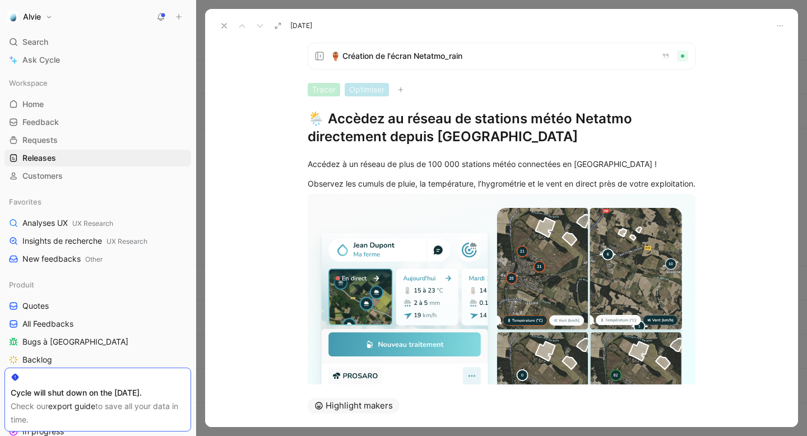
click at [420, 147] on div "Accédez à un réseau de plus de 100 000 stations météo connectées en [GEOGRAPHIC…" at bounding box center [501, 316] width 593 height 340
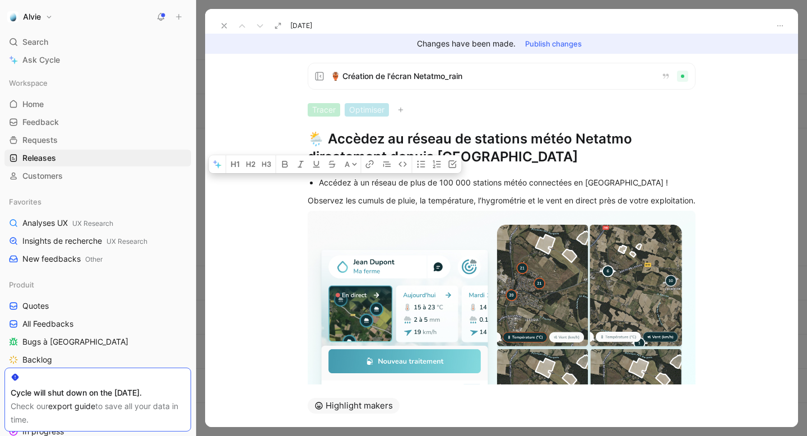
click at [372, 137] on h1 "🌦️ Accèdez au réseau de stations météo Netatmo directement depuis [GEOGRAPHIC_D…" at bounding box center [502, 148] width 388 height 36
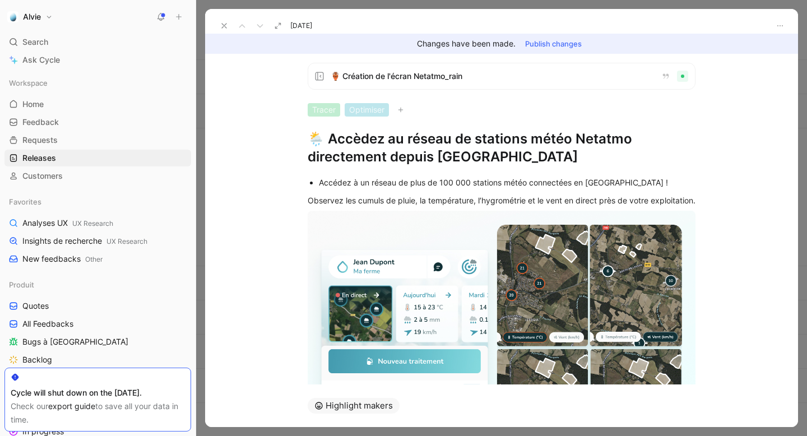
click at [372, 137] on h1 "🌦️ Accèdez au réseau de stations météo Netatmo directement depuis [GEOGRAPHIC_D…" at bounding box center [502, 148] width 388 height 36
click at [341, 140] on h1 "🌦️ Accèdez au réseau de stations météo Netatmo directement depuis [GEOGRAPHIC_D…" at bounding box center [502, 148] width 388 height 36
drag, startPoint x: 327, startPoint y: 137, endPoint x: 557, endPoint y: 164, distance: 231.3
click at [557, 164] on h1 "🌦️ Accèdez au réseau de stations météo Netatmo directement depuis [GEOGRAPHIC_D…" at bounding box center [502, 148] width 388 height 36
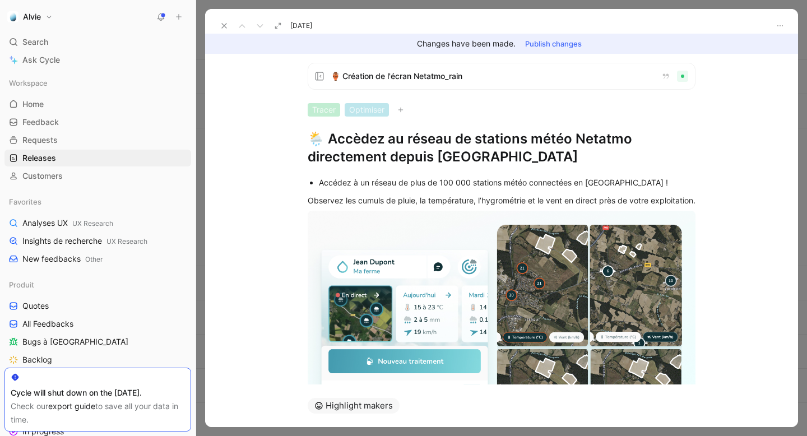
click at [418, 157] on h1 "🌦️ Accèdez au réseau de stations météo Netatmo directement depuis [GEOGRAPHIC_D…" at bounding box center [502, 148] width 388 height 36
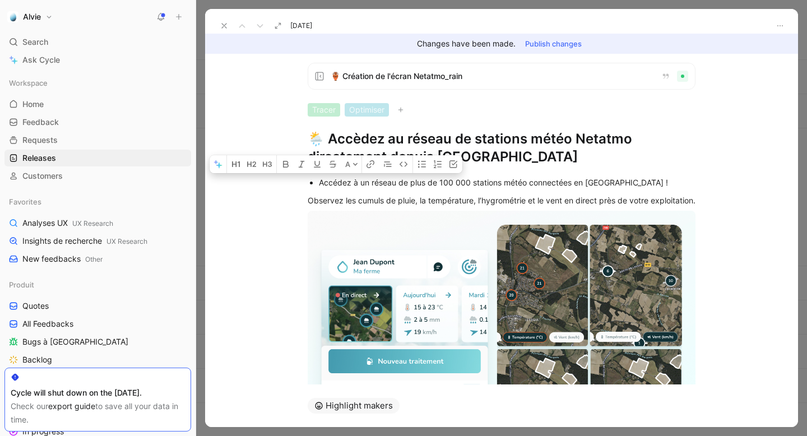
drag, startPoint x: 347, startPoint y: 206, endPoint x: 313, endPoint y: 179, distance: 43.9
click at [313, 179] on div "Accédez à un réseau de plus de 100 000 stations météo connectées en [GEOGRAPHIC…" at bounding box center [501, 334] width 593 height 337
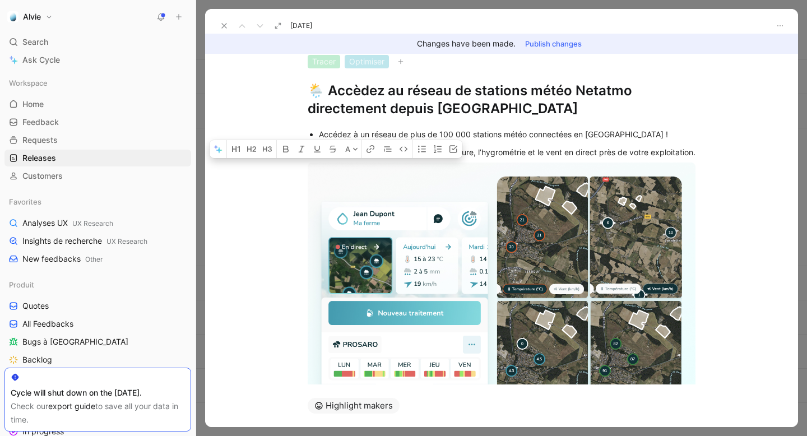
scroll to position [143, 0]
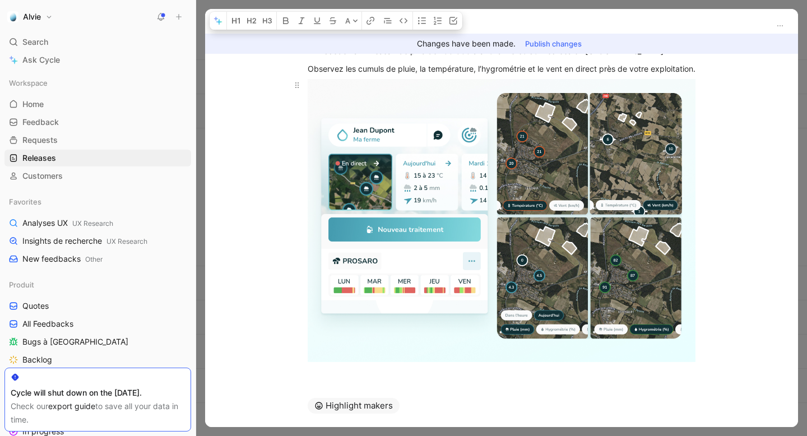
click at [428, 206] on body "Alvie Search ⌘ K Ask Cycle Workspace Home G then H Feedback G then F Requests G…" at bounding box center [403, 218] width 807 height 436
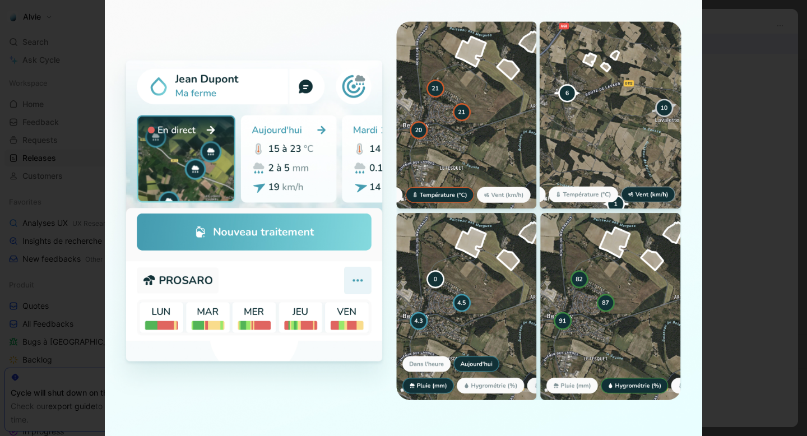
click at [81, 436] on div at bounding box center [403, 436] width 807 height 0
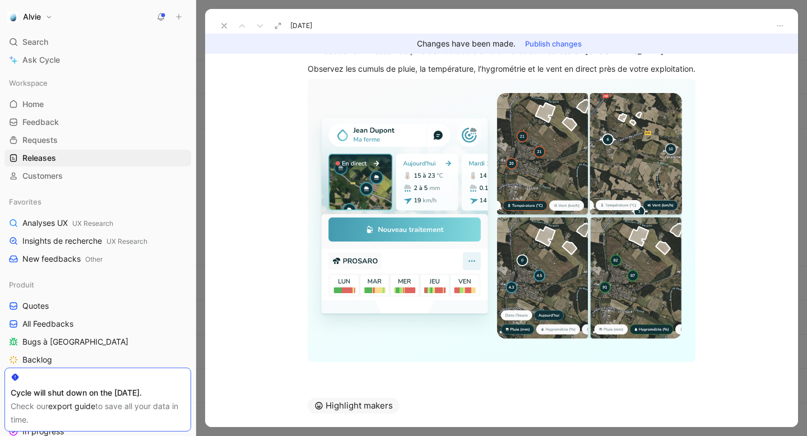
click at [221, 26] on icon at bounding box center [224, 25] width 9 height 9
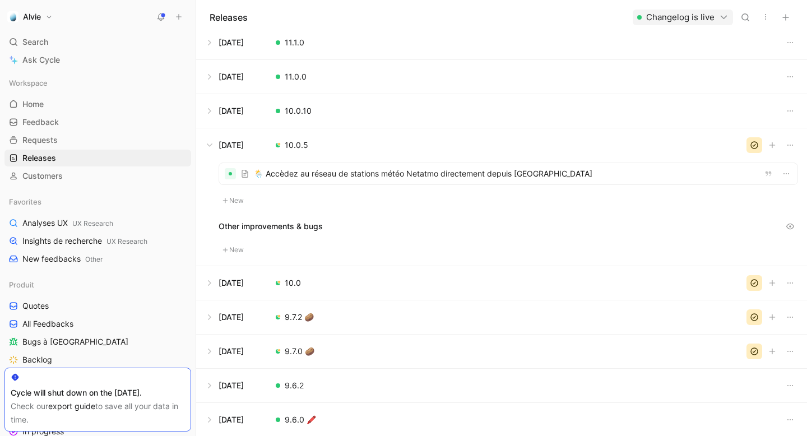
click at [277, 117] on button at bounding box center [502, 111] width 610 height 34
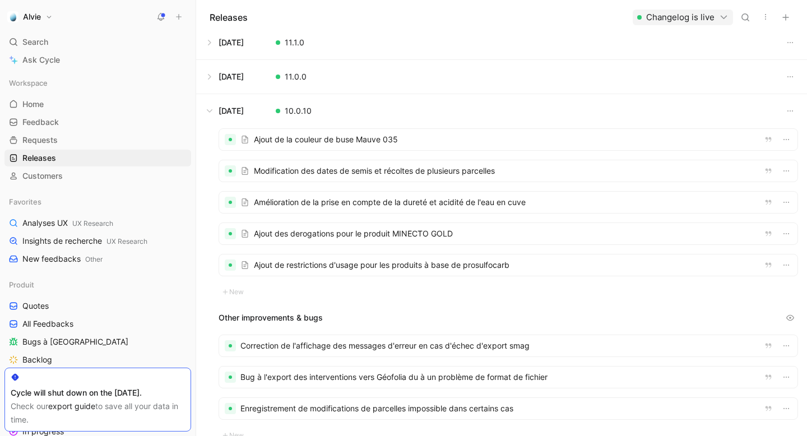
scroll to position [456, 0]
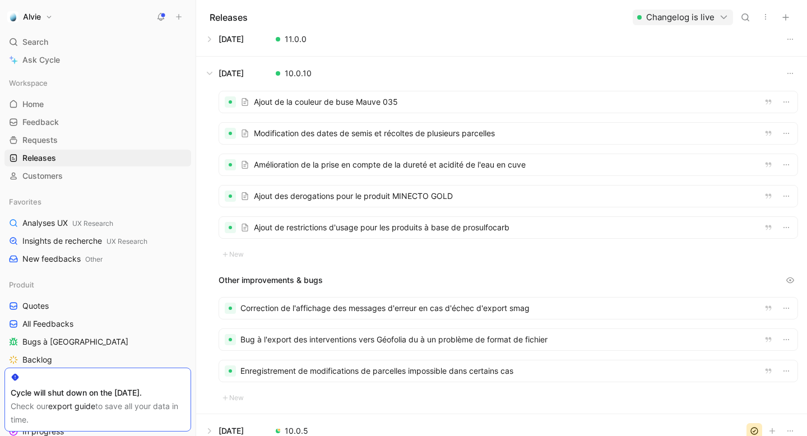
click at [293, 109] on div at bounding box center [508, 101] width 578 height 21
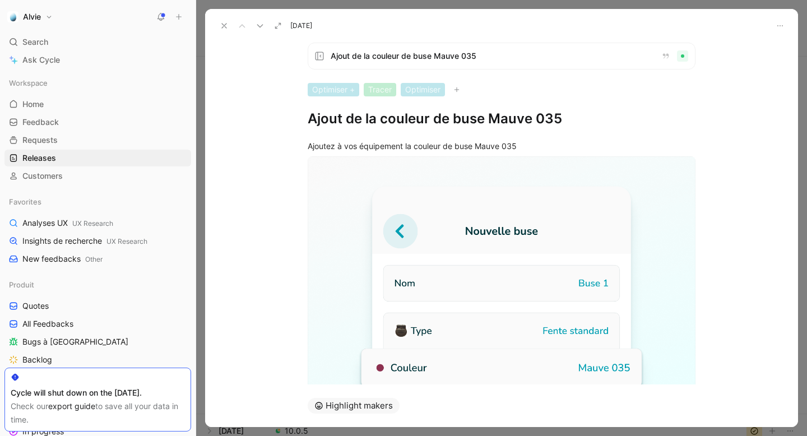
click at [220, 24] on icon at bounding box center [224, 25] width 9 height 9
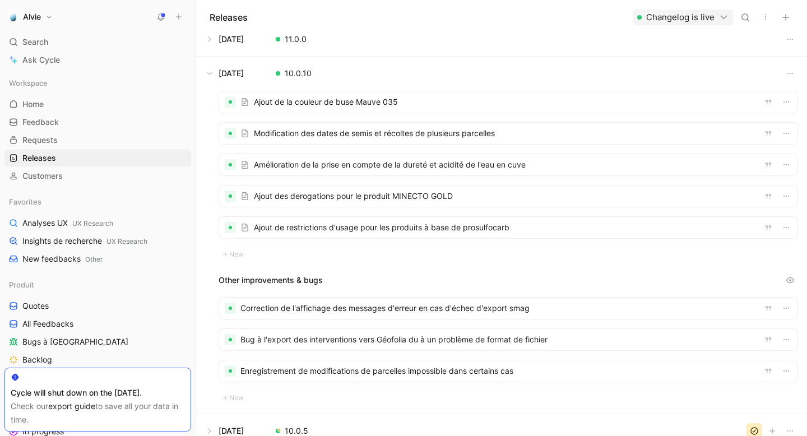
click at [307, 137] on div at bounding box center [508, 133] width 578 height 21
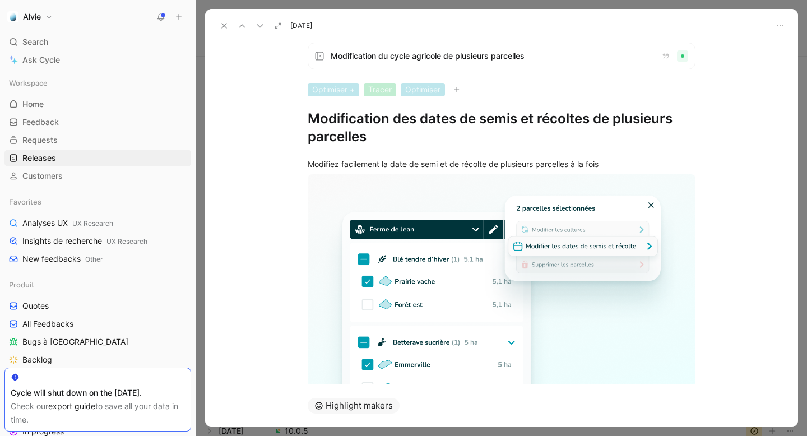
click at [223, 25] on icon at bounding box center [224, 25] width 9 height 9
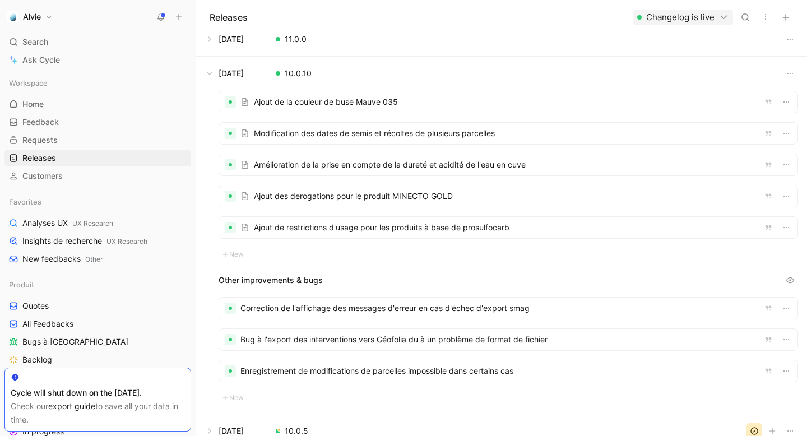
click at [336, 100] on div at bounding box center [508, 101] width 578 height 21
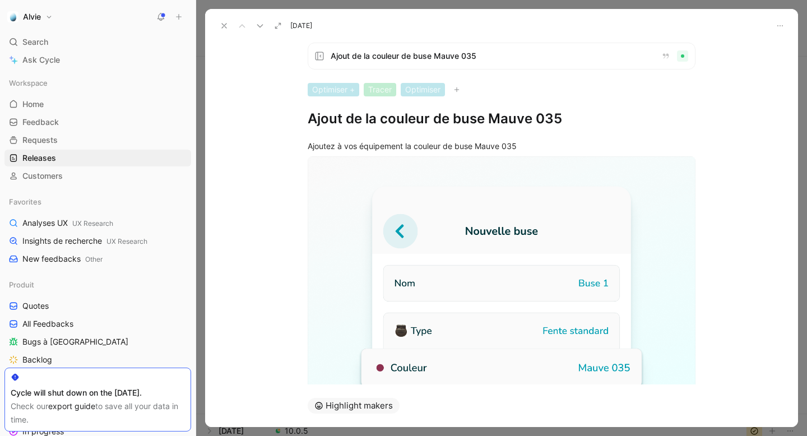
click at [225, 25] on icon at bounding box center [224, 25] width 9 height 9
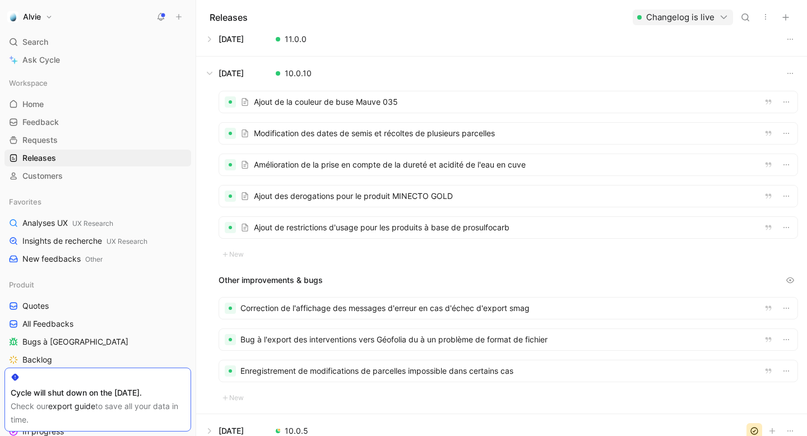
click at [316, 100] on div at bounding box center [508, 101] width 578 height 21
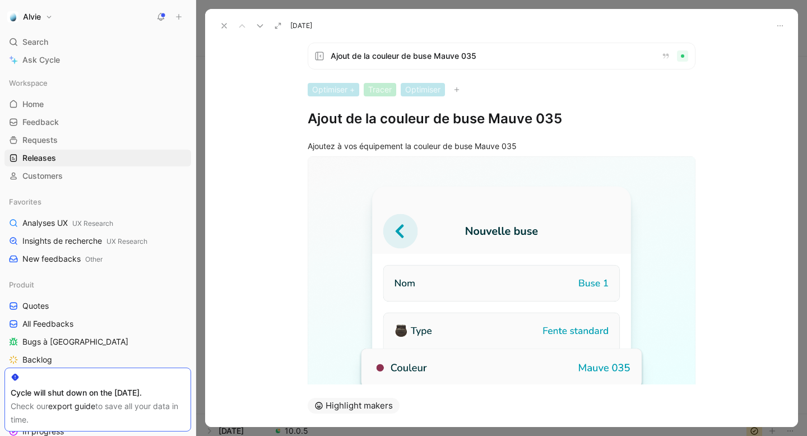
click at [226, 25] on icon at bounding box center [224, 25] width 9 height 9
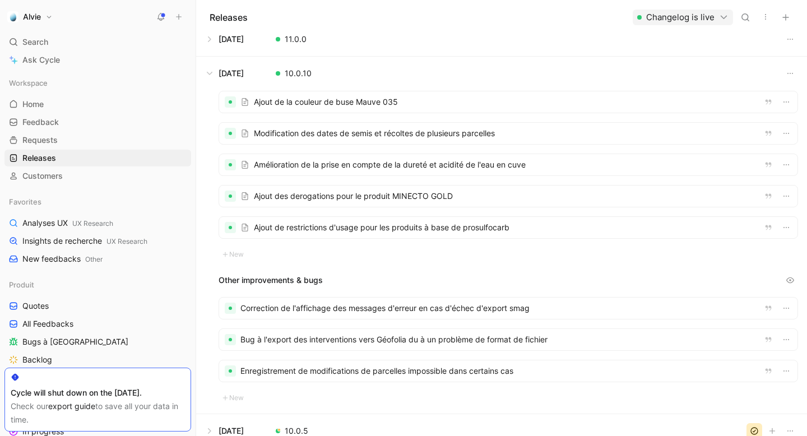
click at [342, 106] on div at bounding box center [508, 101] width 578 height 21
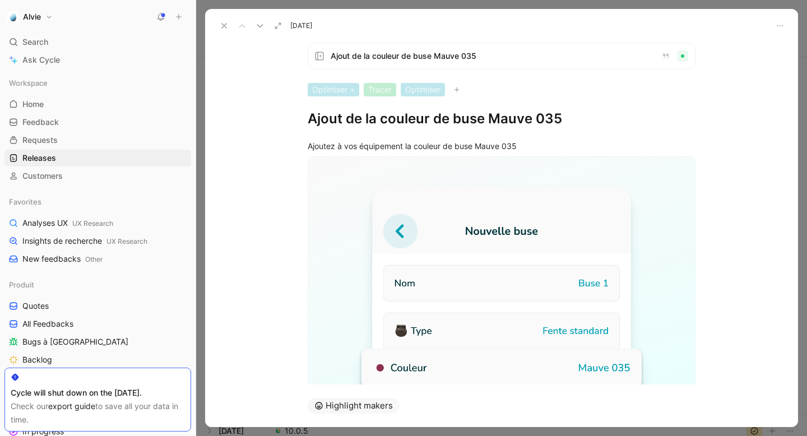
click at [355, 122] on h1 "Ajout de la couleur de buse Mauve 035" at bounding box center [502, 119] width 388 height 18
click at [349, 150] on div "Ajoutez à vos équipement la couleur de buse Mauve 035" at bounding box center [502, 146] width 388 height 12
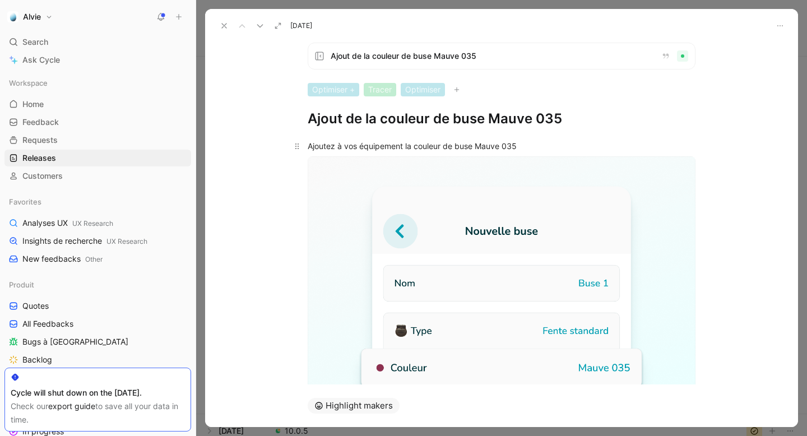
click at [349, 150] on div "Ajoutez à vos équipement la couleur de buse Mauve 035" at bounding box center [502, 146] width 388 height 12
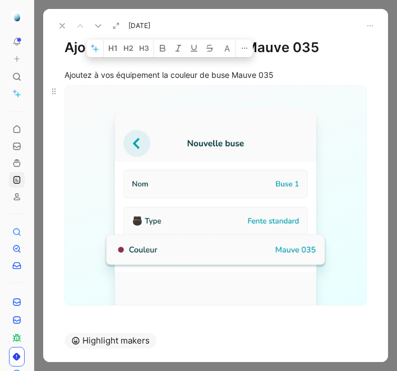
scroll to position [80, 0]
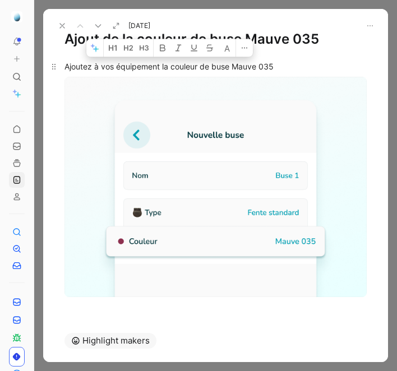
click at [274, 62] on div "Ajoutez à vos équipement la couleur de buse Mauve 035" at bounding box center [215, 67] width 302 height 12
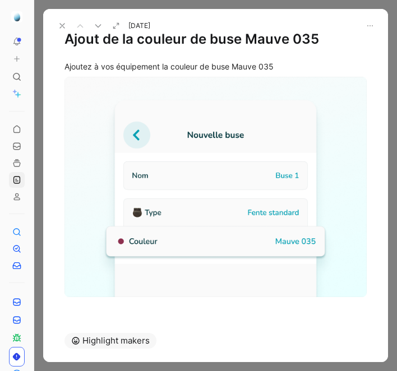
click at [101, 29] on icon at bounding box center [98, 25] width 9 height 9
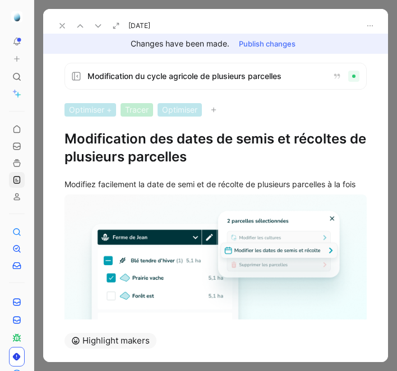
click at [125, 132] on h1 "Modification des dates de semis et récoltes de plusieurs parcelles" at bounding box center [215, 148] width 302 height 36
click at [265, 180] on div "Modifiez facilement la date de semi et de récolte de plusieurs parcelles à la f…" at bounding box center [215, 184] width 302 height 12
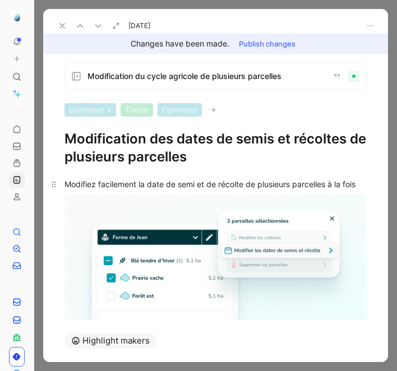
click at [265, 180] on div "Modifiez facilement la date de semi et de récolte de plusieurs parcelles à la f…" at bounding box center [215, 184] width 302 height 12
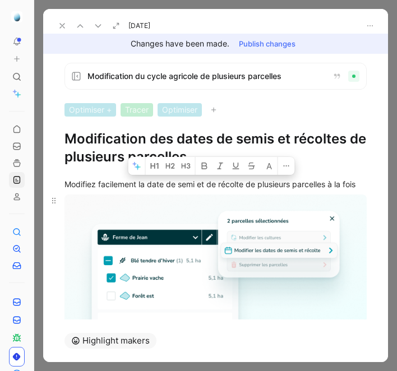
click at [163, 246] on body "To pick up a draggable item, press the space bar. While dragging, use the arrow…" at bounding box center [198, 185] width 397 height 371
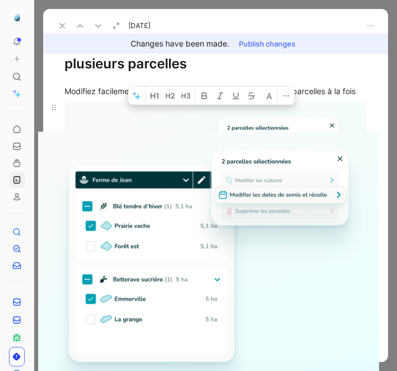
scroll to position [95, 0]
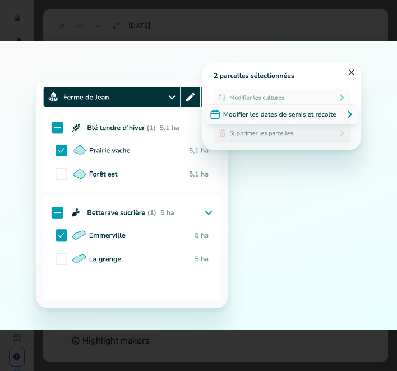
click at [179, 371] on div at bounding box center [198, 371] width 397 height 0
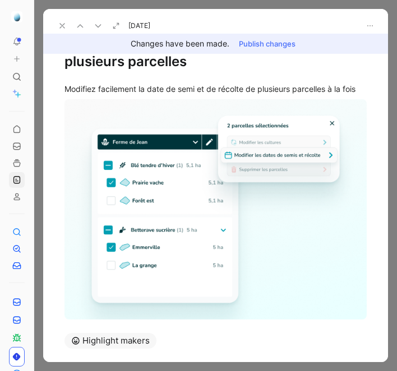
click at [97, 24] on icon at bounding box center [98, 25] width 9 height 9
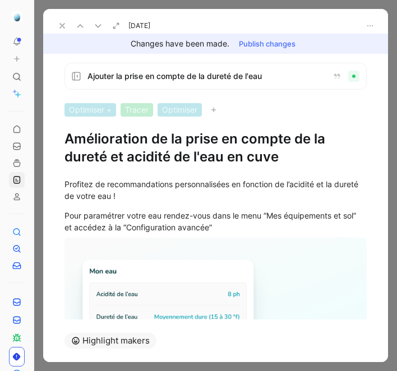
click at [192, 153] on h1 "Amélioration de la prise en compte de la dureté et acidité de l'eau en cuve" at bounding box center [215, 148] width 302 height 36
click at [217, 225] on div "Pour paramétrer votre eau rendez-vous dans le menu “Mes équipements et sol” et …" at bounding box center [215, 222] width 302 height 24
drag, startPoint x: 217, startPoint y: 225, endPoint x: 233, endPoint y: 233, distance: 17.5
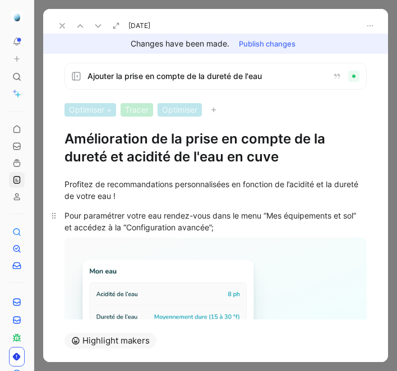
click at [233, 233] on p "Pour paramétrer votre eau rendez-vous dans le menu “Mes équipements et sol” et …" at bounding box center [215, 221] width 345 height 30
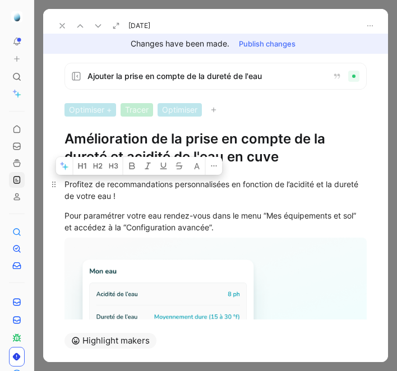
drag, startPoint x: 224, startPoint y: 228, endPoint x: 63, endPoint y: 181, distance: 167.1
click at [63, 181] on div "Profitez de recommandations personnalisées en fonction de l’acidité et la duret…" at bounding box center [215, 316] width 345 height 301
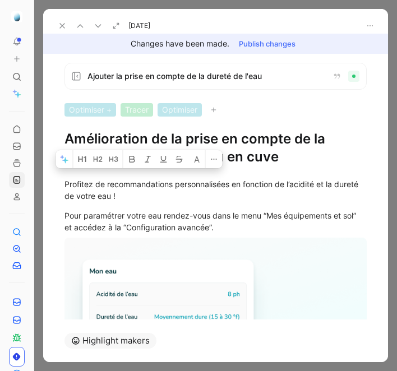
scroll to position [161, 0]
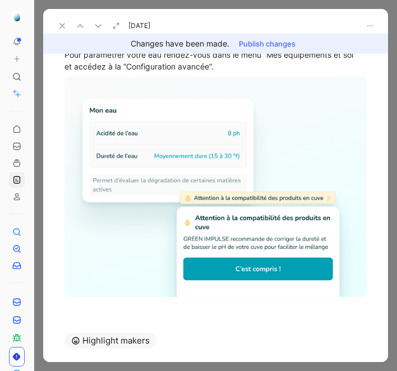
click at [99, 25] on icon at bounding box center [98, 25] width 9 height 9
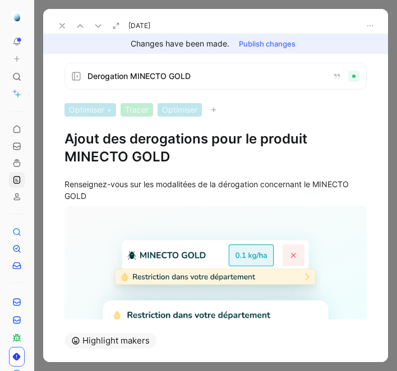
click at [172, 135] on h1 "Ajout des derogations pour le produit MINECTO GOLD" at bounding box center [215, 148] width 302 height 36
click at [273, 182] on div "Renseignez-vous sur les modalitées de la dérogation concernant le MINECTO GOLD" at bounding box center [215, 190] width 302 height 24
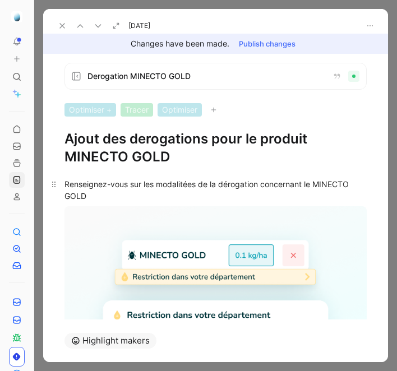
click at [273, 182] on div "Renseignez-vous sur les modalitées de la dérogation concernant le MINECTO GOLD" at bounding box center [215, 190] width 302 height 24
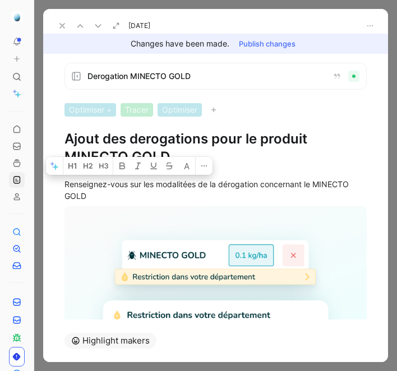
click at [98, 26] on icon at bounding box center [98, 25] width 9 height 9
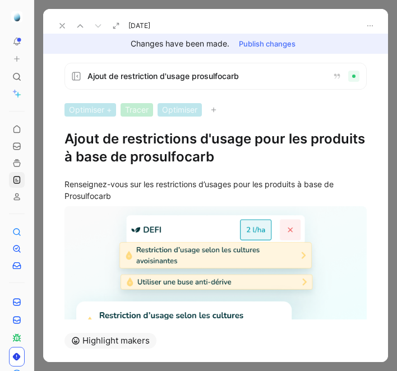
click at [140, 154] on h1 "Ajout de restrictions d'usage pour les produits à base de prosulfocarb" at bounding box center [215, 148] width 302 height 36
click at [177, 189] on div "Renseignez-vous sur les restrictions d’usages pour les produits à base de Prosu…" at bounding box center [215, 190] width 302 height 24
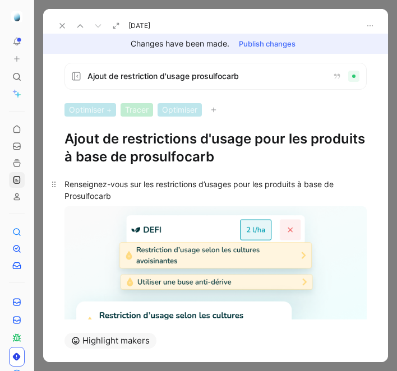
click at [177, 189] on div "Renseignez-vous sur les restrictions d’usages pour les produits à base de Prosu…" at bounding box center [215, 190] width 302 height 24
click at [60, 24] on use at bounding box center [62, 26] width 4 height 4
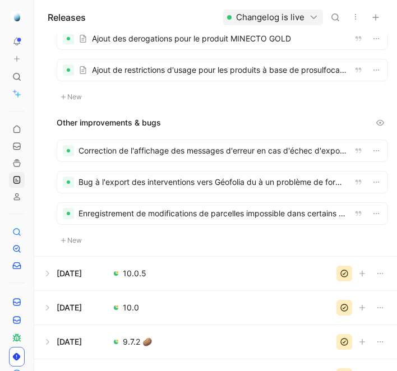
scroll to position [612, 0]
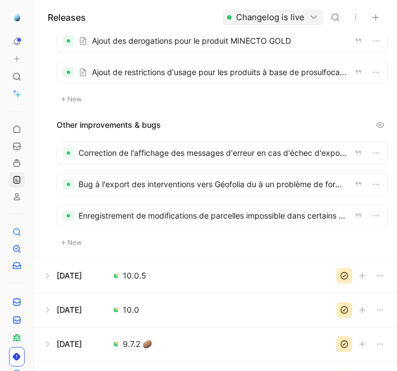
click at [195, 151] on div at bounding box center [222, 152] width 330 height 21
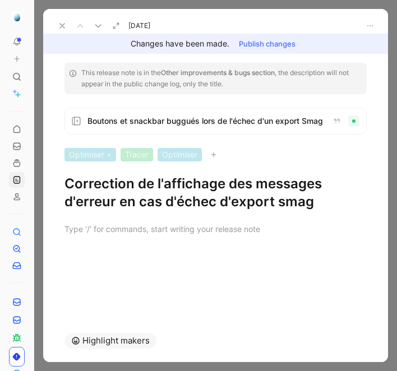
click at [57, 30] on button at bounding box center [62, 26] width 16 height 16
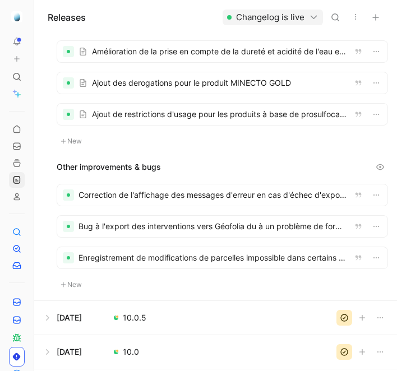
scroll to position [552, 0]
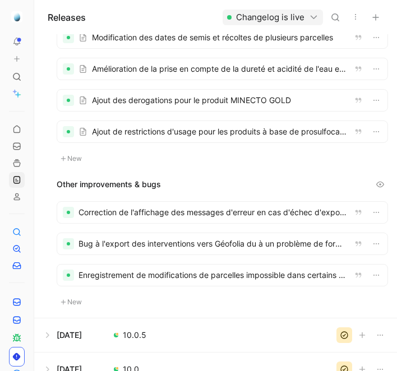
click at [151, 217] on div at bounding box center [222, 212] width 330 height 21
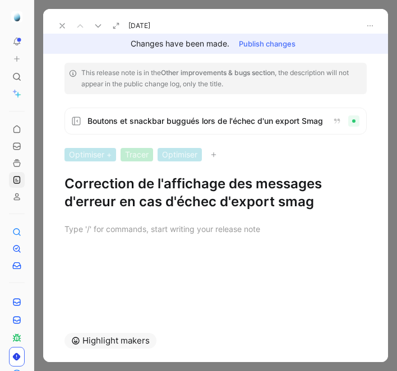
click at [158, 188] on h1 "Correction de l'affichage des messages d'erreur en cas d'échec d'export smag" at bounding box center [215, 193] width 302 height 36
click at [96, 25] on use at bounding box center [97, 26] width 5 height 3
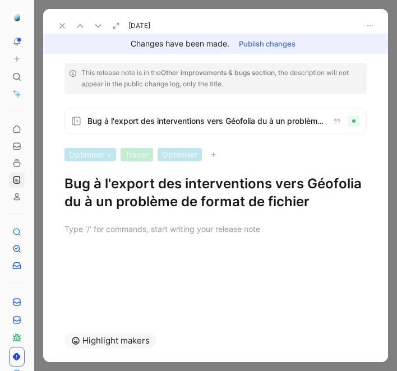
click at [81, 27] on icon at bounding box center [80, 25] width 9 height 9
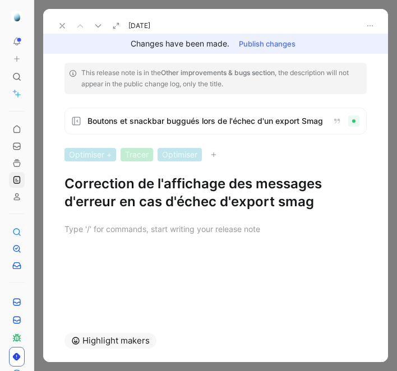
click at [97, 25] on icon at bounding box center [98, 25] width 9 height 9
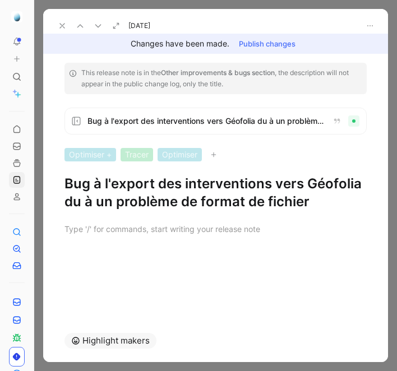
click at [165, 205] on h1 "Bug à l'export des interventions vers Géofolia du à un problème de format de fi…" at bounding box center [215, 193] width 302 height 36
click at [101, 23] on icon at bounding box center [98, 25] width 9 height 9
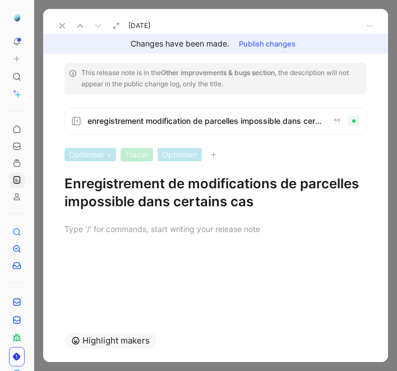
click at [164, 190] on h1 "Enregistrement de modifications de parcelles impossible dans certains cas" at bounding box center [215, 193] width 302 height 36
click at [63, 25] on icon at bounding box center [62, 25] width 9 height 9
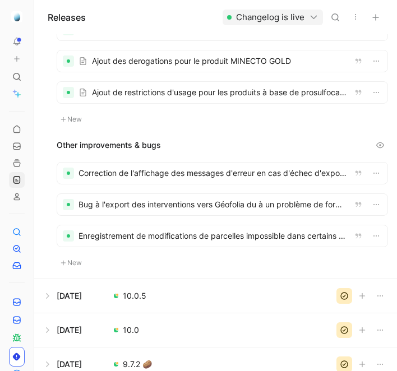
scroll to position [414, 0]
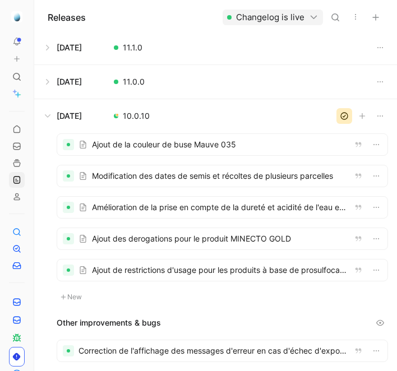
click at [156, 84] on button at bounding box center [216, 82] width 362 height 34
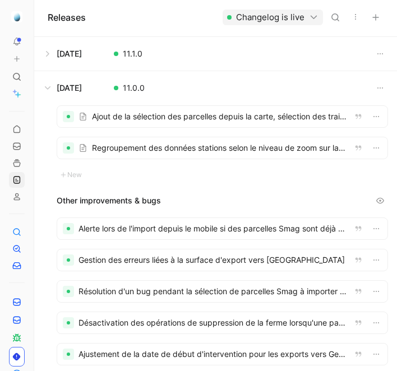
scroll to position [407, 0]
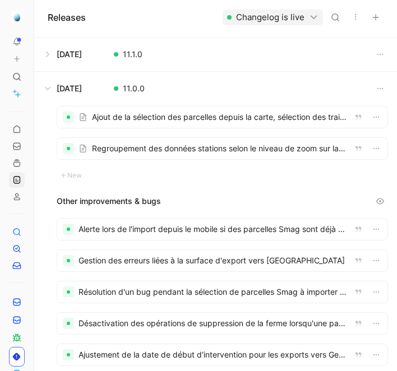
click at [155, 114] on div at bounding box center [222, 116] width 330 height 21
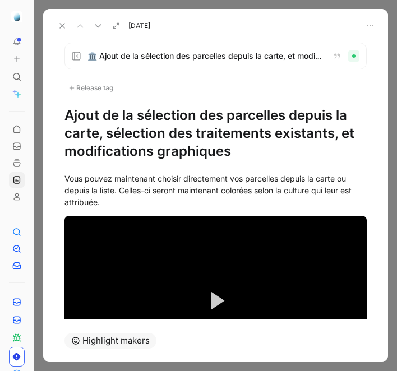
click at [136, 136] on h1 "Ajout de la sélection des parcelles depuis la carte, sélection des traitements …" at bounding box center [215, 133] width 302 height 54
click at [305, 184] on div "Vous pouvez maintenant choisir directement vos parcelles depuis la carte ou dep…" at bounding box center [215, 190] width 302 height 35
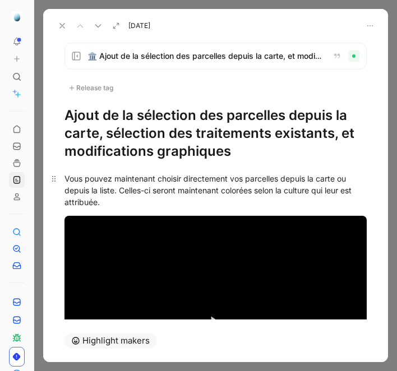
click at [305, 184] on div "Vous pouvez maintenant choisir directement vos parcelles depuis la carte ou dep…" at bounding box center [215, 190] width 302 height 35
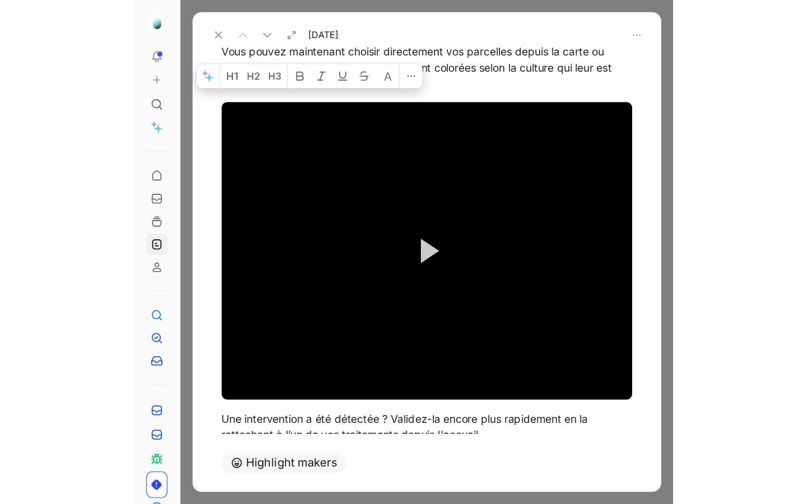
scroll to position [181, 0]
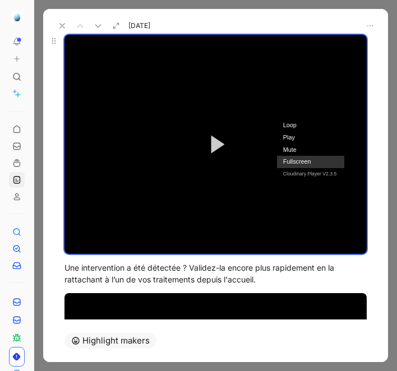
click at [311, 160] on li "Fullscreen" at bounding box center [310, 162] width 67 height 12
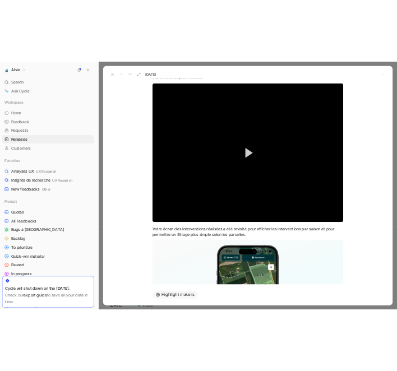
scroll to position [151, 0]
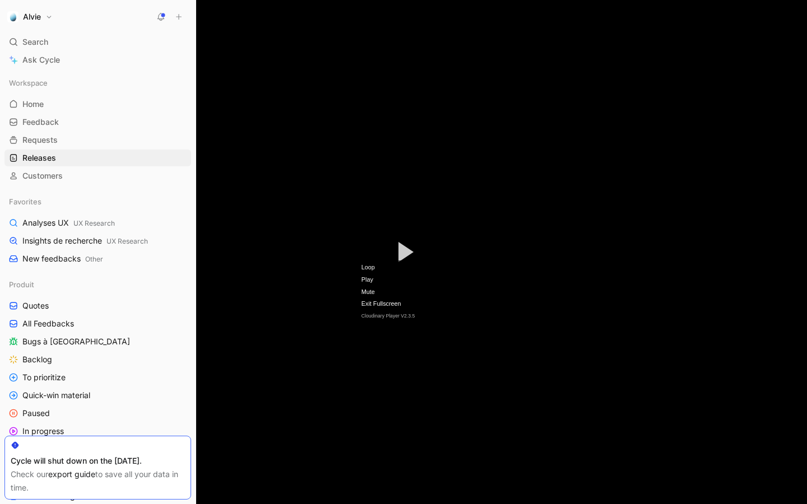
click at [378, 304] on span "Exit Fullscreen" at bounding box center [382, 304] width 40 height 12
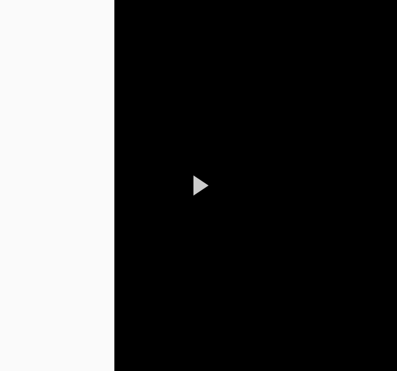
scroll to position [181, 0]
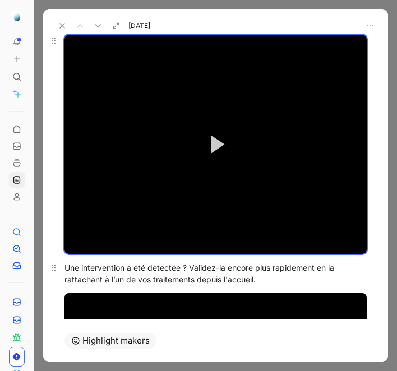
click at [122, 268] on div "Une intervention a été détectée ? Validez-la encore plus rapidement en la ratta…" at bounding box center [215, 274] width 302 height 24
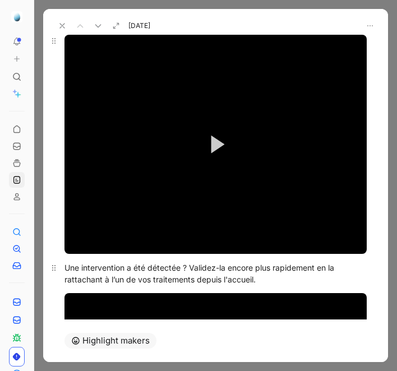
scroll to position [61, 0]
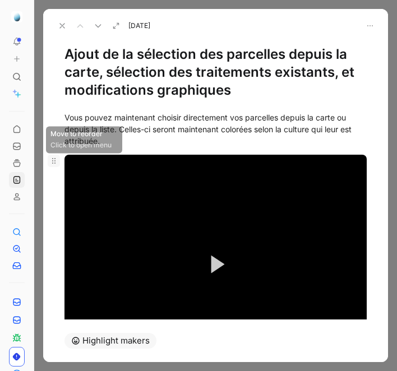
click at [55, 157] on icon at bounding box center [53, 160] width 9 height 9
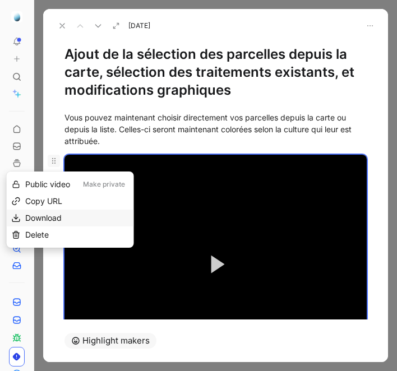
click at [54, 219] on span "Download" at bounding box center [43, 218] width 36 height 10
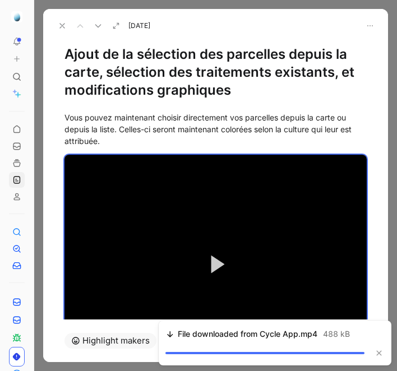
click at [307, 337] on span "File downloaded from Cycle App.mp4" at bounding box center [248, 333] width 140 height 13
click at [373, 351] on button "button" at bounding box center [378, 353] width 11 height 11
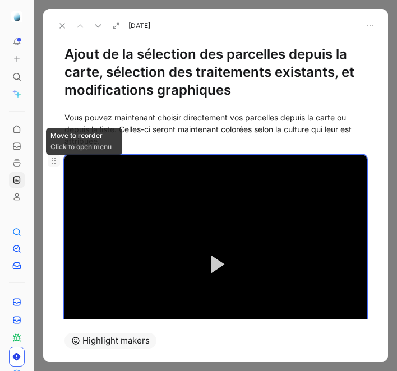
click at [54, 163] on use at bounding box center [53, 161] width 3 height 6
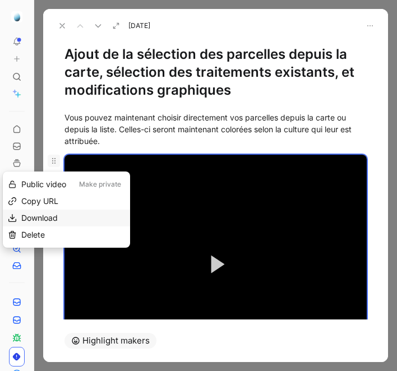
click at [45, 216] on span "Download" at bounding box center [39, 218] width 36 height 10
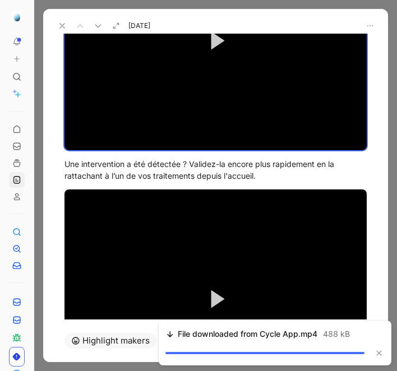
scroll to position [289, 0]
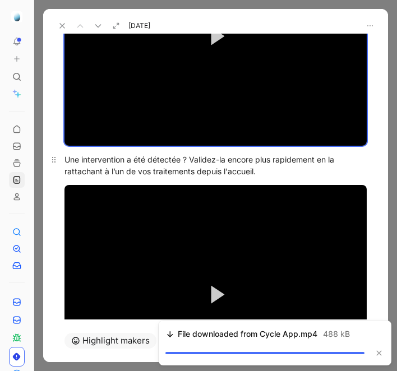
click at [191, 166] on div "Une intervention a été détectée ? Validez-la encore plus rapidement en la ratta…" at bounding box center [215, 166] width 302 height 24
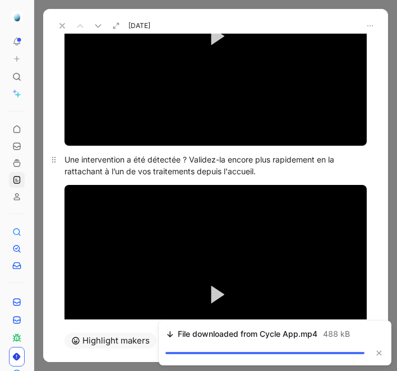
click at [191, 166] on div "Une intervention a été détectée ? Validez-la encore plus rapidement en la ratta…" at bounding box center [215, 166] width 302 height 24
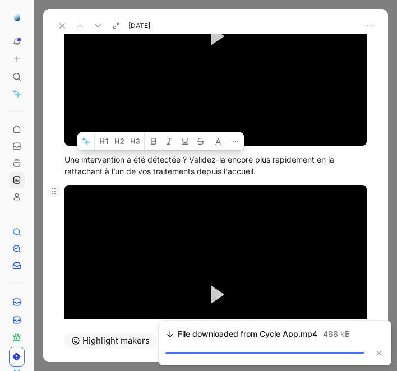
click at [55, 192] on icon at bounding box center [53, 191] width 9 height 9
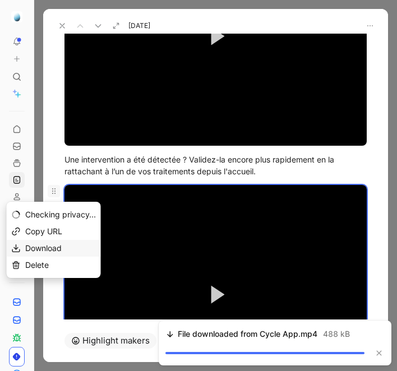
click at [54, 244] on span "Download" at bounding box center [43, 248] width 36 height 10
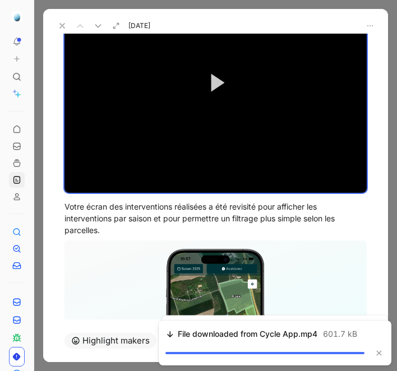
scroll to position [505, 0]
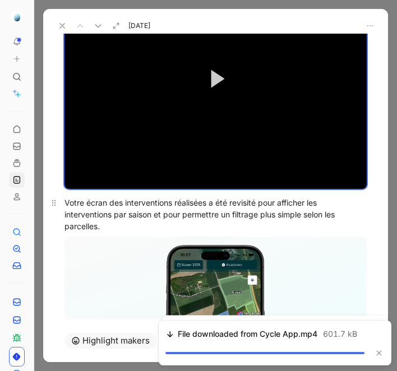
click at [289, 208] on div "Votre écran des interventions réalisées a été revisité pour afficher les interv…" at bounding box center [215, 214] width 302 height 35
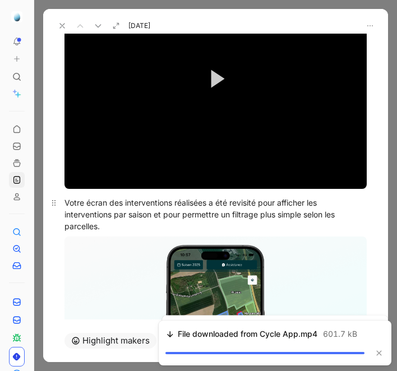
click at [289, 208] on div "Votre écran des interventions réalisées a été revisité pour afficher les interv…" at bounding box center [215, 214] width 302 height 35
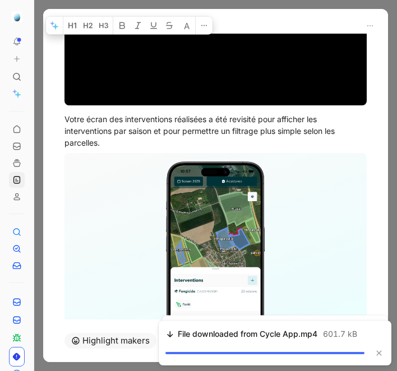
scroll to position [664, 0]
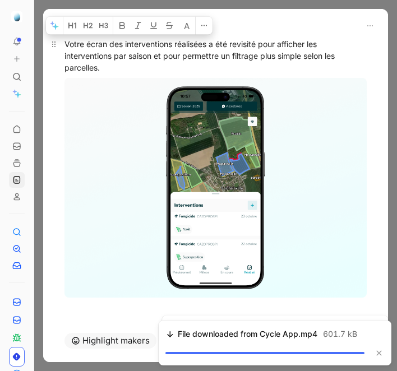
click at [280, 52] on div "Votre écran des interventions réalisées a été revisité pour afficher les interv…" at bounding box center [215, 55] width 302 height 35
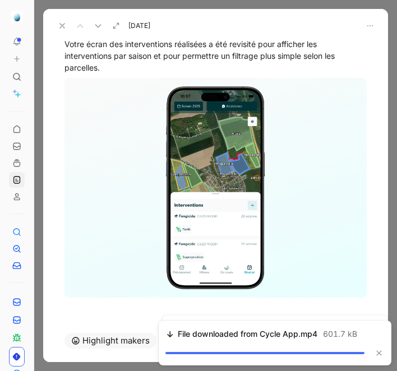
click at [101, 25] on icon at bounding box center [98, 25] width 9 height 9
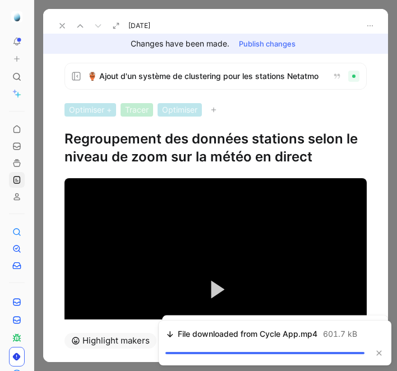
click at [122, 147] on h1 "Regroupement des données stations selon le niveau de zoom sur la météo en direct" at bounding box center [215, 148] width 302 height 36
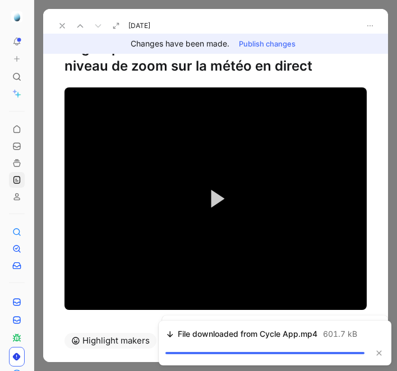
scroll to position [103, 0]
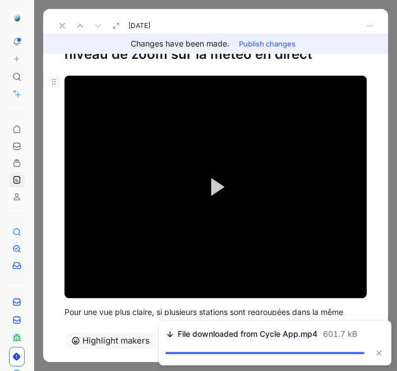
click at [54, 80] on icon at bounding box center [53, 81] width 9 height 9
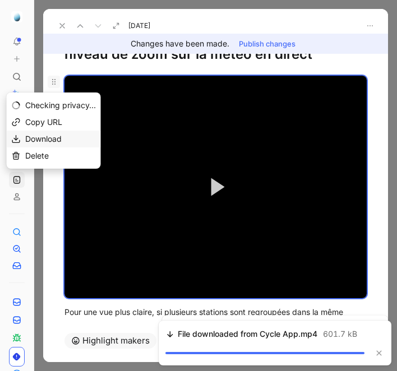
click at [66, 142] on div "Download" at bounding box center [60, 138] width 71 height 13
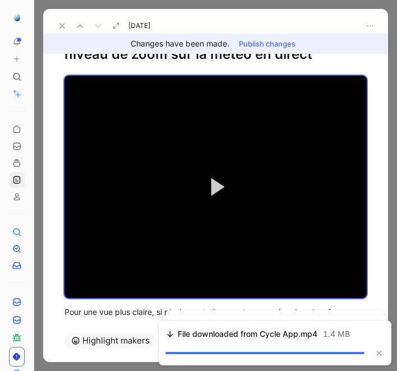
scroll to position [150, 0]
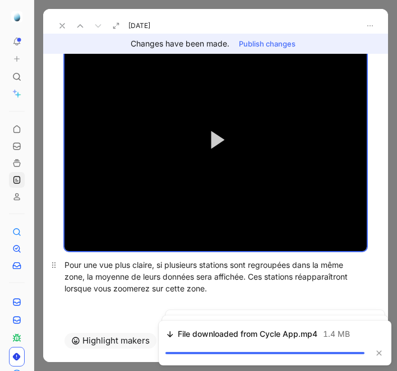
click at [266, 274] on div "Pour une vue plus claire, si plusieurs stations sont regroupées dans la même zo…" at bounding box center [215, 276] width 302 height 35
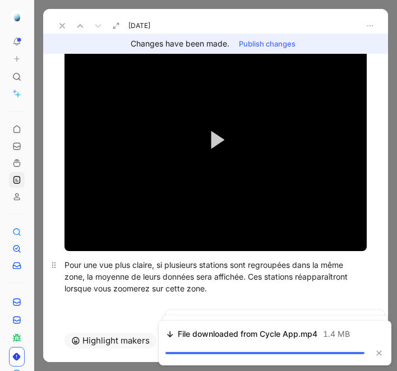
click at [266, 274] on div "Pour une vue plus claire, si plusieurs stations sont regroupées dans la même zo…" at bounding box center [215, 276] width 302 height 35
click at [57, 26] on button at bounding box center [62, 26] width 16 height 16
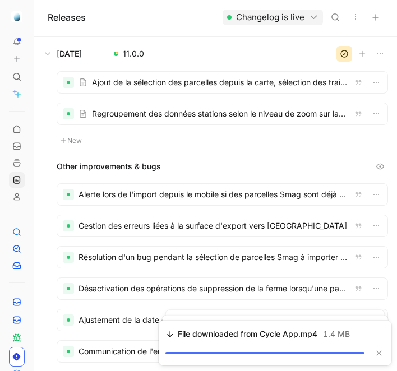
scroll to position [443, 0]
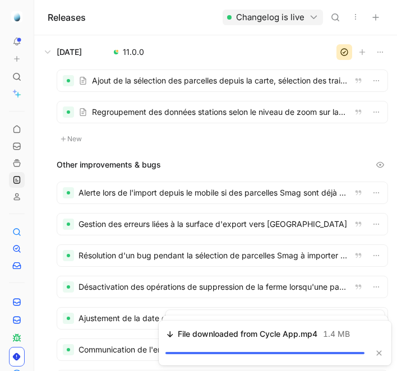
click at [172, 193] on div at bounding box center [222, 192] width 330 height 21
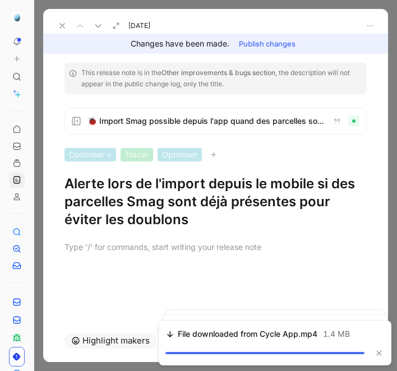
click at [123, 199] on h1 "Alerte lors de l'import depuis le mobile si des parcelles Smag sont déjà présen…" at bounding box center [215, 202] width 302 height 54
click at [96, 24] on icon at bounding box center [98, 25] width 9 height 9
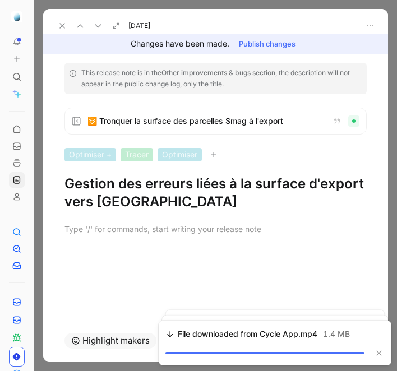
click at [122, 205] on h1 "Gestion des erreurs liées à la surface d'export vers [GEOGRAPHIC_DATA]" at bounding box center [215, 193] width 302 height 36
click at [100, 27] on icon at bounding box center [98, 25] width 9 height 9
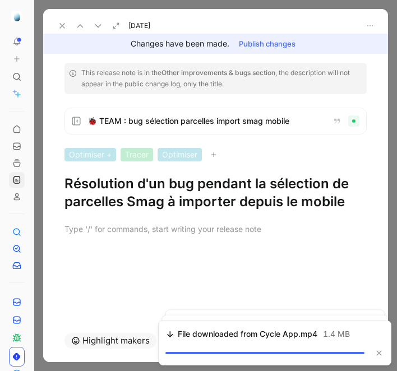
click at [188, 199] on h1 "Résolution d'un bug pendant la sélection de parcelles Smag à importer depuis le…" at bounding box center [215, 193] width 302 height 36
click at [100, 22] on icon at bounding box center [98, 25] width 9 height 9
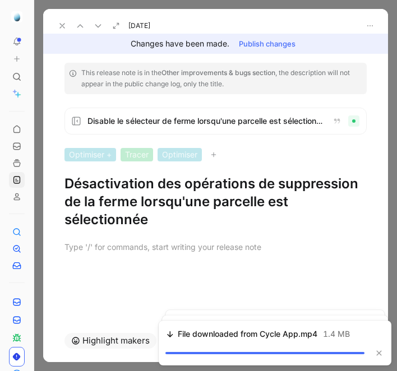
click at [142, 187] on h1 "Désactivation des opérations de suppression de la ferme lorsqu'une parcelle est…" at bounding box center [215, 202] width 302 height 54
click at [98, 29] on icon at bounding box center [98, 25] width 9 height 9
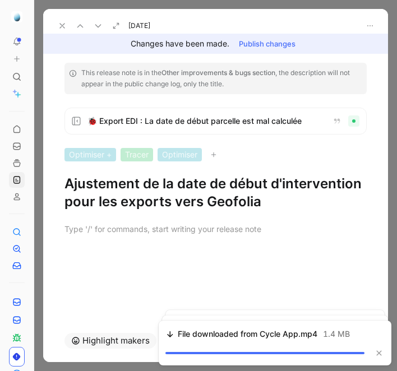
click at [169, 207] on h1 "Ajustement de la date de début d'intervention pour les exports vers Geofolia" at bounding box center [215, 193] width 302 height 36
click at [99, 26] on use at bounding box center [97, 26] width 5 height 3
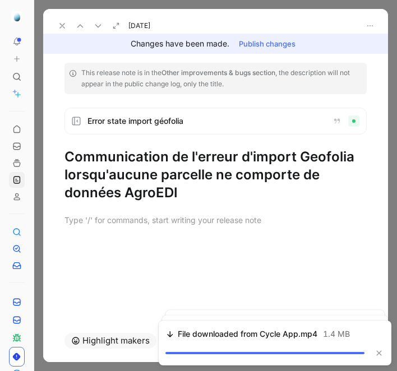
click at [158, 199] on h1 "Communication de l'erreur d'import Geofolia lorsqu'aucune parcelle ne comporte …" at bounding box center [215, 175] width 302 height 54
click at [102, 24] on icon at bounding box center [98, 25] width 9 height 9
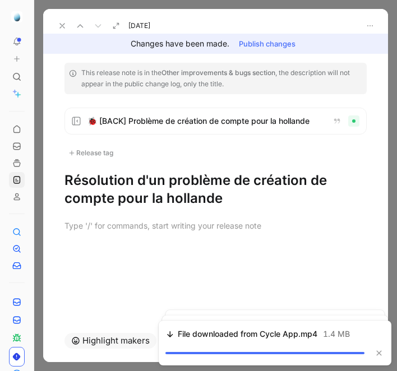
click at [172, 201] on h1 "Résolution d'un problème de création de compte pour la hollande" at bounding box center [215, 190] width 302 height 36
click at [60, 27] on use at bounding box center [62, 26] width 4 height 4
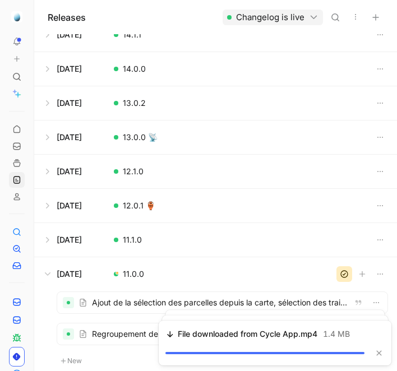
scroll to position [223, 0]
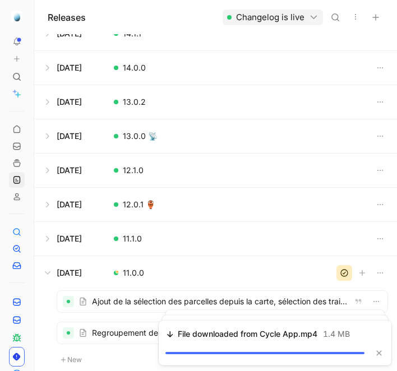
click at [197, 240] on button at bounding box center [216, 239] width 362 height 34
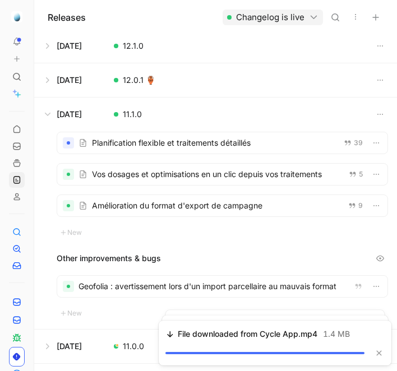
scroll to position [358, 0]
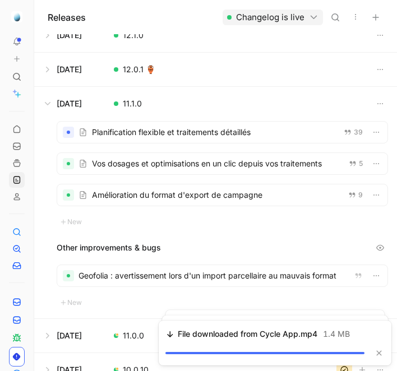
click at [175, 132] on div at bounding box center [222, 132] width 330 height 21
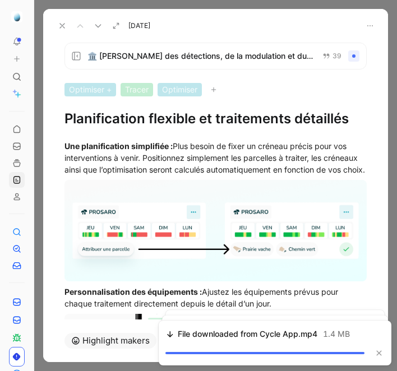
click at [202, 122] on h1 "Planification flexible et traitements détaillés" at bounding box center [215, 119] width 302 height 18
click at [257, 163] on div "Une planification simplifiée : Plus besoin de fixer un créneau précis pour vos …" at bounding box center [215, 157] width 302 height 35
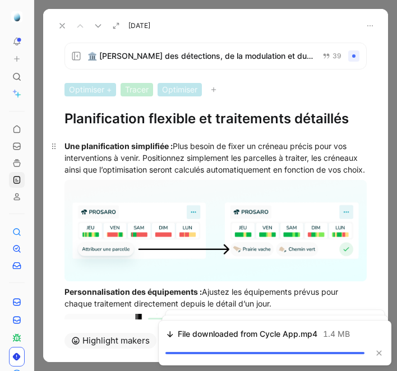
click at [257, 163] on div "Une planification simplifiée : Plus besoin de fixer un créneau précis pour vos …" at bounding box center [215, 157] width 302 height 35
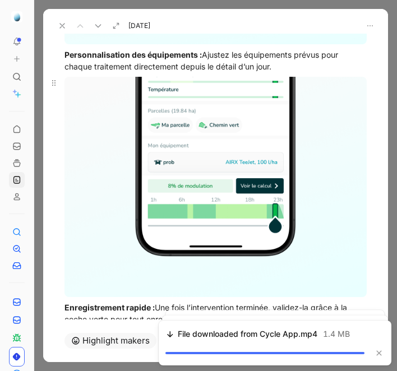
scroll to position [263, 0]
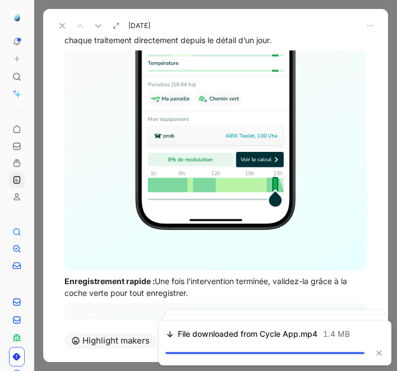
click at [211, 46] on div "Personnalisation des équipements : Ajustez les équipements prévus pour chaque t…" at bounding box center [215, 34] width 302 height 24
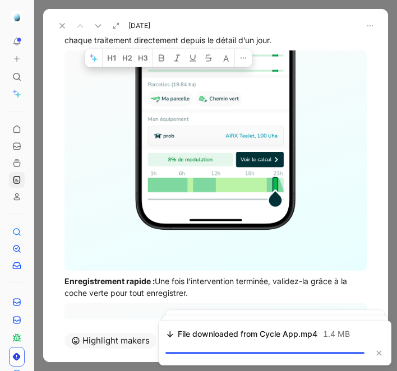
scroll to position [402, 0]
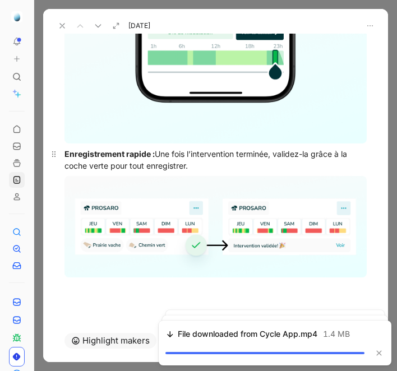
click at [221, 159] on div "Enregistrement rapide : Une fois l’intervention terminée, validez-la grâce à la…" at bounding box center [215, 160] width 302 height 24
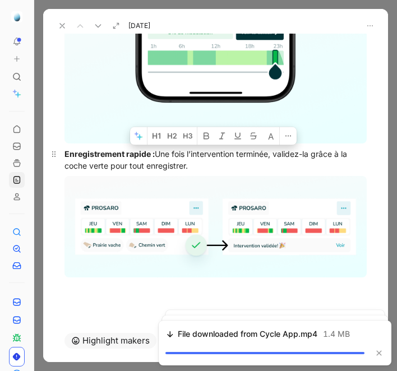
click at [221, 159] on div "Enregistrement rapide : Une fois l’intervention terminée, validez-la grâce à la…" at bounding box center [215, 160] width 302 height 24
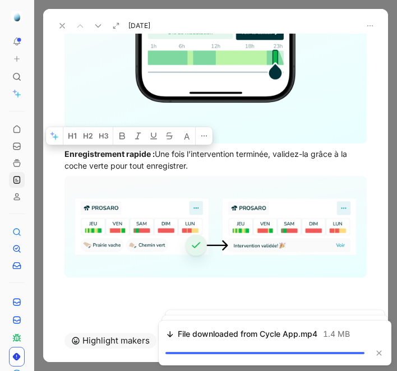
click at [98, 21] on icon at bounding box center [98, 25] width 9 height 9
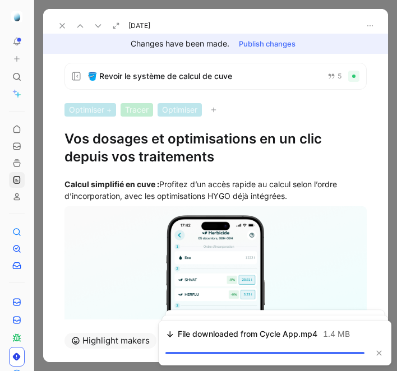
click at [142, 158] on h1 "Vos dosages et optimisations en un clic depuis vos traitements" at bounding box center [215, 148] width 302 height 36
click at [249, 181] on div "Calcul simplifié en cuve : Profitez d’un accès rapide au calcul selon l’ordre d…" at bounding box center [215, 190] width 302 height 24
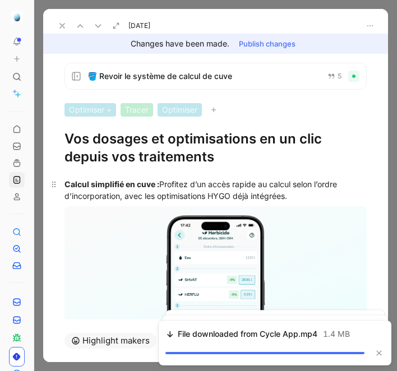
click at [249, 181] on div "Calcul simplifié en cuve : Profitez d’un accès rapide au calcul selon l’ordre d…" at bounding box center [215, 190] width 302 height 24
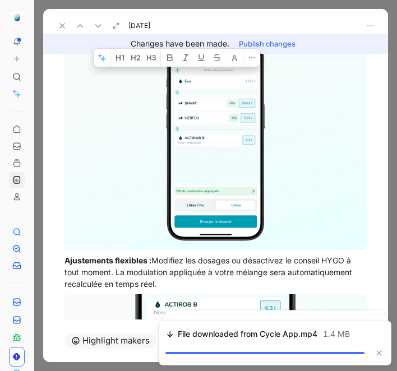
scroll to position [154, 0]
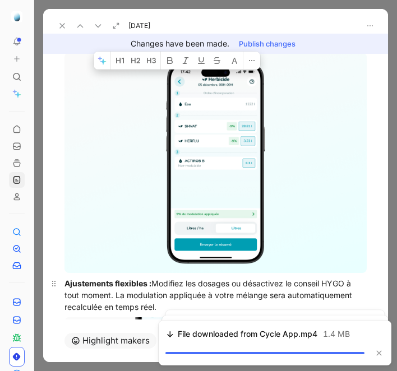
click at [214, 279] on div "Ajustements flexibles : Modifiez les dosages ou désactivez le conseil HYGO à to…" at bounding box center [215, 294] width 302 height 35
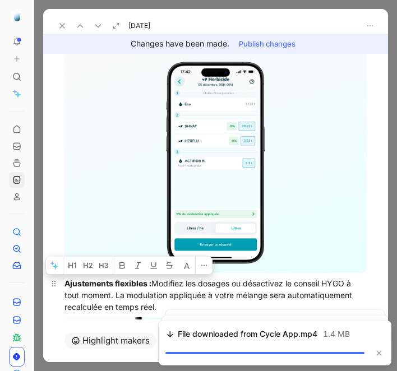
click at [214, 279] on div "Ajustements flexibles : Modifiez les dosages ou désactivez le conseil HYGO à to…" at bounding box center [215, 294] width 302 height 35
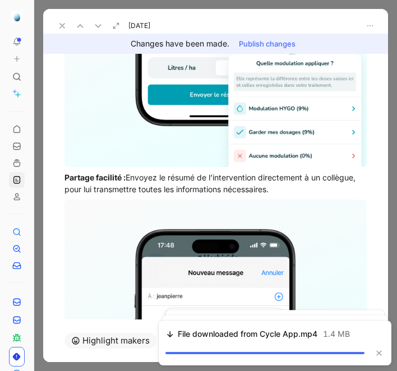
scroll to position [415, 0]
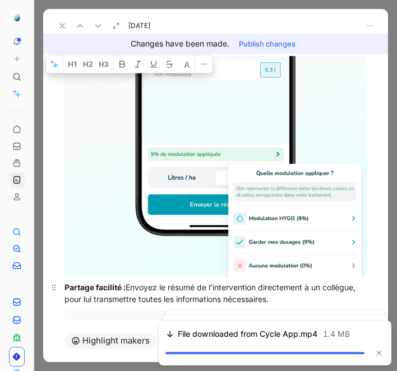
click at [172, 293] on div "Partage facilité : Envoyez le résumé de l’intervention directement à un collègu…" at bounding box center [215, 293] width 302 height 24
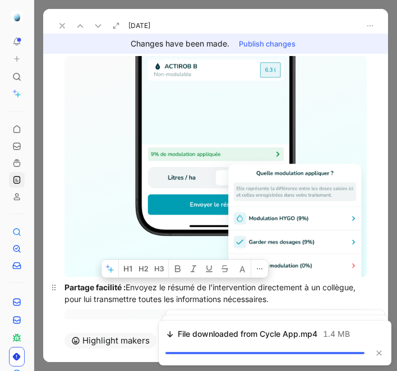
click at [172, 293] on div "Partage facilité : Envoyez le résumé de l’intervention directement à un collègu…" at bounding box center [215, 293] width 302 height 24
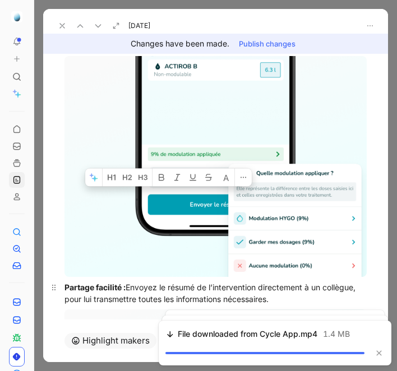
scroll to position [667, 0]
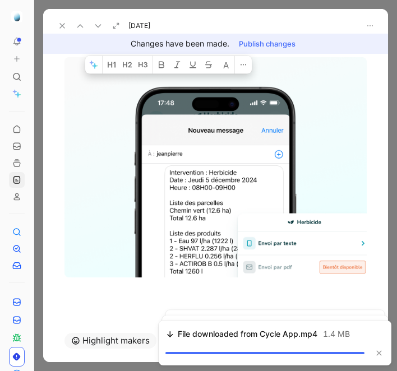
click at [98, 22] on icon at bounding box center [98, 25] width 9 height 9
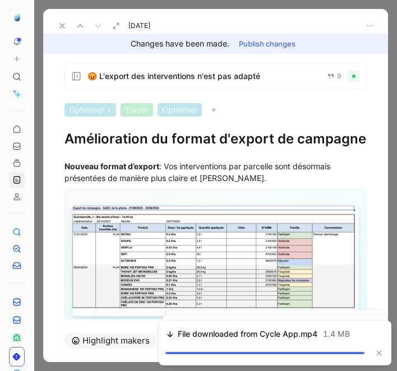
click at [221, 142] on h1 "Amélioration du format d'export de campagne" at bounding box center [215, 139] width 302 height 18
click at [280, 161] on div "Nouveau format d’export : Vos interventions par parcelle sont désormais présent…" at bounding box center [215, 172] width 302 height 24
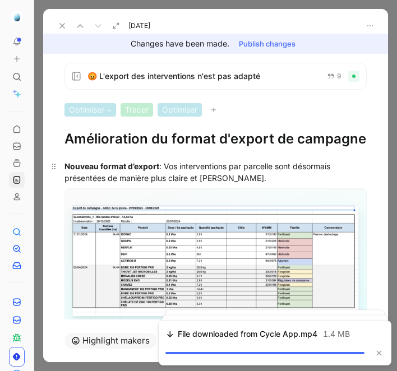
click at [280, 161] on div "Nouveau format d’export : Vos interventions par parcelle sont désormais présent…" at bounding box center [215, 172] width 302 height 24
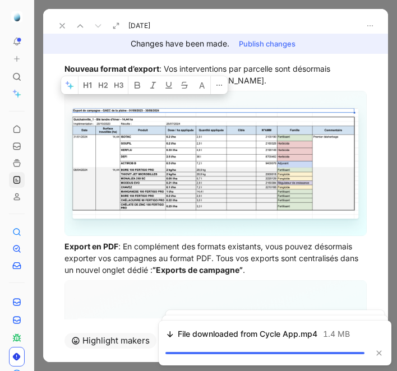
scroll to position [105, 0]
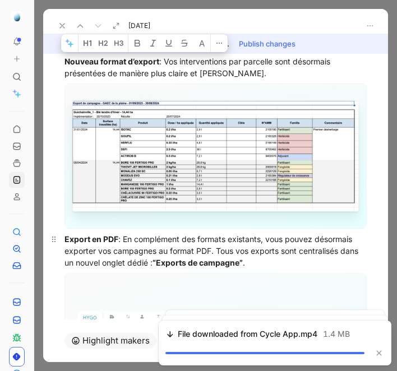
click at [130, 234] on div "Export en PDF : En complément des formats existants, vous pouvez désormais expo…" at bounding box center [215, 250] width 302 height 35
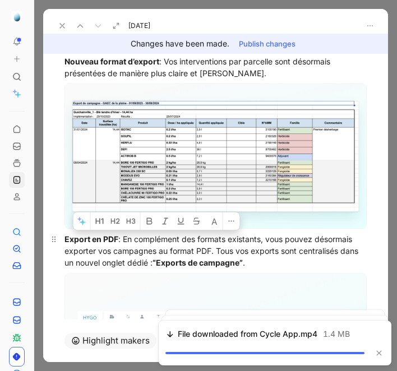
click at [130, 234] on div "Export en PDF : En complément des formats existants, vous pouvez désormais expo…" at bounding box center [215, 250] width 302 height 35
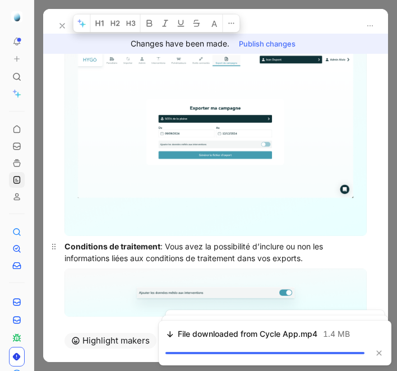
scroll to position [457, 0]
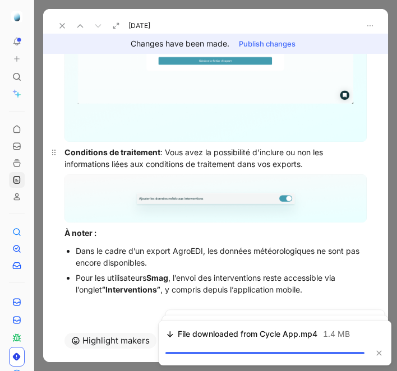
click at [269, 169] on div "Conditions de traitement : Vous avez la possibilité d’inclure ou non les inform…" at bounding box center [215, 158] width 302 height 24
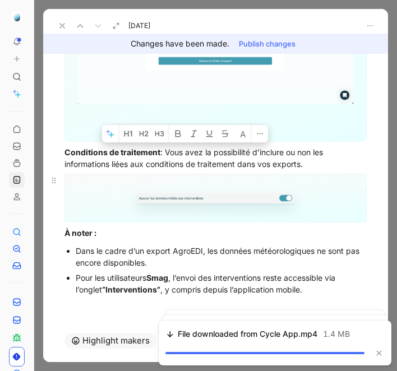
click at [239, 200] on body "To pick up a draggable item, press the space bar. While dragging, use the arrow…" at bounding box center [198, 185] width 397 height 371
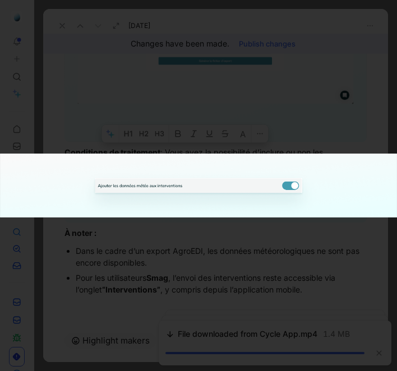
click at [236, 371] on div at bounding box center [198, 371] width 397 height 0
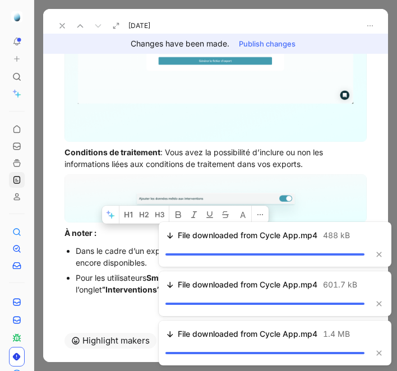
drag, startPoint x: 64, startPoint y: 231, endPoint x: 326, endPoint y: 289, distance: 267.4
click at [326, 289] on body "To pick up a draggable item, press the space bar. While dragging, use the arrow…" at bounding box center [198, 185] width 397 height 371
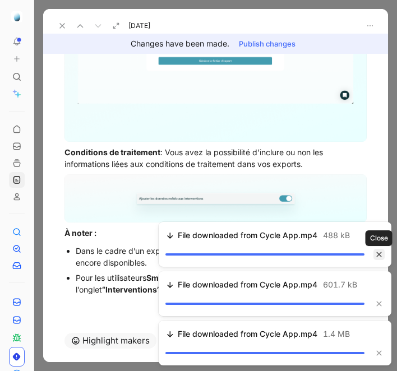
click at [378, 254] on icon "button" at bounding box center [379, 254] width 5 height 5
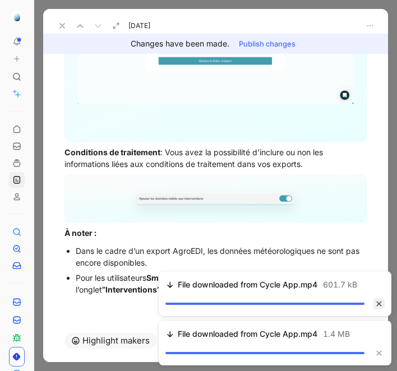
click at [379, 306] on icon "button" at bounding box center [379, 303] width 7 height 7
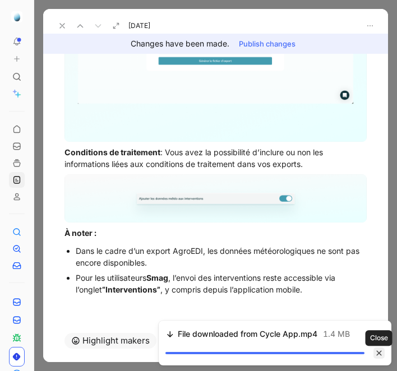
click at [379, 353] on icon "button" at bounding box center [379, 353] width 7 height 7
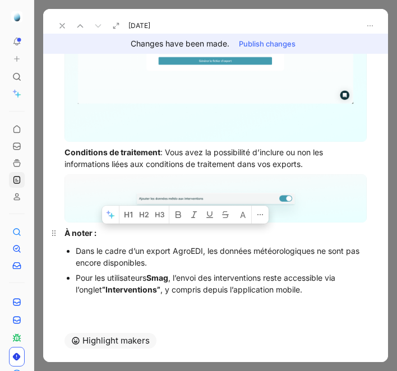
drag, startPoint x: 308, startPoint y: 290, endPoint x: 64, endPoint y: 232, distance: 250.0
click at [59, 21] on button at bounding box center [62, 26] width 16 height 16
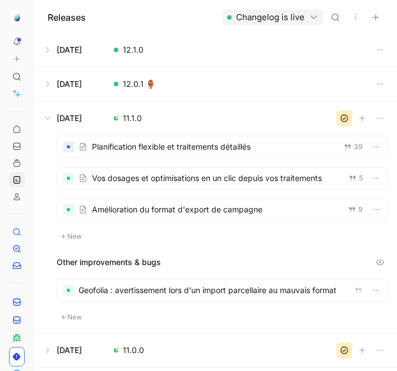
scroll to position [344, 0]
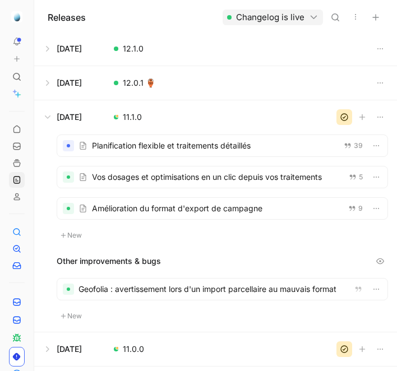
click at [210, 285] on div at bounding box center [222, 289] width 330 height 21
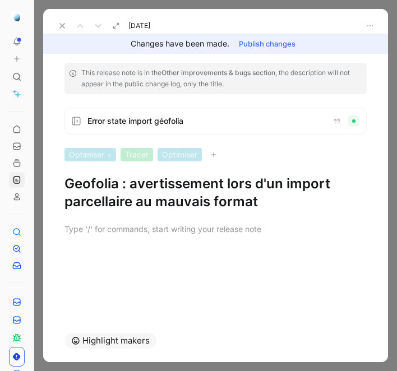
click at [225, 188] on h1 "Geofolia : avertissement lors d'un import parcellaire au mauvais format" at bounding box center [215, 193] width 302 height 36
